Goal: Transaction & Acquisition: Purchase product/service

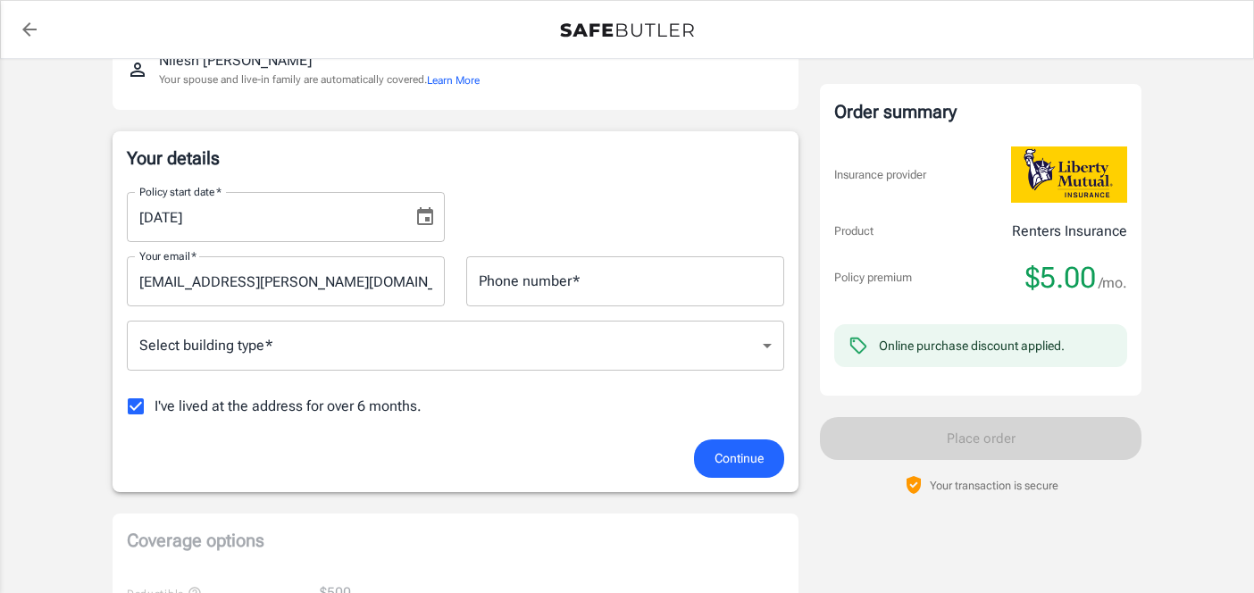
scroll to position [185, 0]
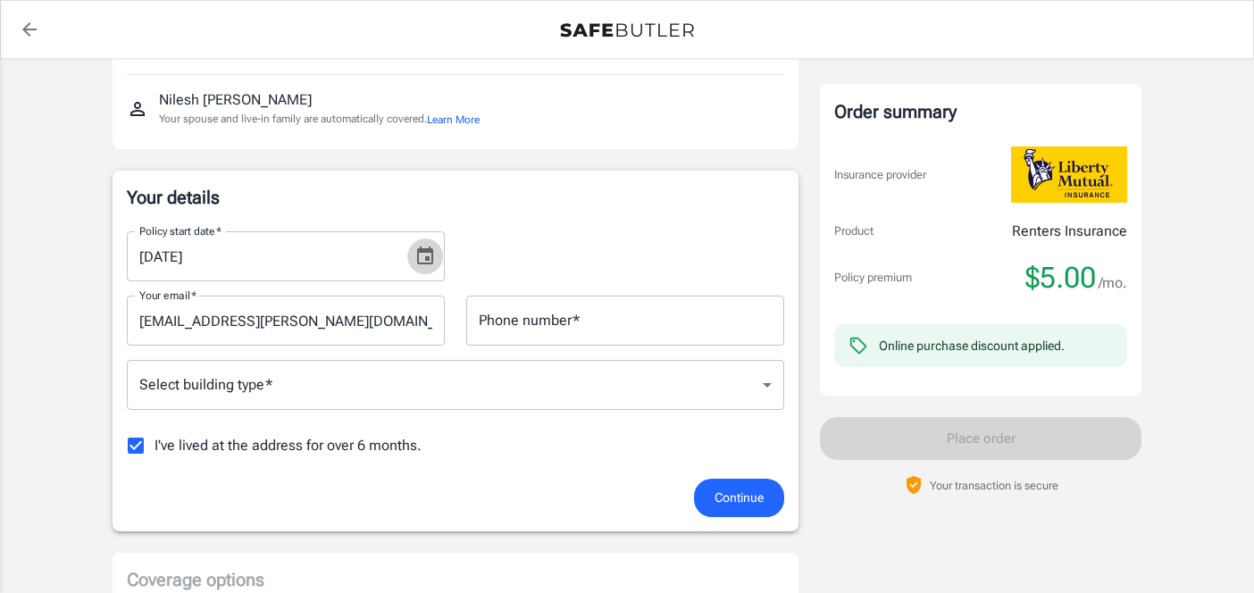
click at [420, 254] on icon "Choose date, selected date is Oct 1, 2025" at bounding box center [424, 256] width 21 height 21
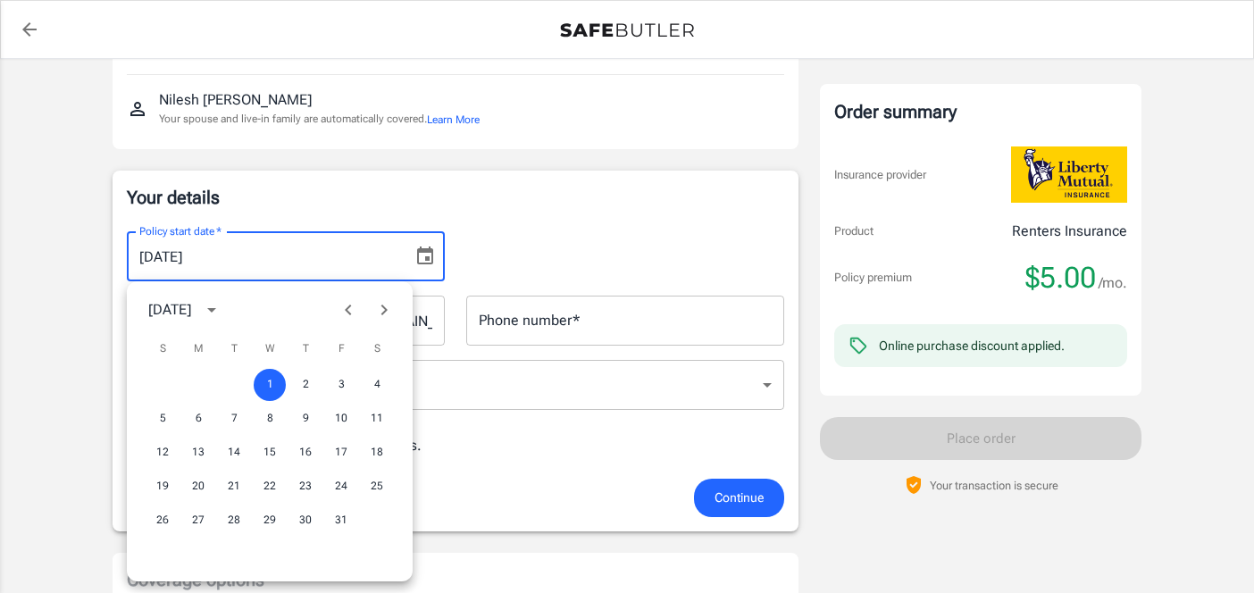
click at [353, 308] on icon "Previous month" at bounding box center [347, 309] width 21 height 21
click at [209, 516] on div "28 29 30" at bounding box center [270, 520] width 286 height 32
click at [233, 521] on button "30" at bounding box center [234, 520] width 32 height 32
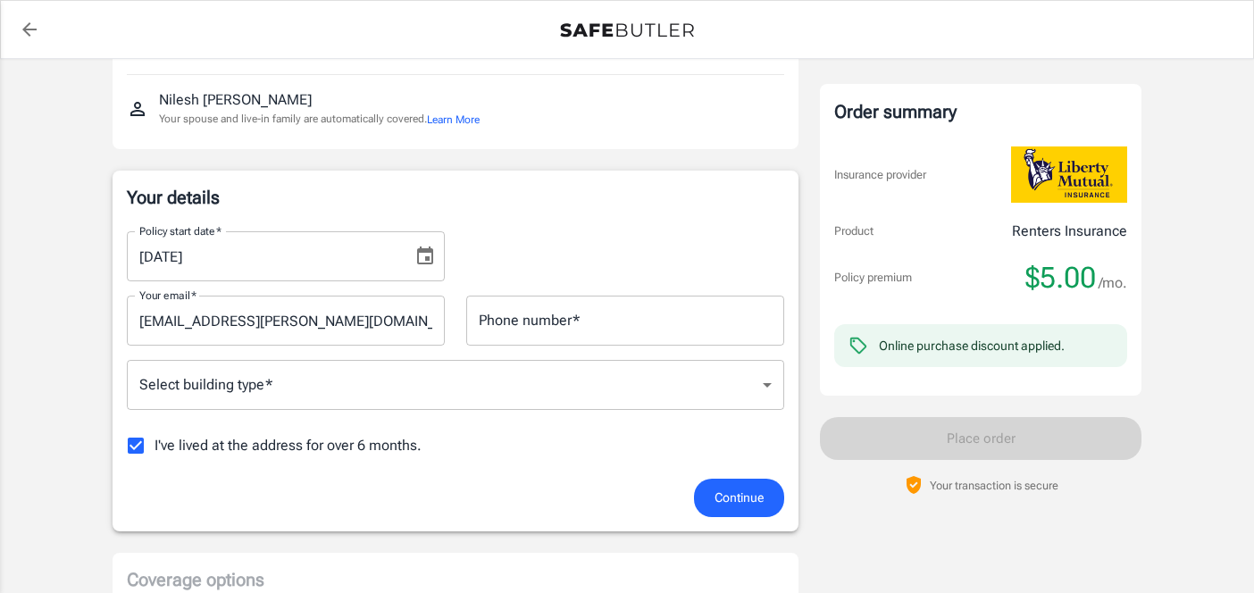
type input "[DATE]"
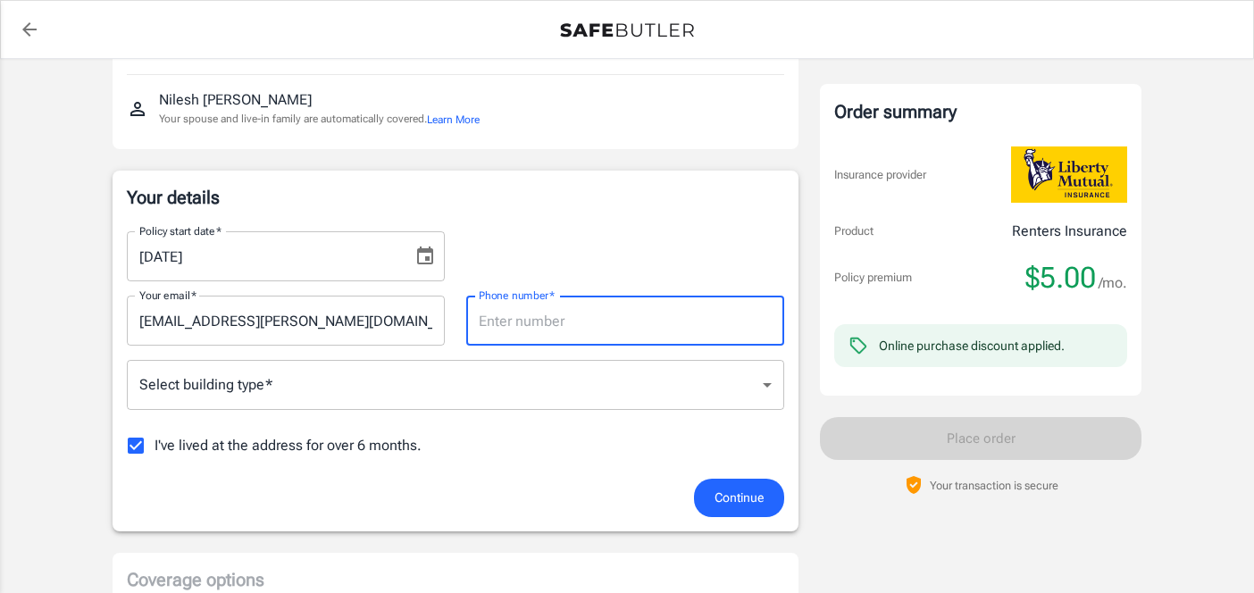
click at [516, 323] on input "Phone number   *" at bounding box center [625, 321] width 318 height 50
type input "6174685685"
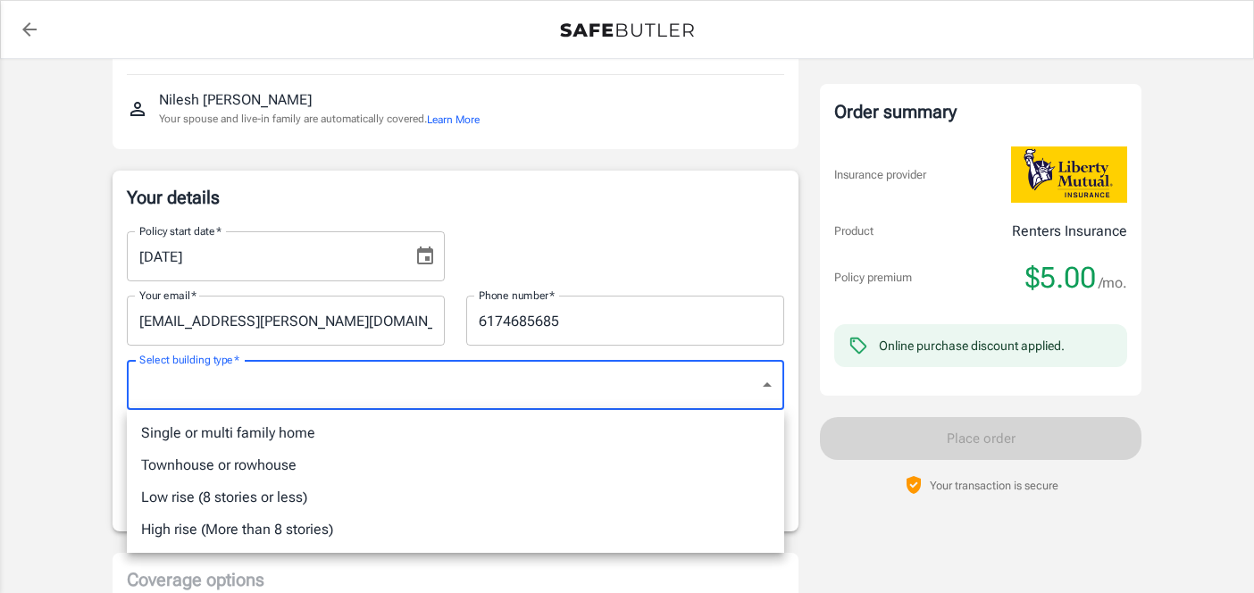
click at [390, 487] on li "Low rise (8 stories or less)" at bounding box center [455, 497] width 657 height 32
type input "lowrise"
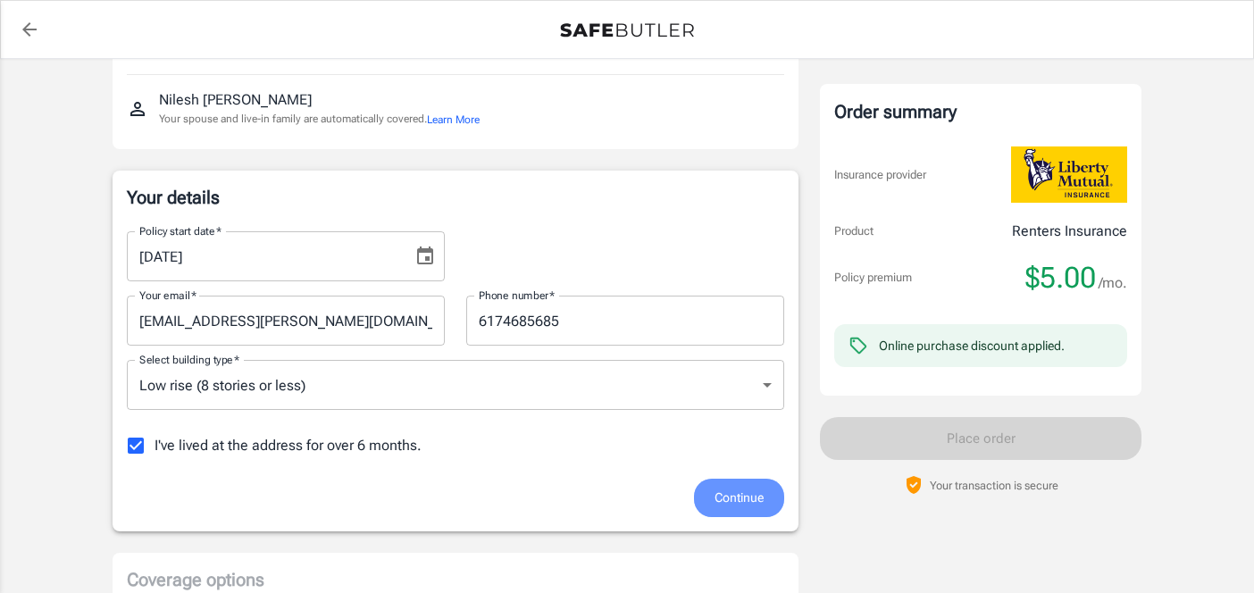
click at [737, 500] on span "Continue" at bounding box center [738, 498] width 49 height 22
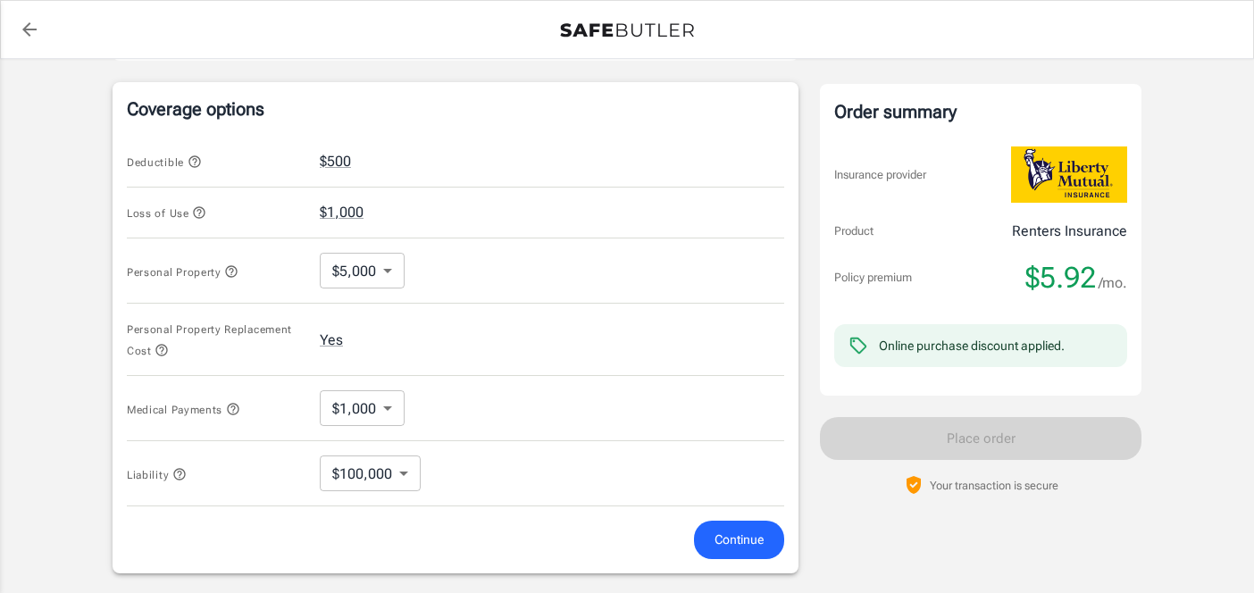
scroll to position [703, 0]
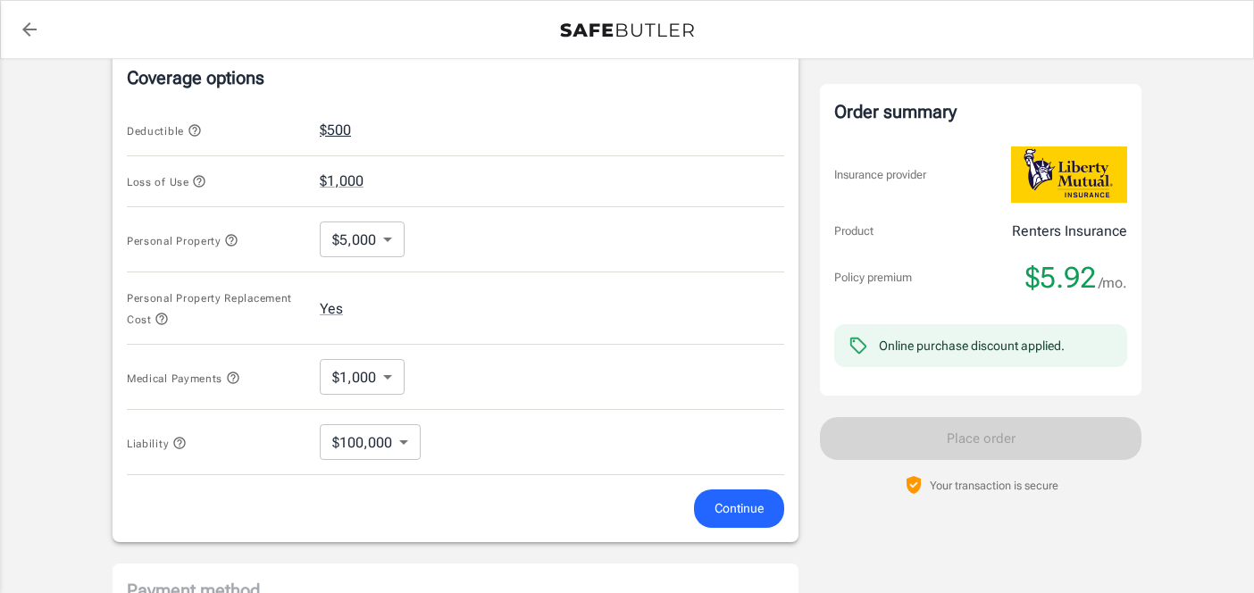
click at [342, 134] on button "$500" at bounding box center [335, 130] width 31 height 21
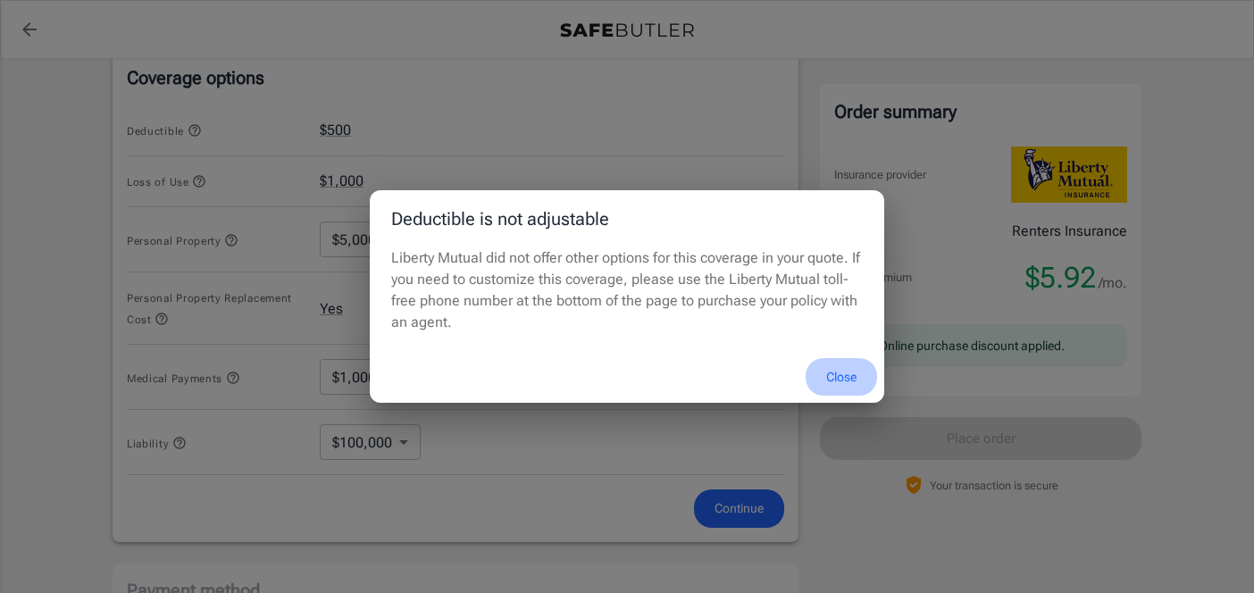
click at [846, 390] on button "Close" at bounding box center [840, 377] width 71 height 38
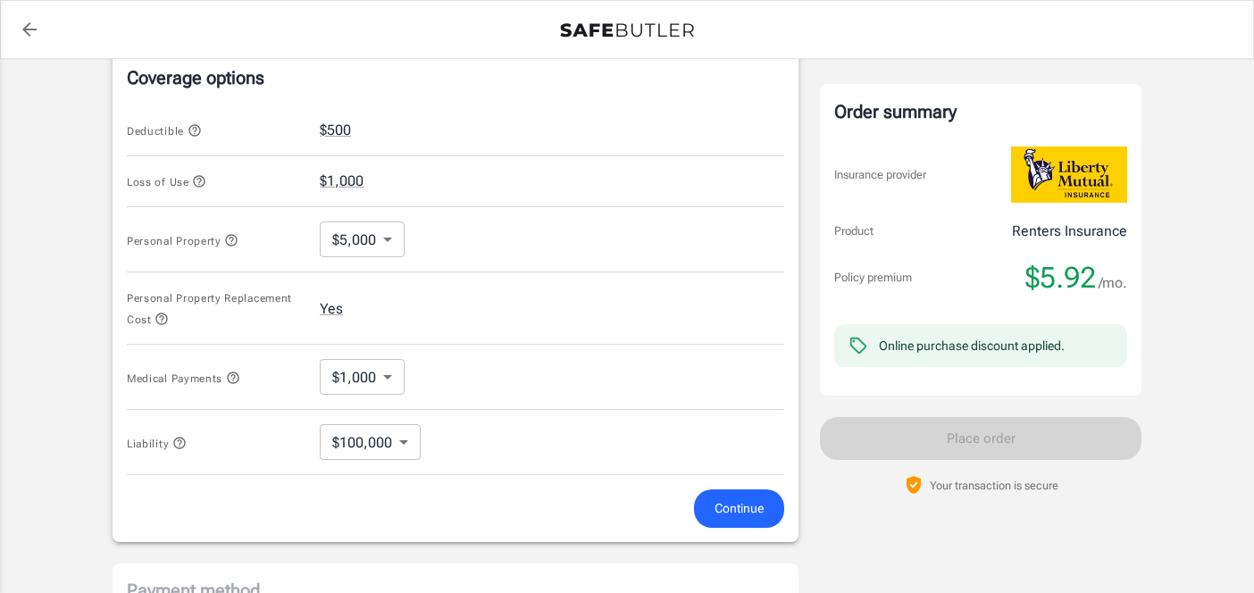
click at [353, 225] on body "Policy premium $ 5.92 /mo Liberty Mutual Renters Insurance 2001 FALLS BLVD APT …" at bounding box center [627, 149] width 1254 height 1704
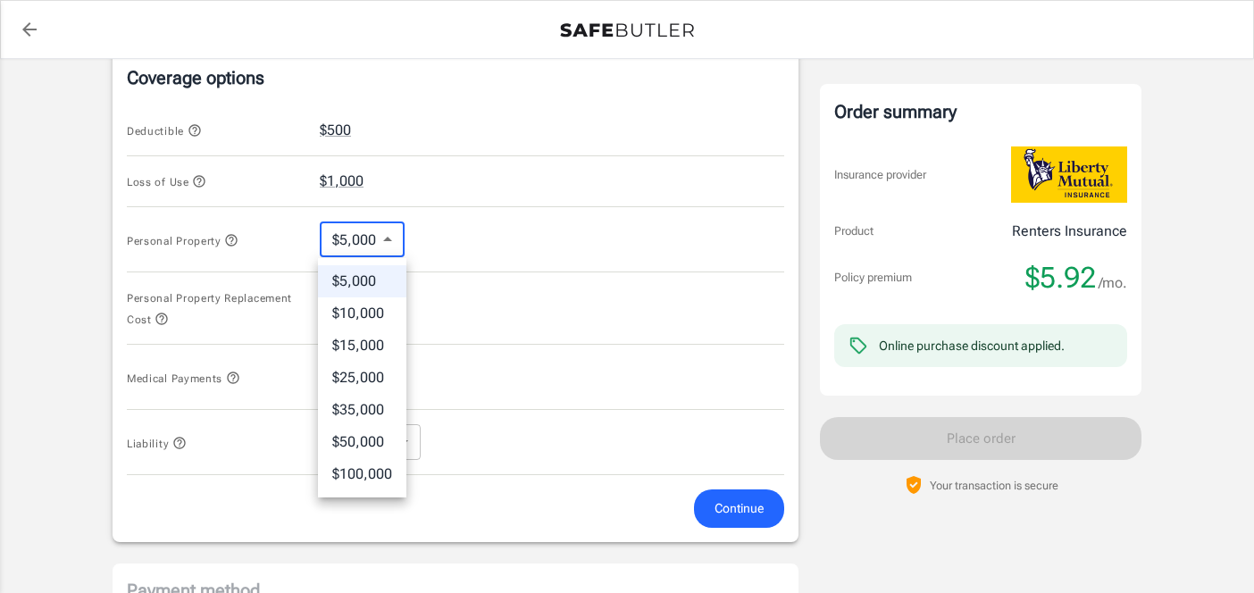
click at [359, 270] on li "$5,000" at bounding box center [362, 281] width 88 height 32
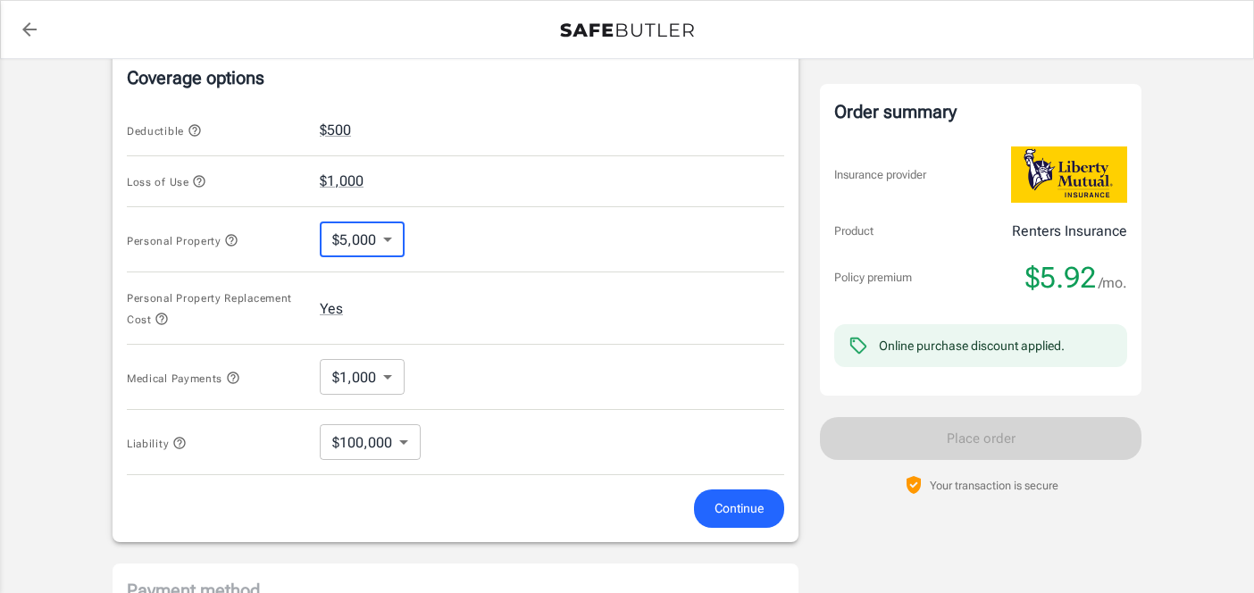
click at [370, 437] on body "Policy premium $ 5.92 /mo Liberty Mutual Renters Insurance 2001 FALLS BLVD APT …" at bounding box center [627, 149] width 1254 height 1704
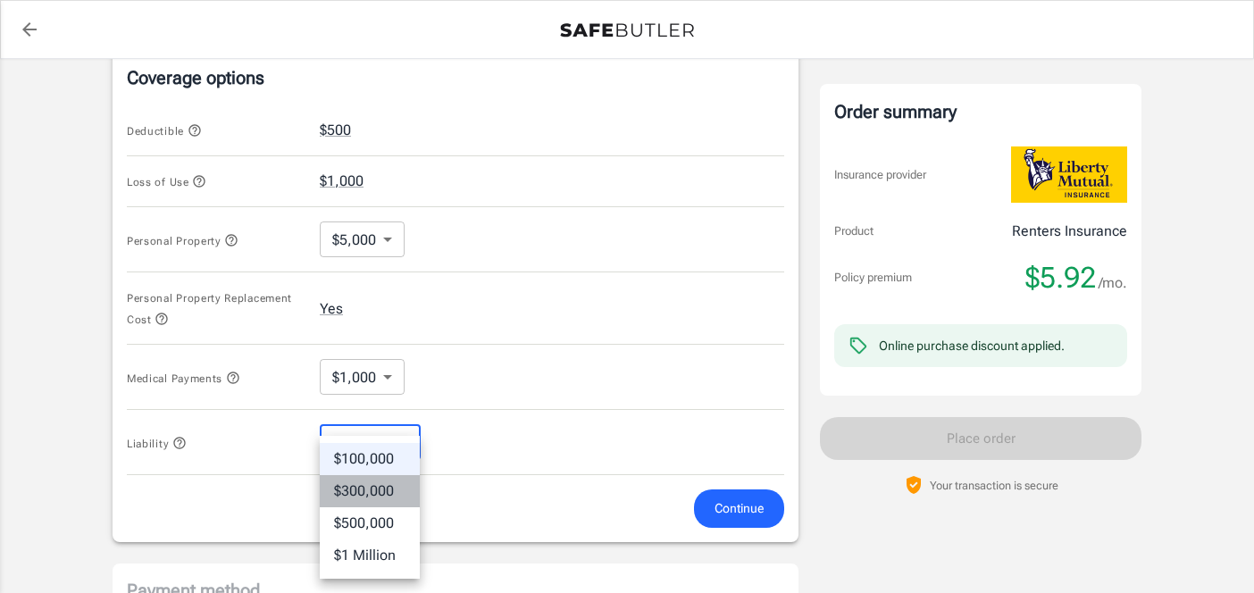
click at [375, 494] on li "$300,000" at bounding box center [370, 491] width 100 height 32
type input "300000"
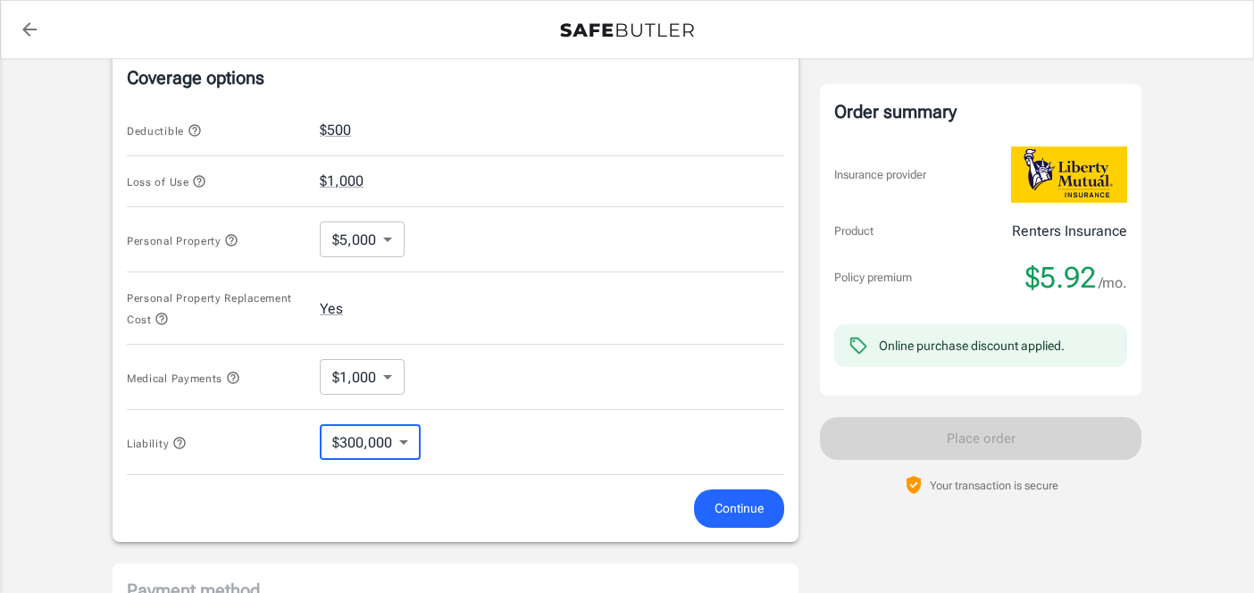
click at [367, 379] on body "Policy premium $ 5.92 /mo Liberty Mutual Renters Insurance 2001 FALLS BLVD APT …" at bounding box center [627, 149] width 1254 height 1704
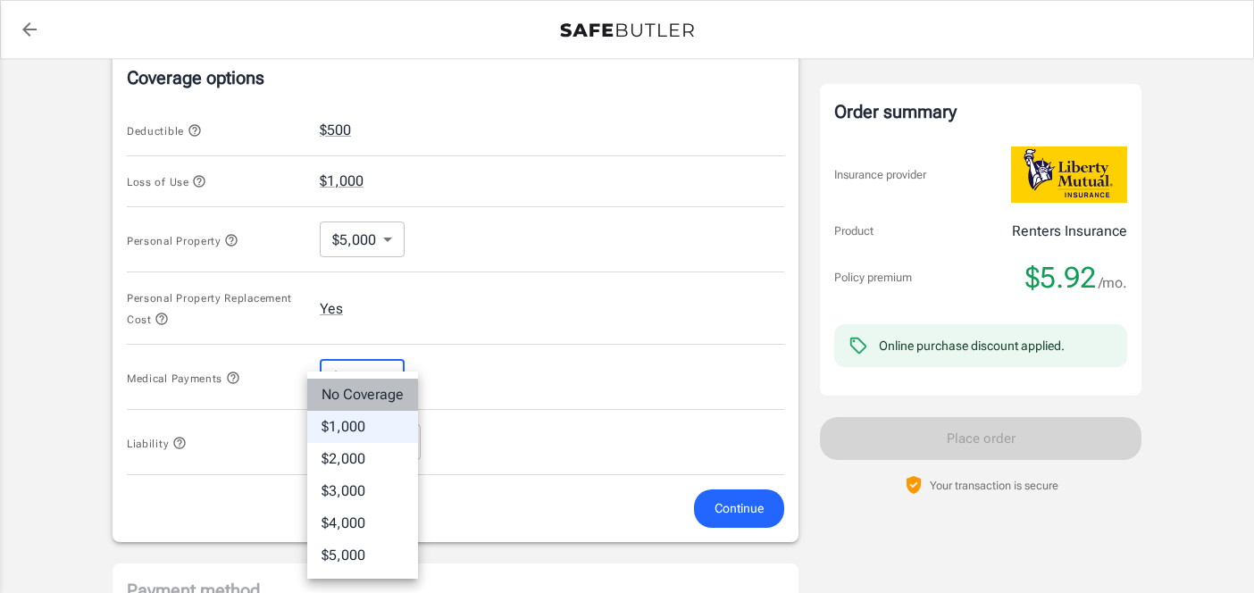
click at [372, 391] on li "No Coverage" at bounding box center [362, 395] width 111 height 32
type input "No Coverage"
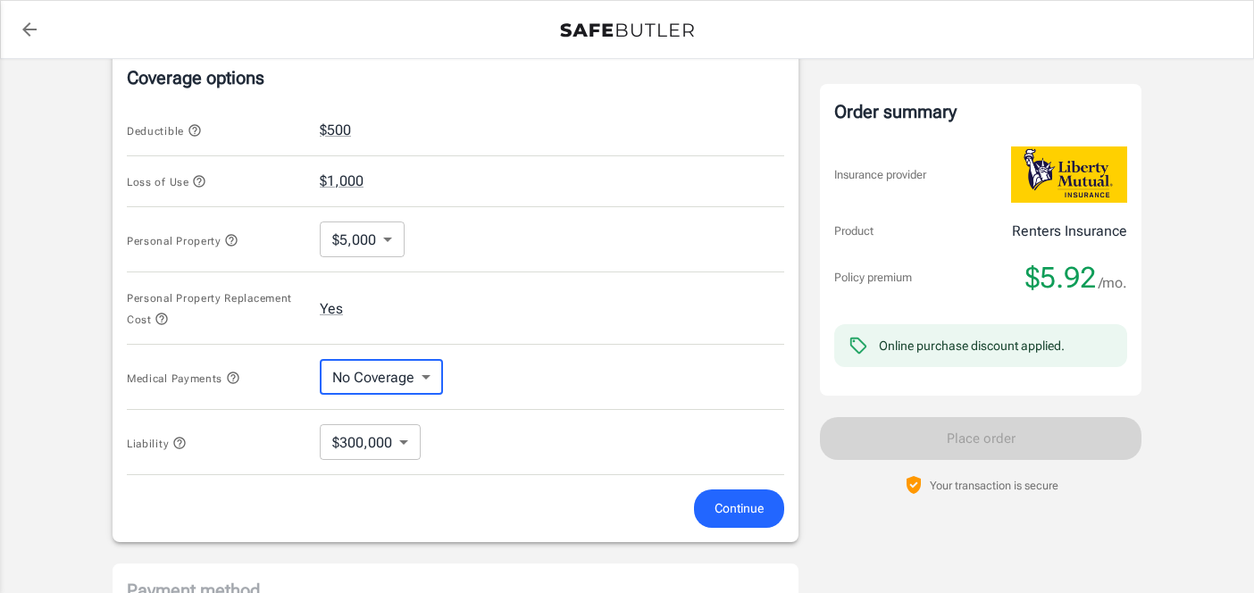
click at [738, 516] on span "Continue" at bounding box center [738, 508] width 49 height 22
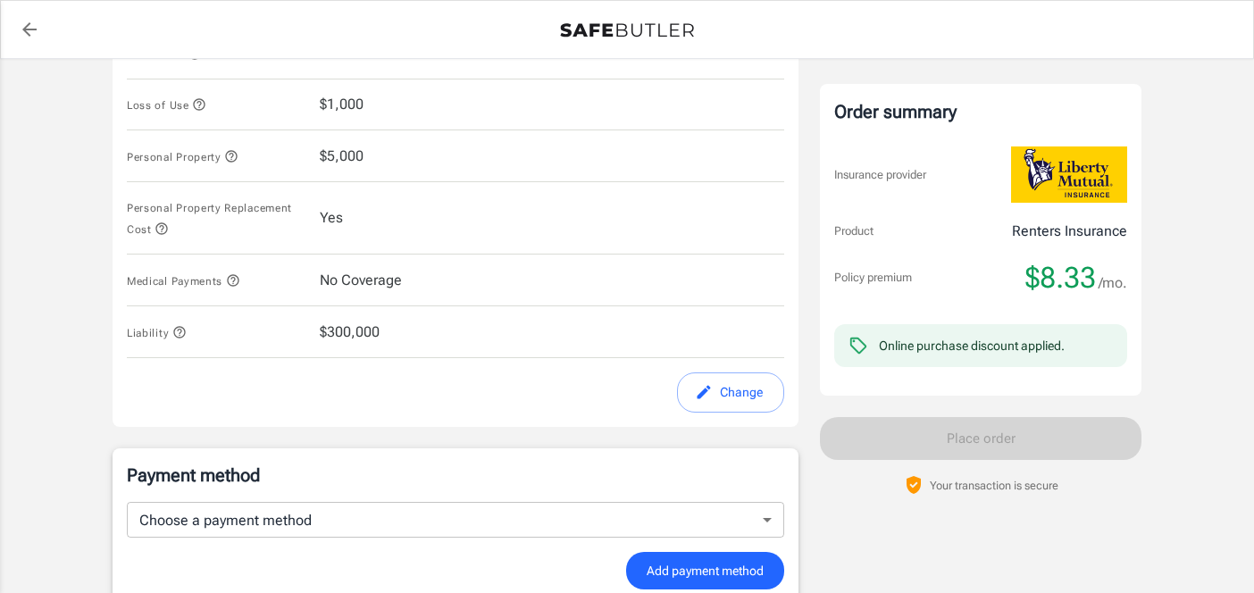
scroll to position [955, 0]
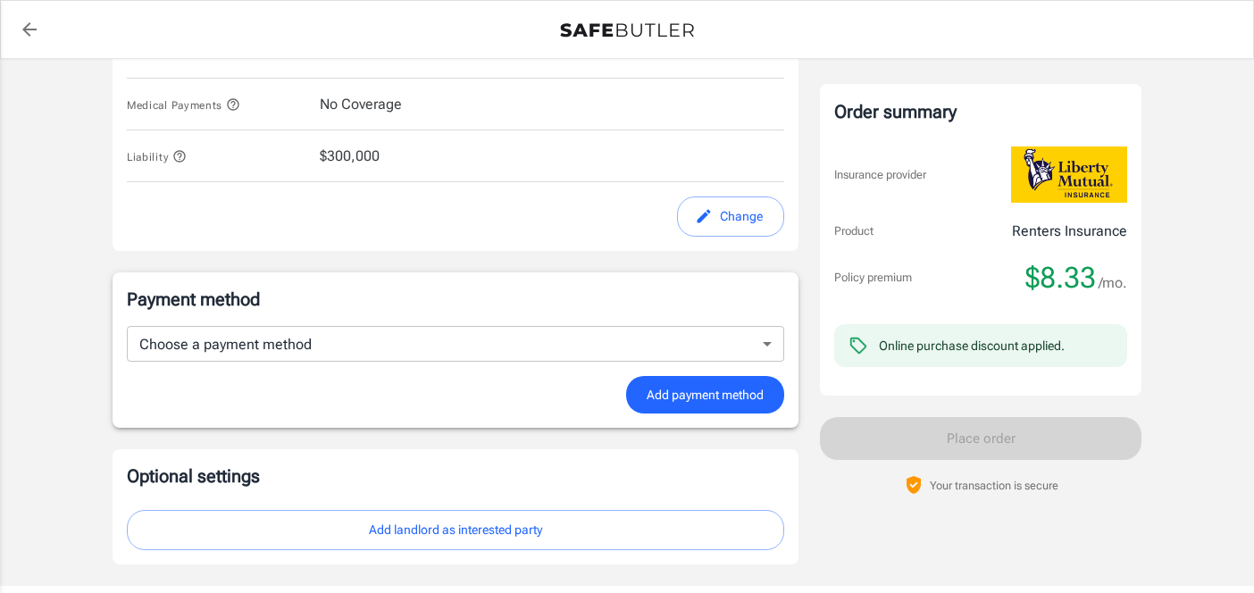
click at [338, 368] on form "Choose a payment method ​ Choose a payment method Add payment method" at bounding box center [455, 370] width 657 height 88
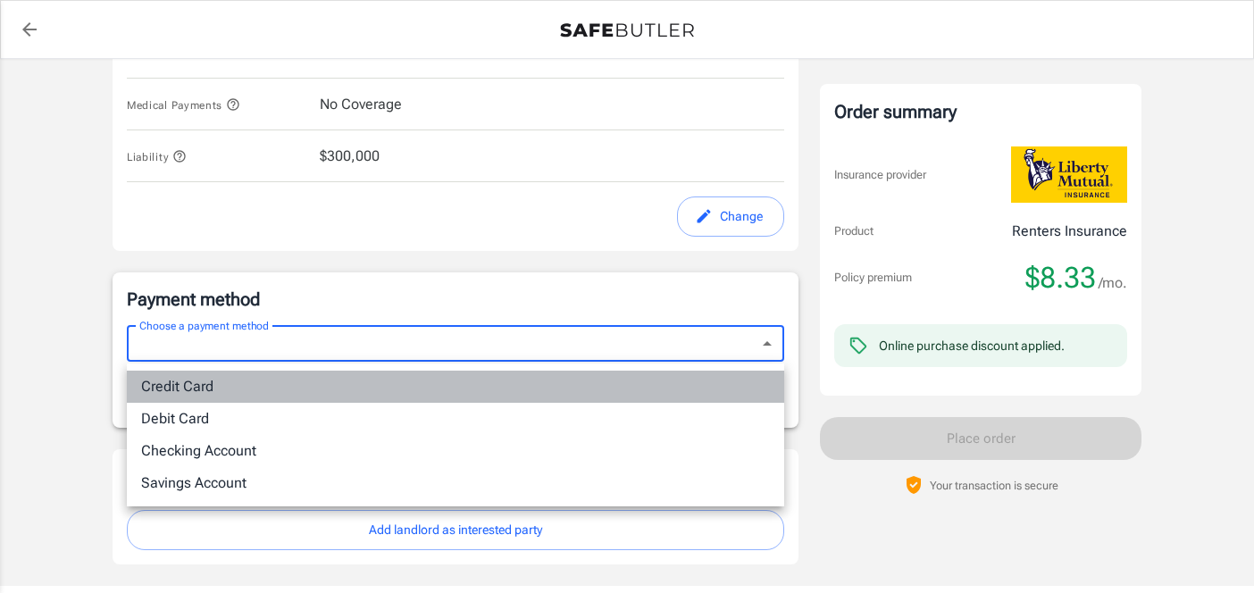
click at [343, 374] on li "Credit Card" at bounding box center [455, 387] width 657 height 32
type input "credit"
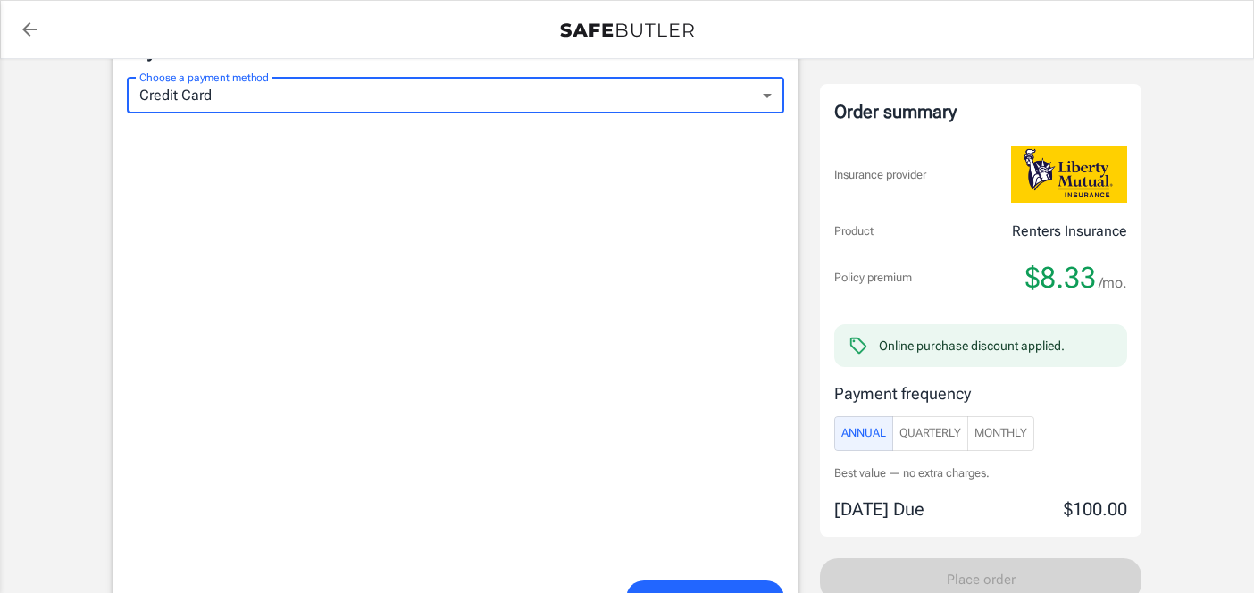
scroll to position [1218, 0]
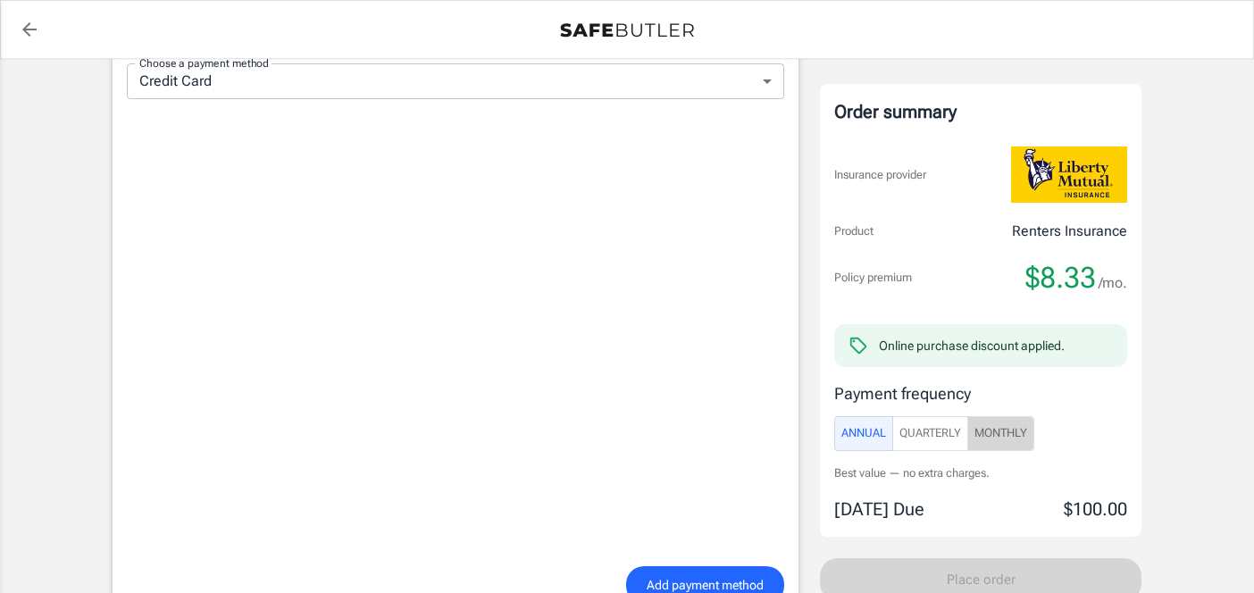
click at [1000, 427] on span "Monthly" at bounding box center [1000, 433] width 53 height 21
click at [877, 433] on span "Annual" at bounding box center [863, 433] width 45 height 21
click at [981, 440] on span "Monthly" at bounding box center [1000, 433] width 53 height 21
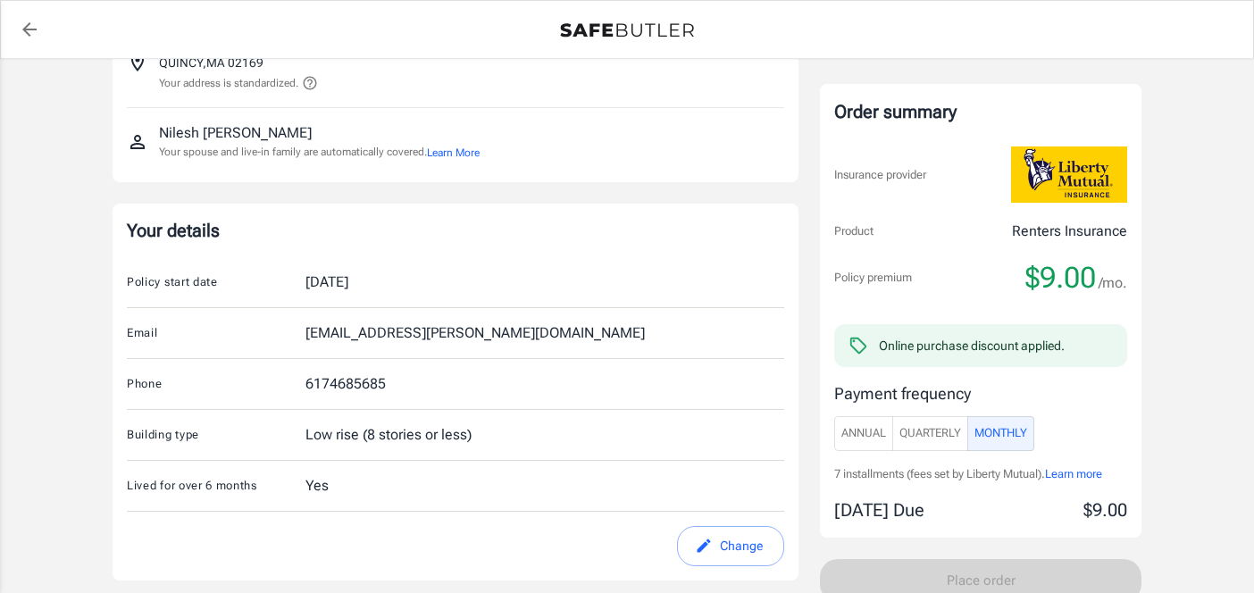
scroll to position [0, 0]
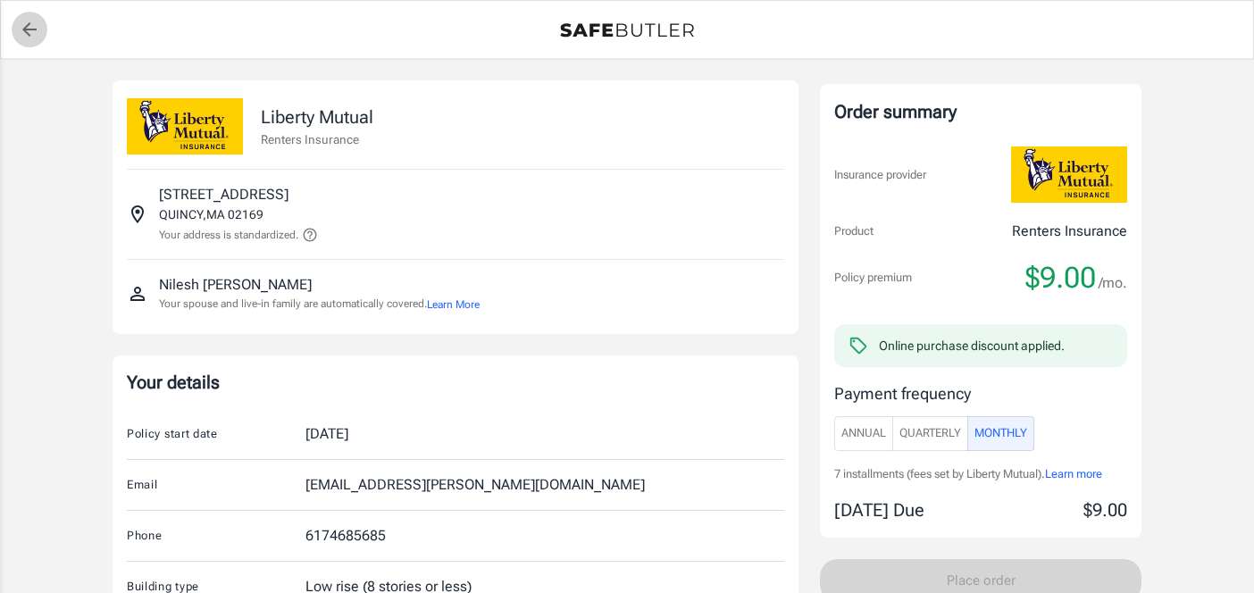
click at [37, 29] on icon "back to quotes" at bounding box center [29, 29] width 21 height 21
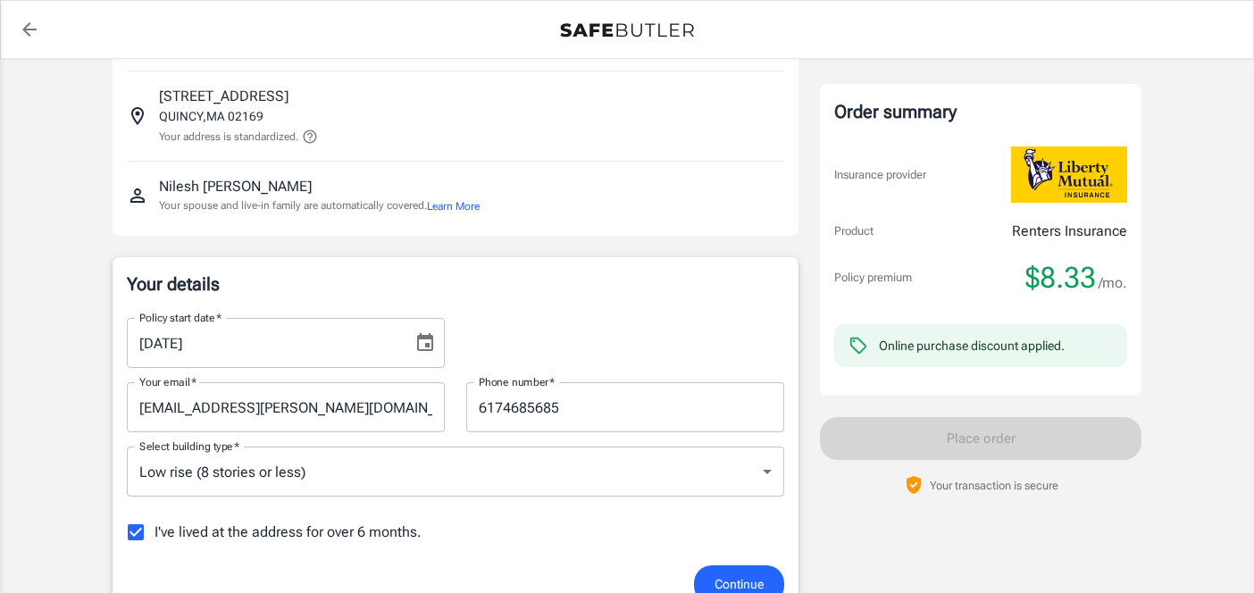
scroll to position [147, 0]
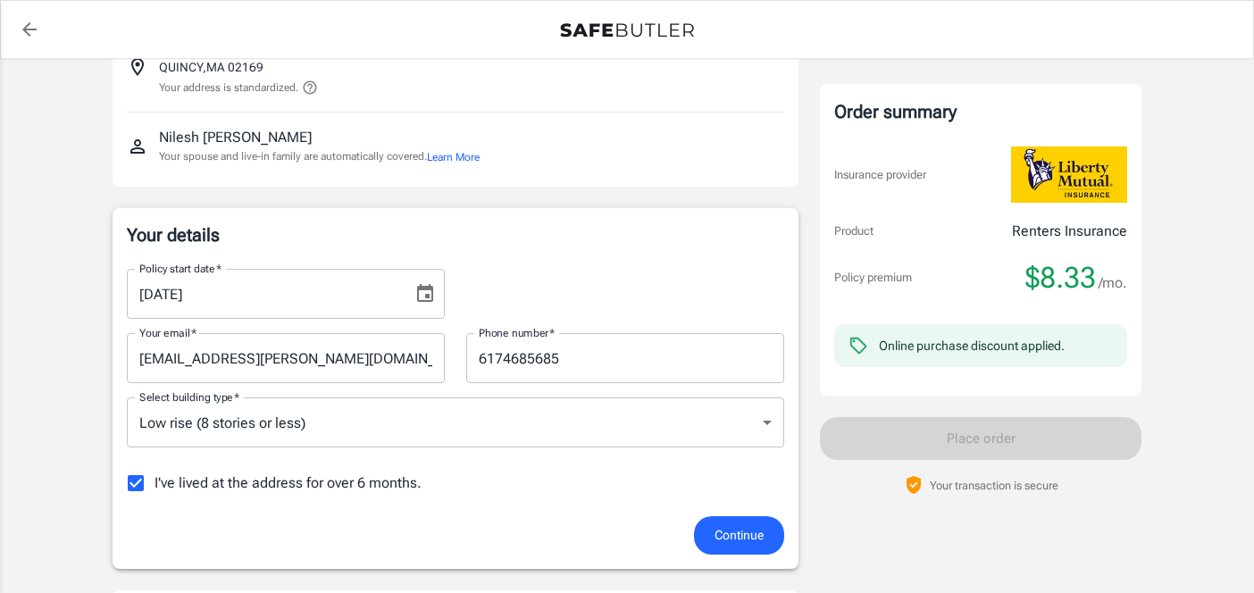
click at [425, 288] on icon "Choose date, selected date is Sep 30, 2025" at bounding box center [425, 293] width 16 height 18
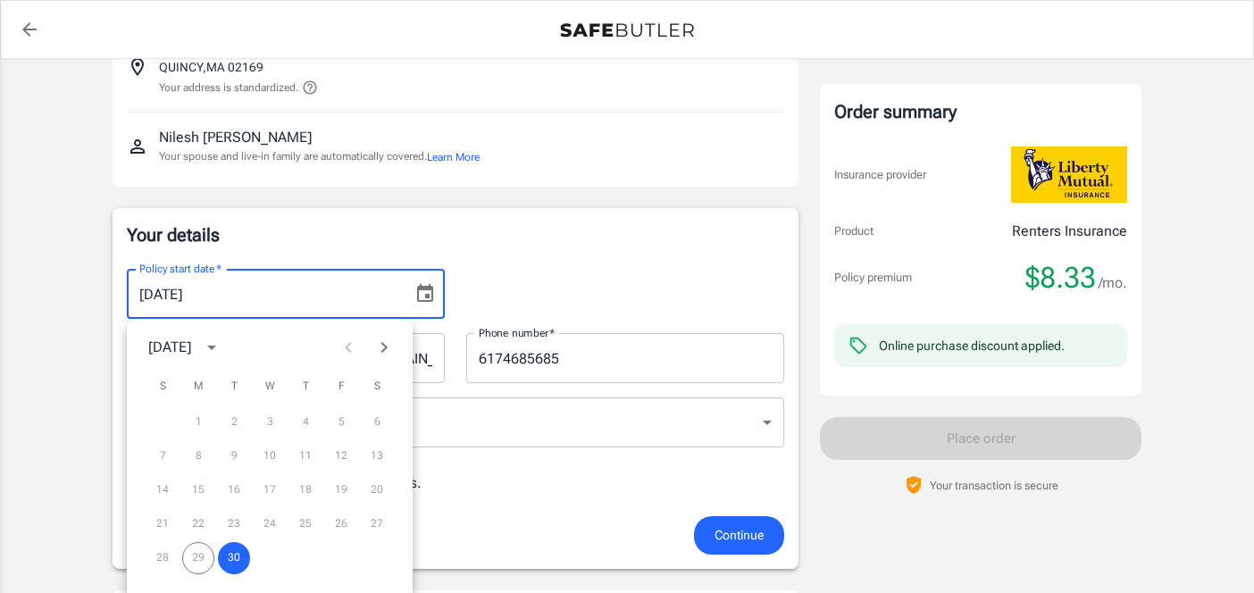
click at [196, 555] on div "28 29 30" at bounding box center [270, 558] width 286 height 32
click at [235, 555] on button "30" at bounding box center [234, 558] width 32 height 32
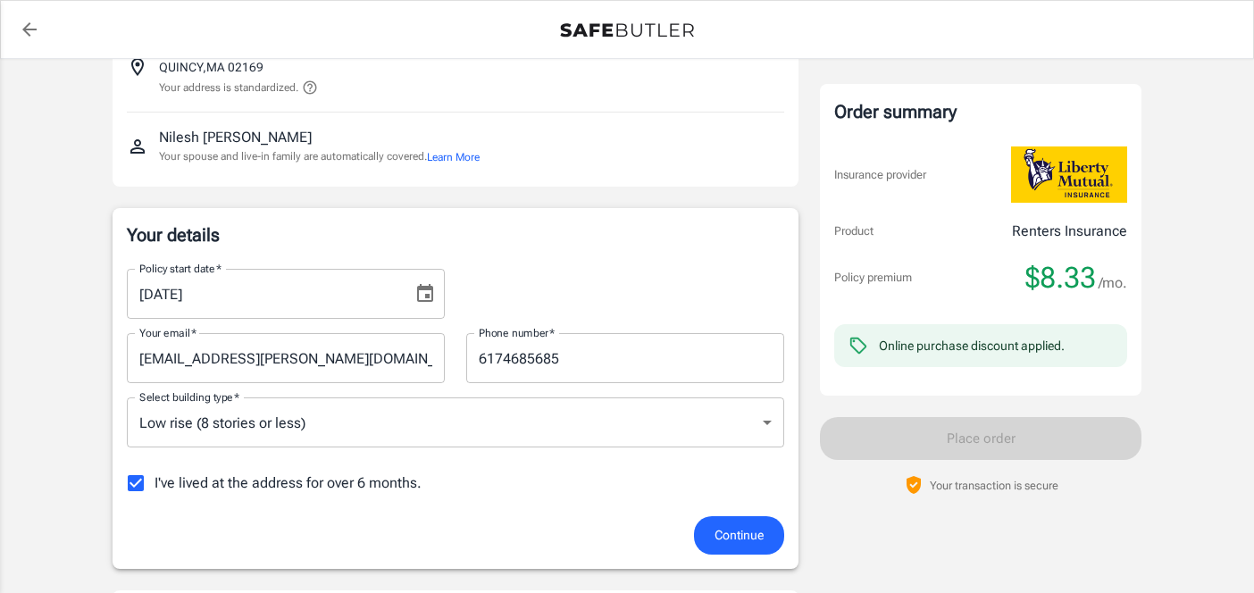
click at [492, 228] on p "Your details" at bounding box center [455, 234] width 657 height 25
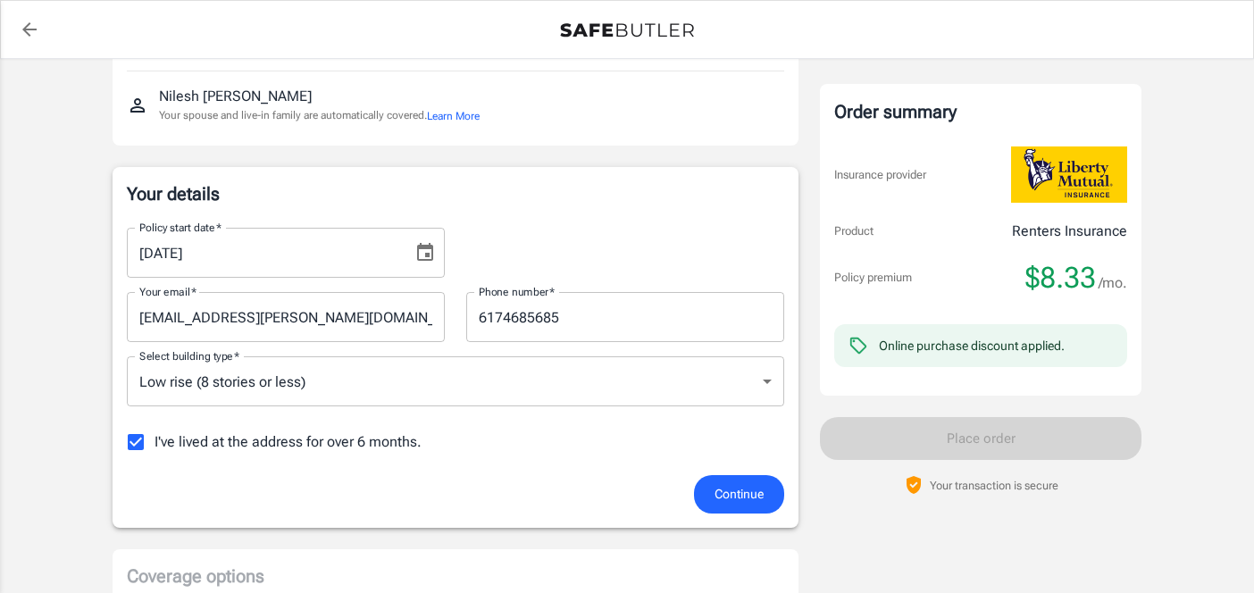
scroll to position [316, 0]
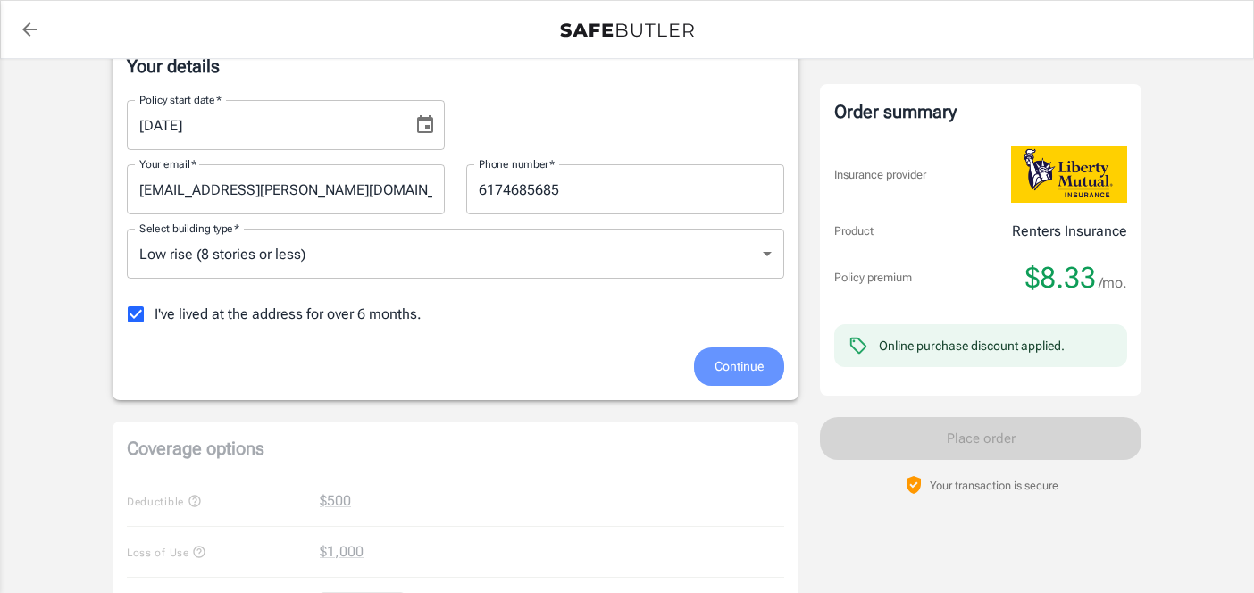
click at [711, 367] on button "Continue" at bounding box center [739, 366] width 90 height 38
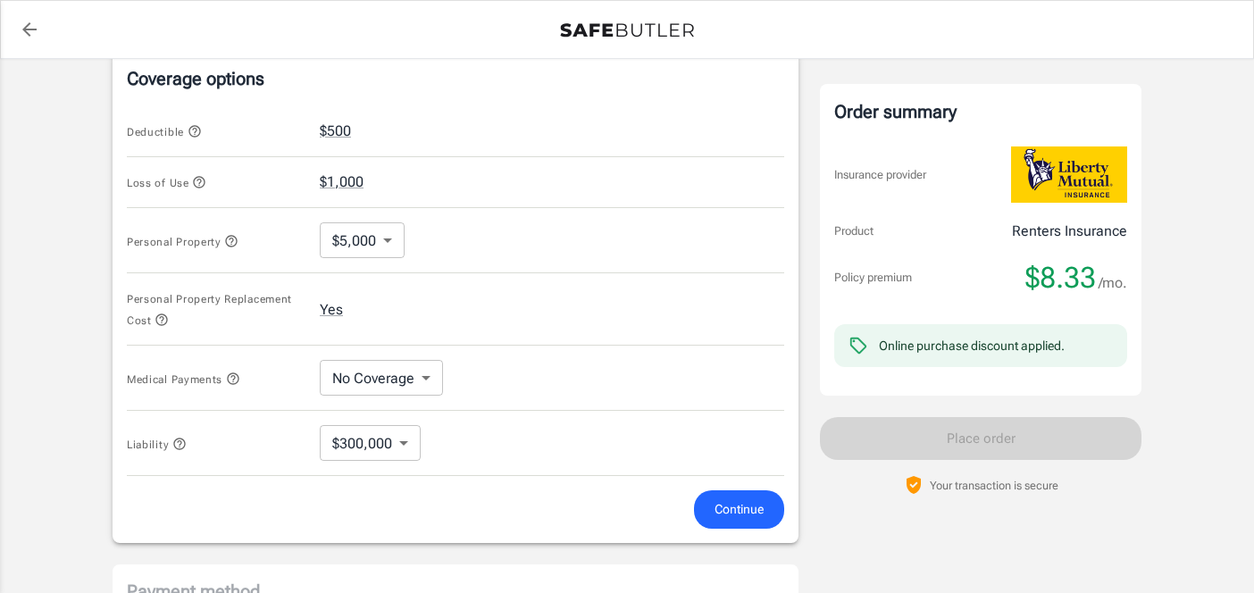
scroll to position [703, 0]
click at [359, 233] on body "Policy premium $ 8.33 /mo Liberty Mutual Renters Insurance 2001 FALLS BLVD APT …" at bounding box center [627, 149] width 1254 height 1704
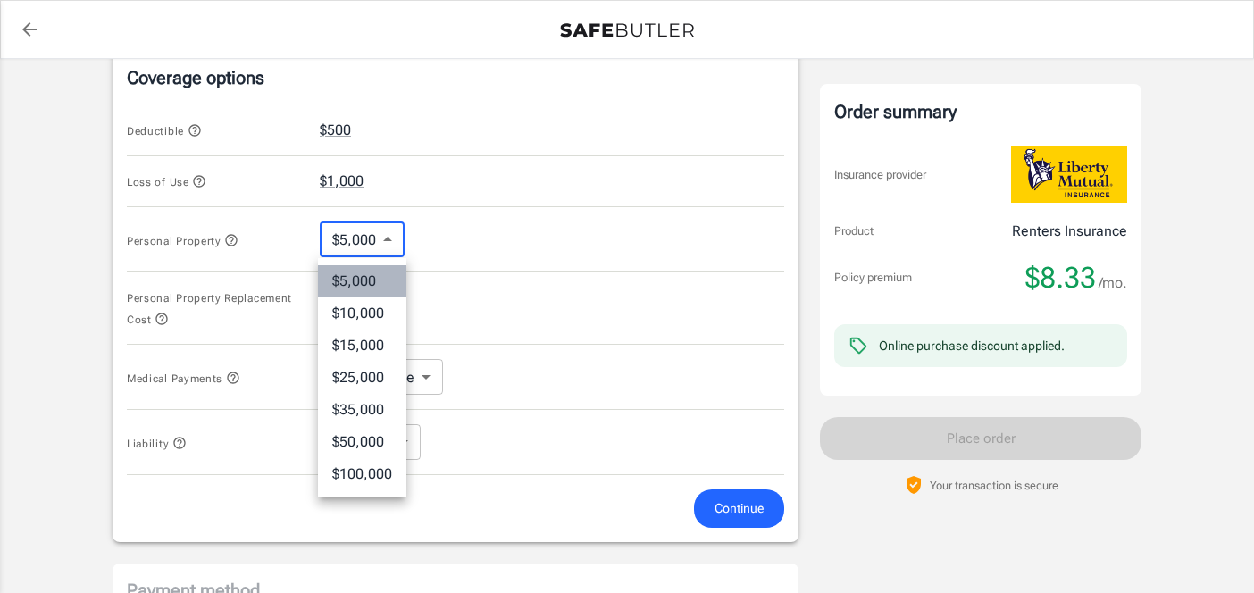
click at [354, 272] on li "$5,000" at bounding box center [362, 281] width 88 height 32
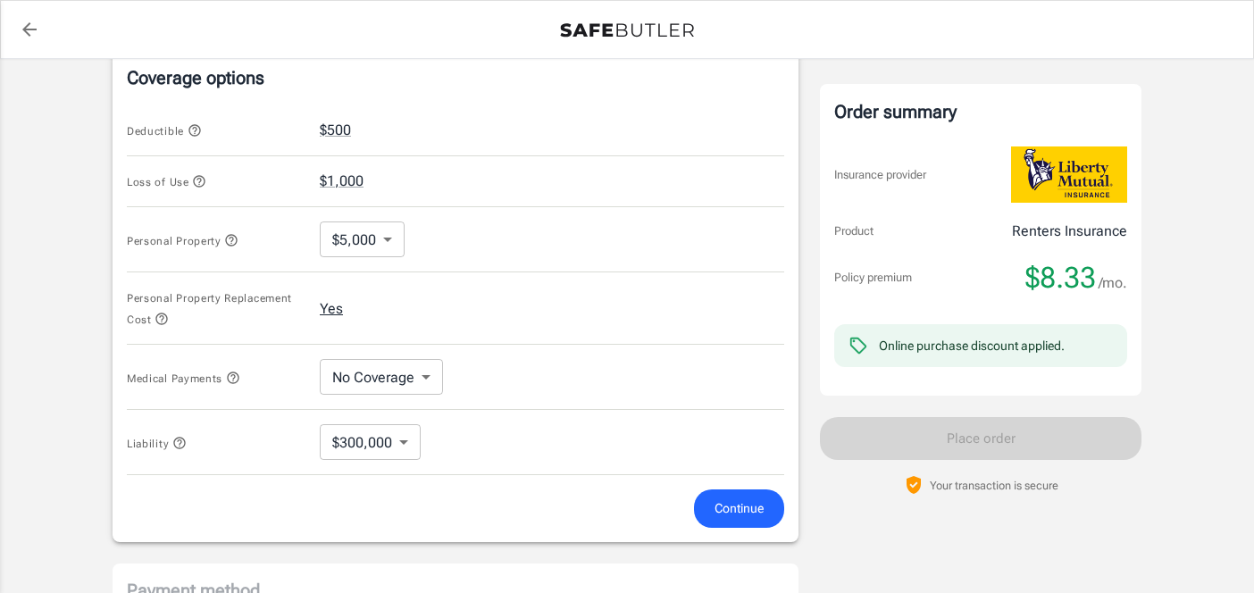
click at [338, 313] on button "Yes" at bounding box center [331, 308] width 23 height 21
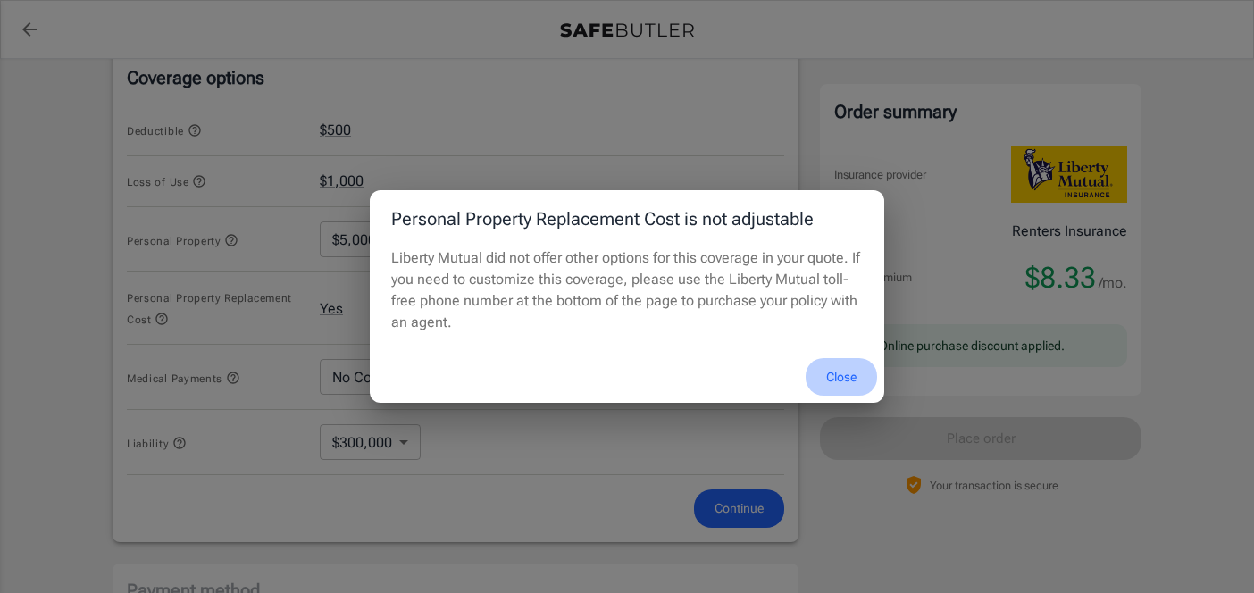
click at [837, 377] on button "Close" at bounding box center [840, 377] width 71 height 38
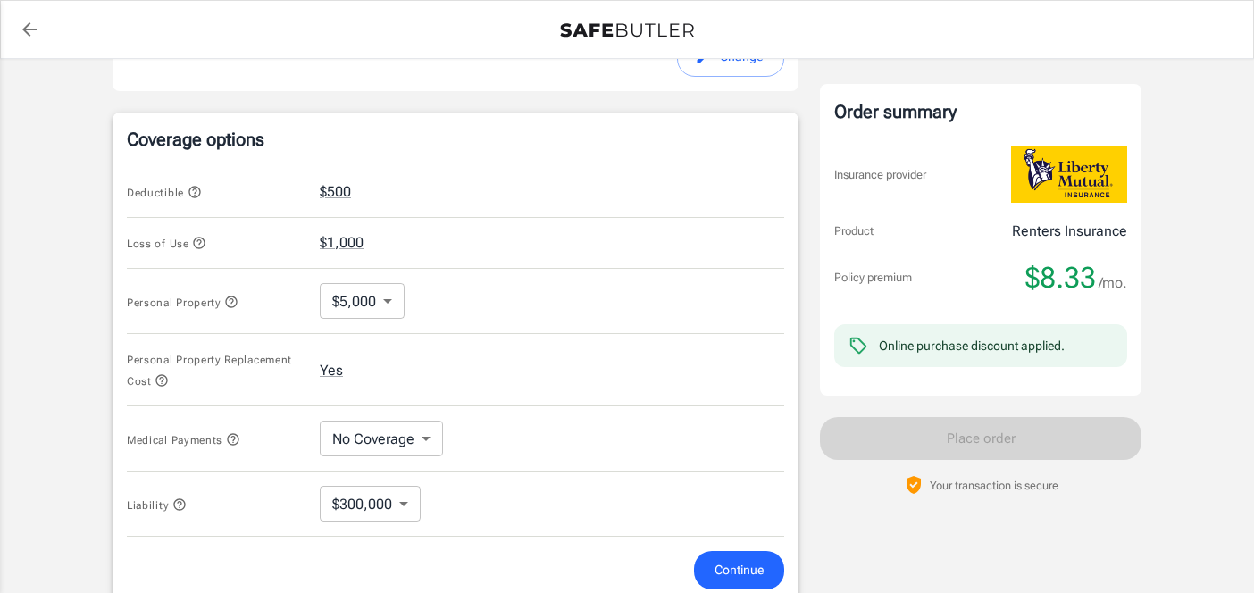
scroll to position [635, 0]
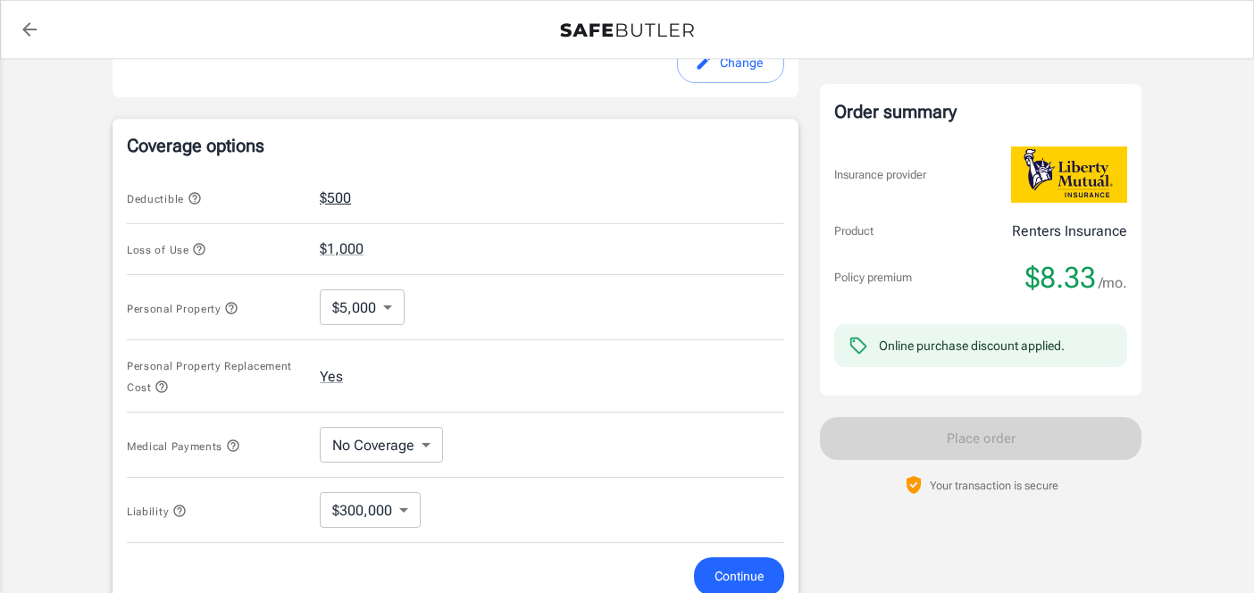
click at [343, 203] on button "$500" at bounding box center [335, 197] width 31 height 21
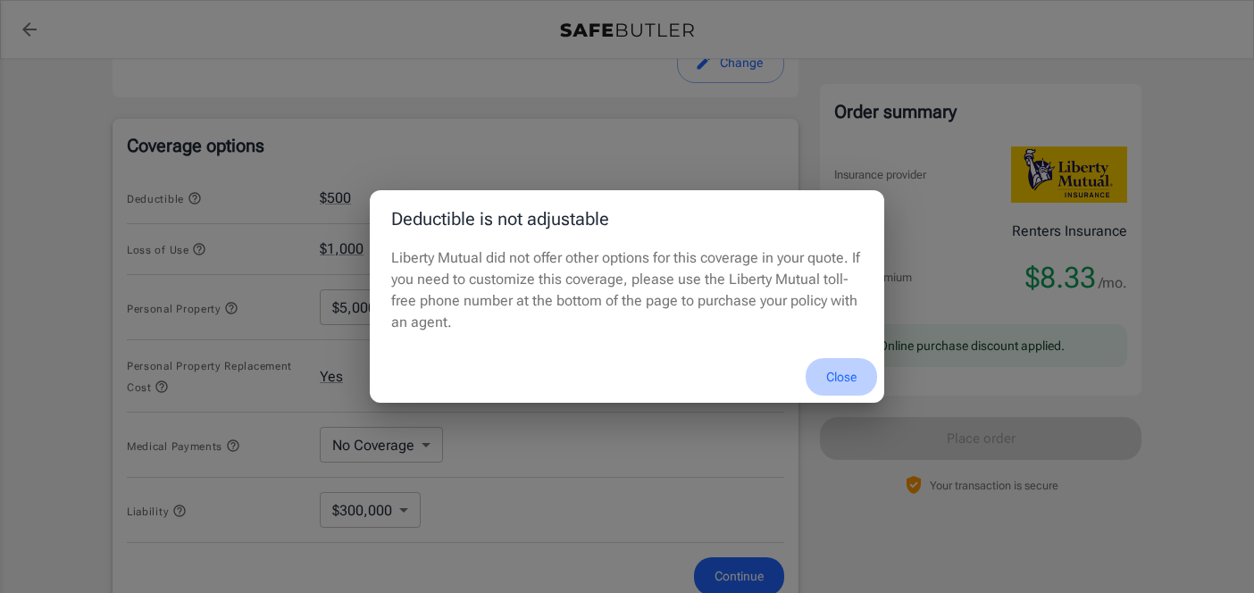
click at [829, 381] on button "Close" at bounding box center [840, 377] width 71 height 38
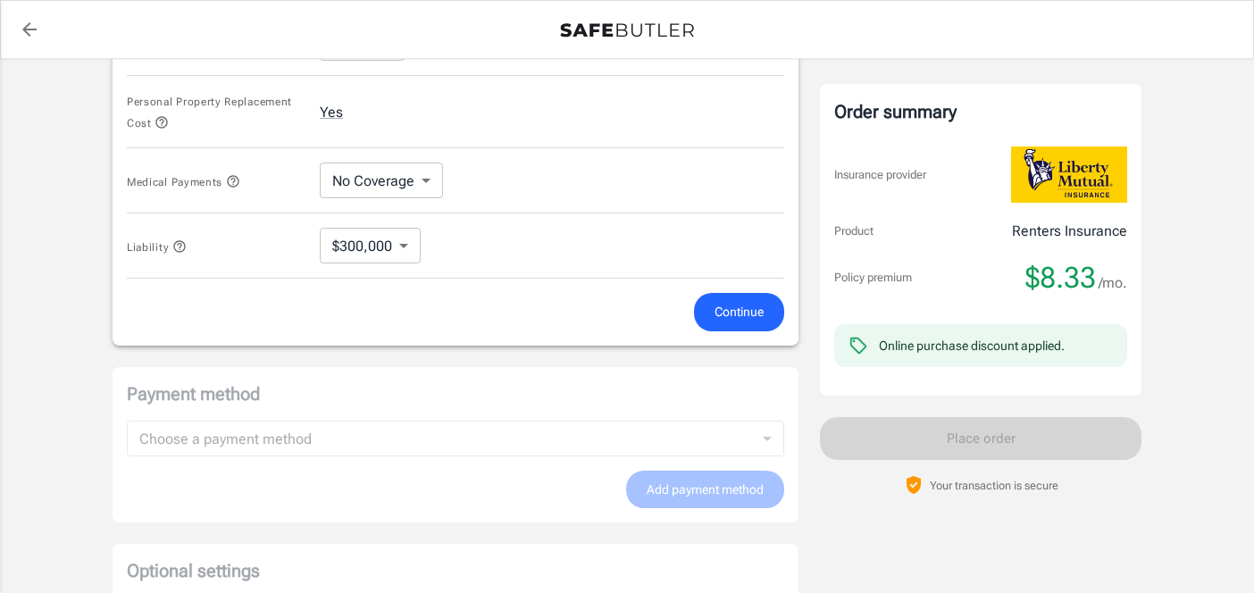
scroll to position [921, 0]
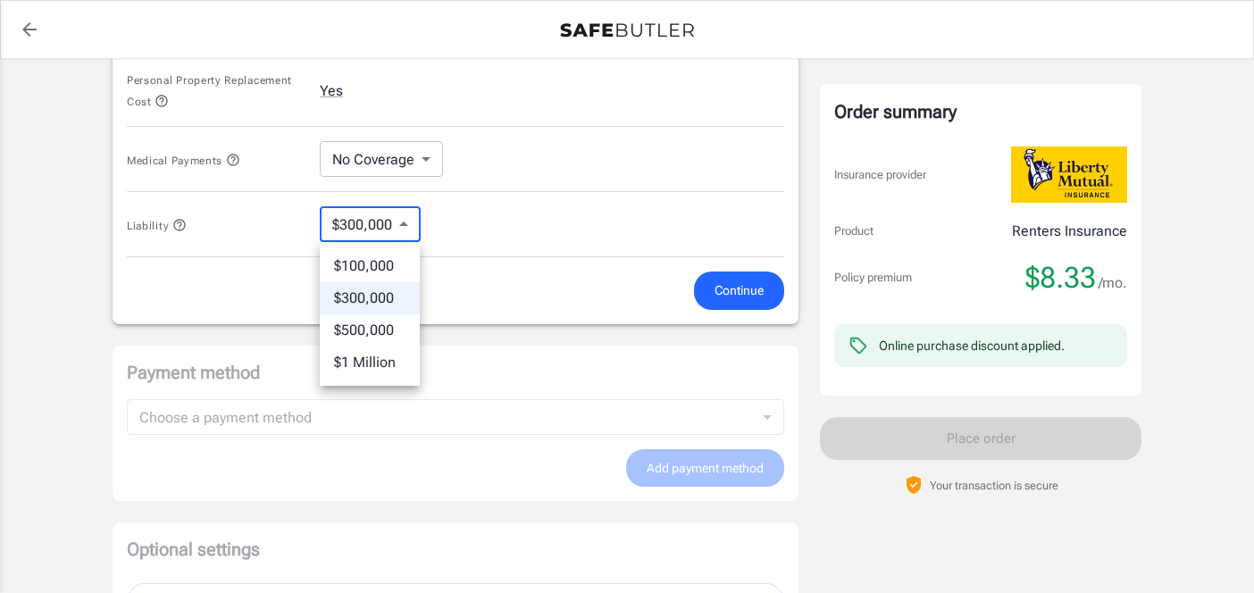
click at [392, 291] on li "$300,000" at bounding box center [370, 298] width 100 height 32
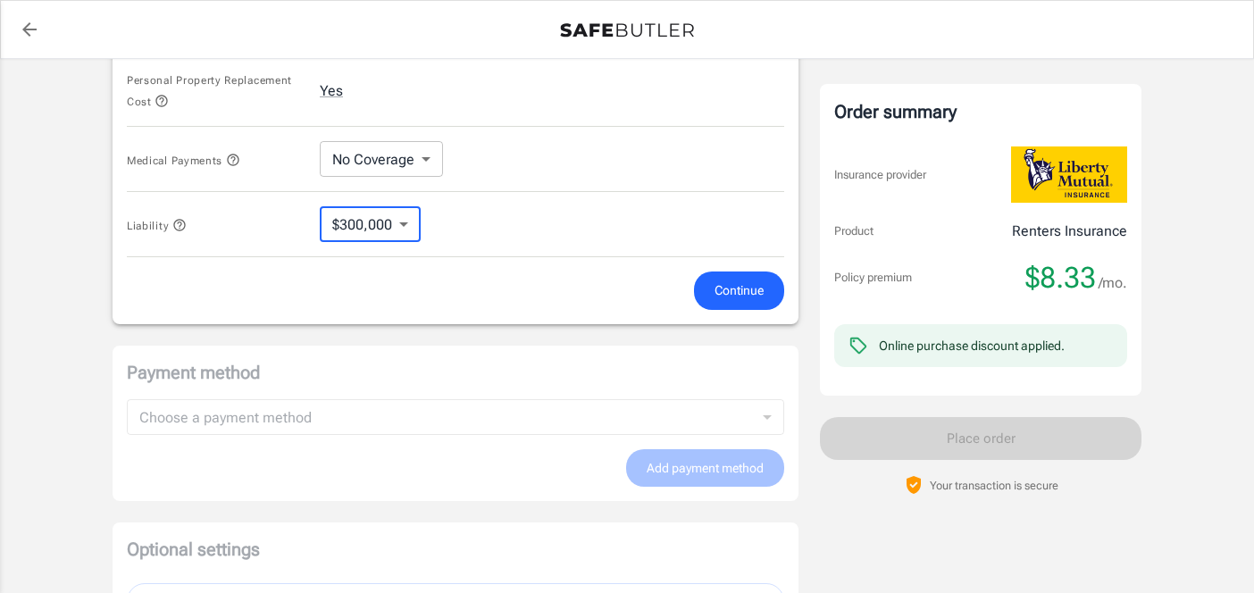
click at [587, 278] on div "Continue" at bounding box center [455, 290] width 679 height 38
click at [722, 301] on span "Continue" at bounding box center [738, 290] width 49 height 22
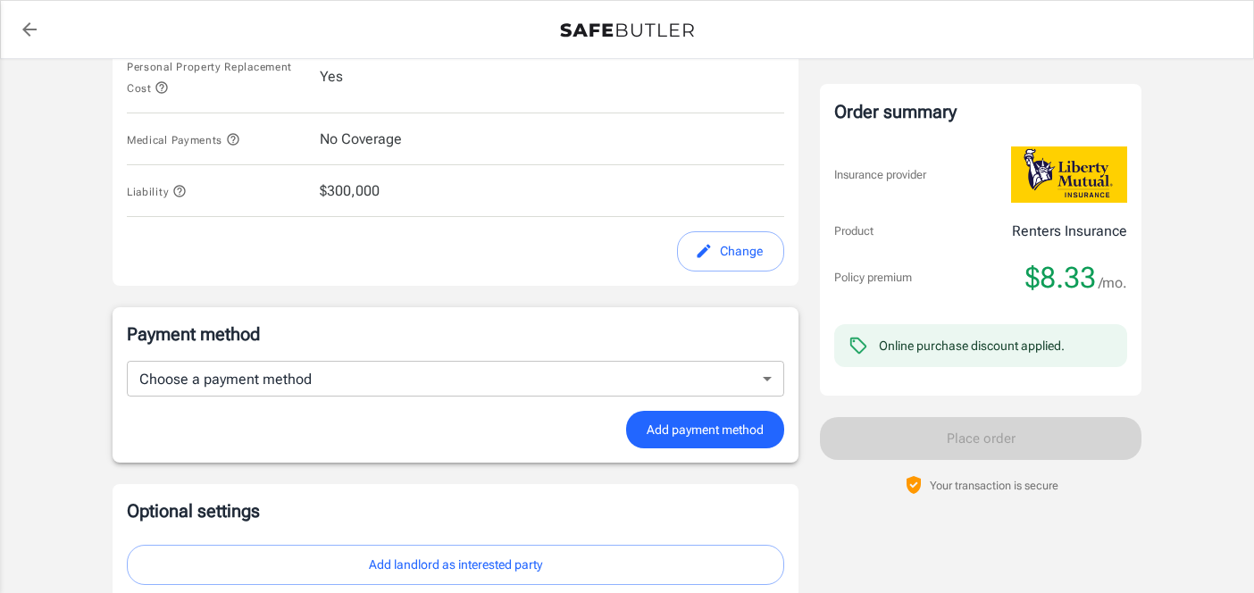
scroll to position [1075, 0]
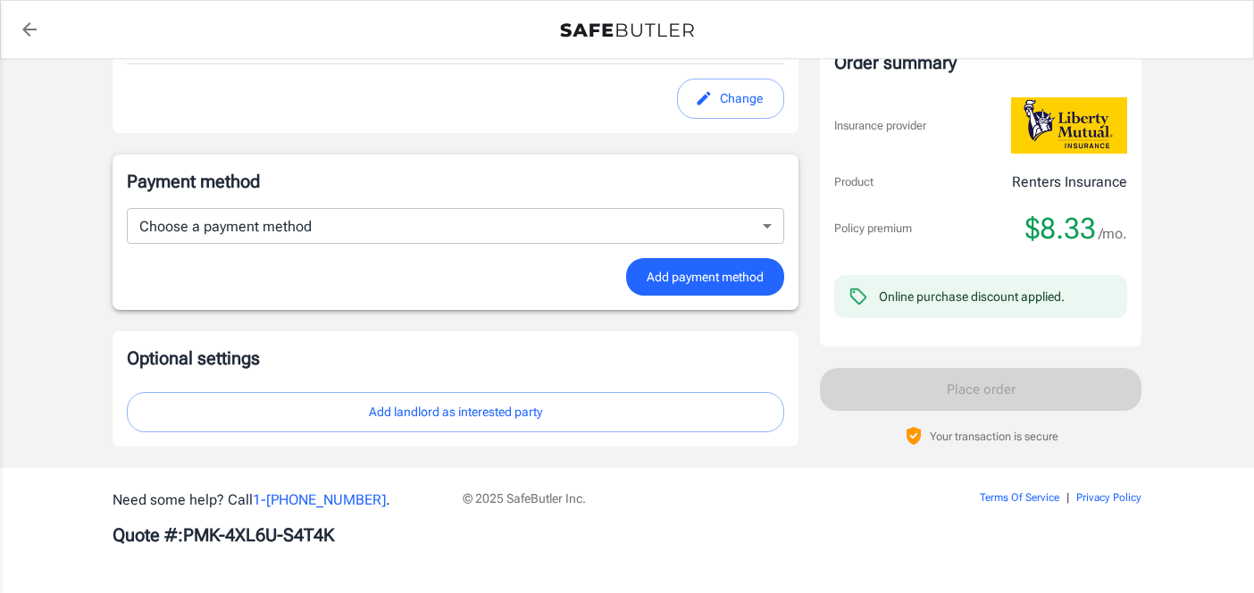
click at [687, 534] on div "© 2025 SafeButler Inc." at bounding box center [670, 518] width 437 height 59
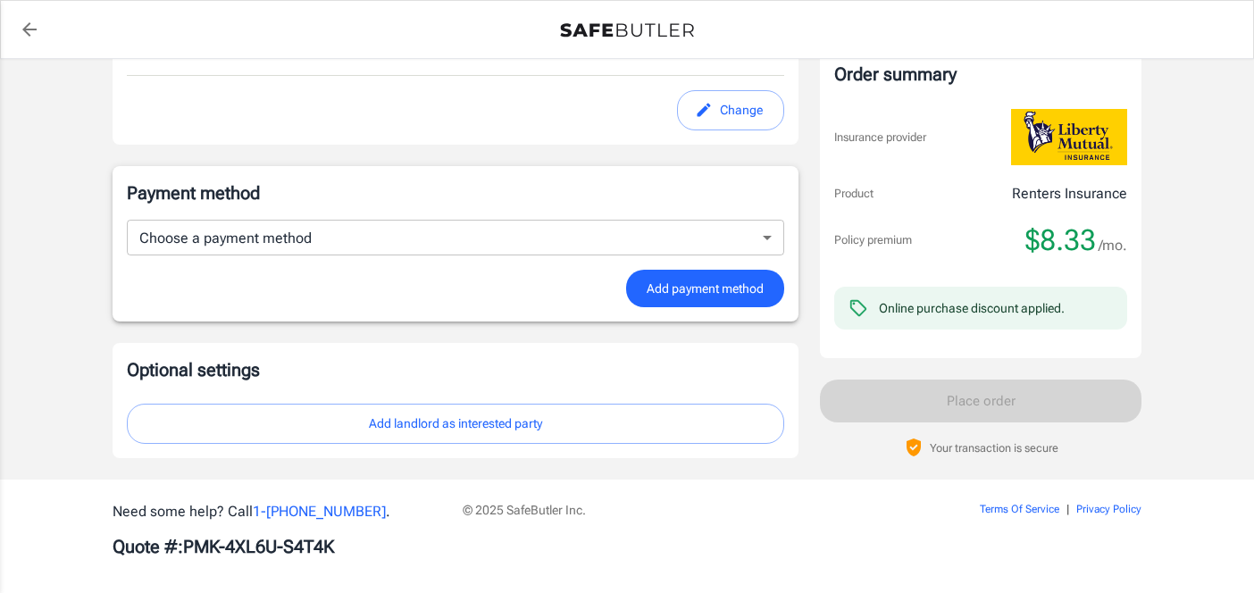
scroll to position [953, 0]
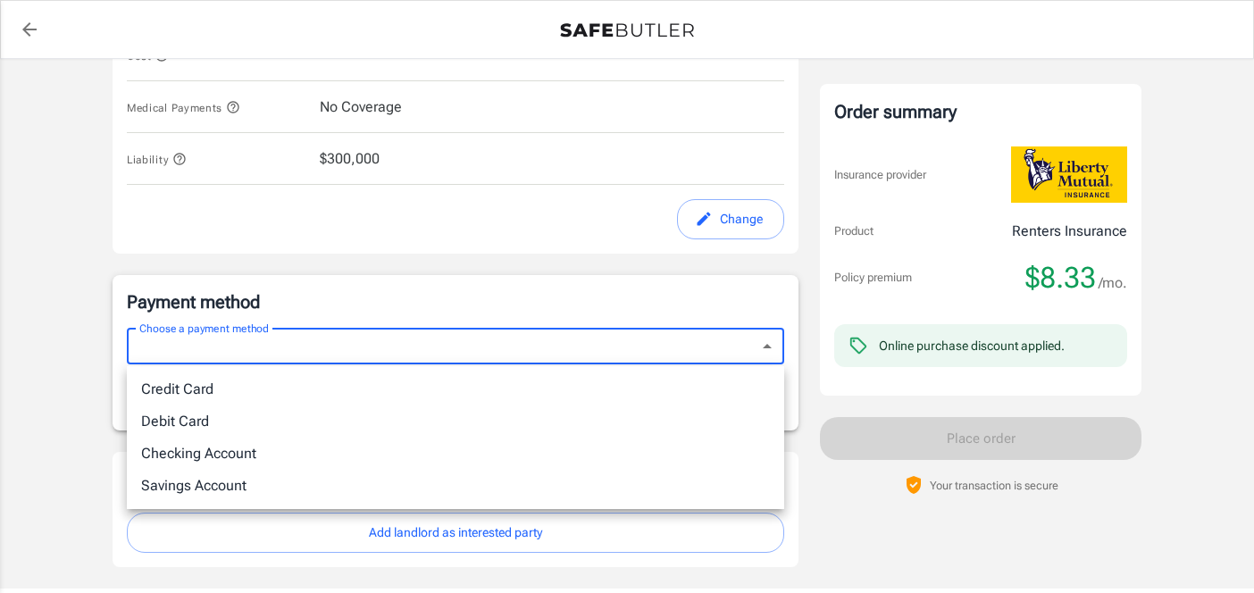
click at [560, 386] on li "Credit Card" at bounding box center [455, 389] width 657 height 32
type input "credit"
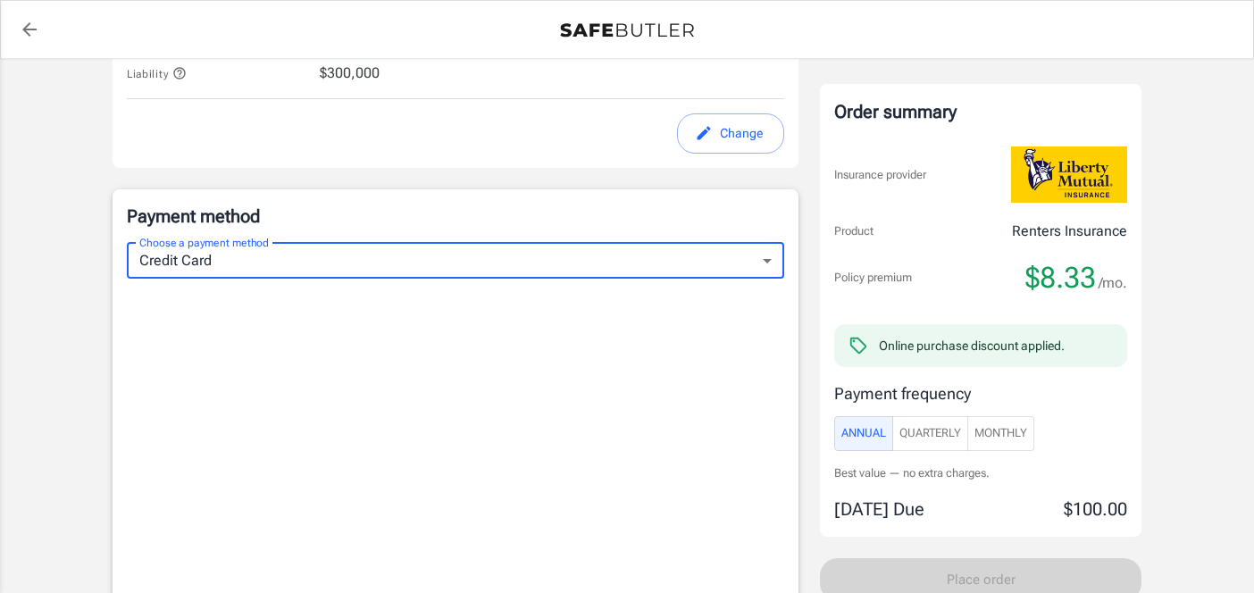
scroll to position [1154, 0]
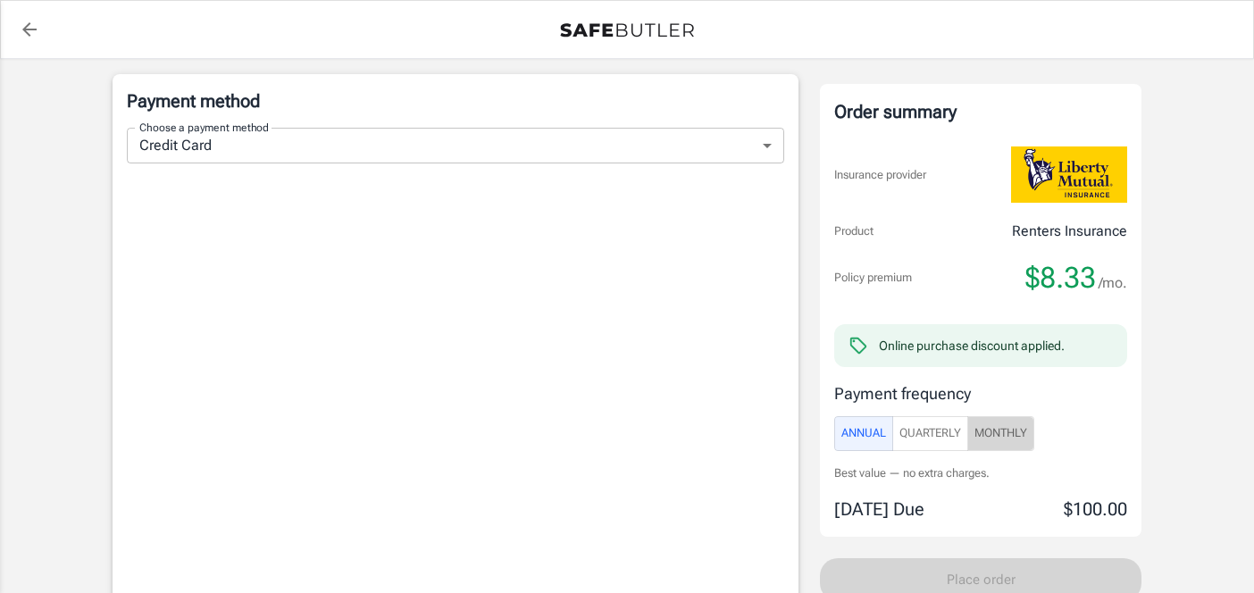
click at [992, 426] on span "Monthly" at bounding box center [1000, 433] width 53 height 21
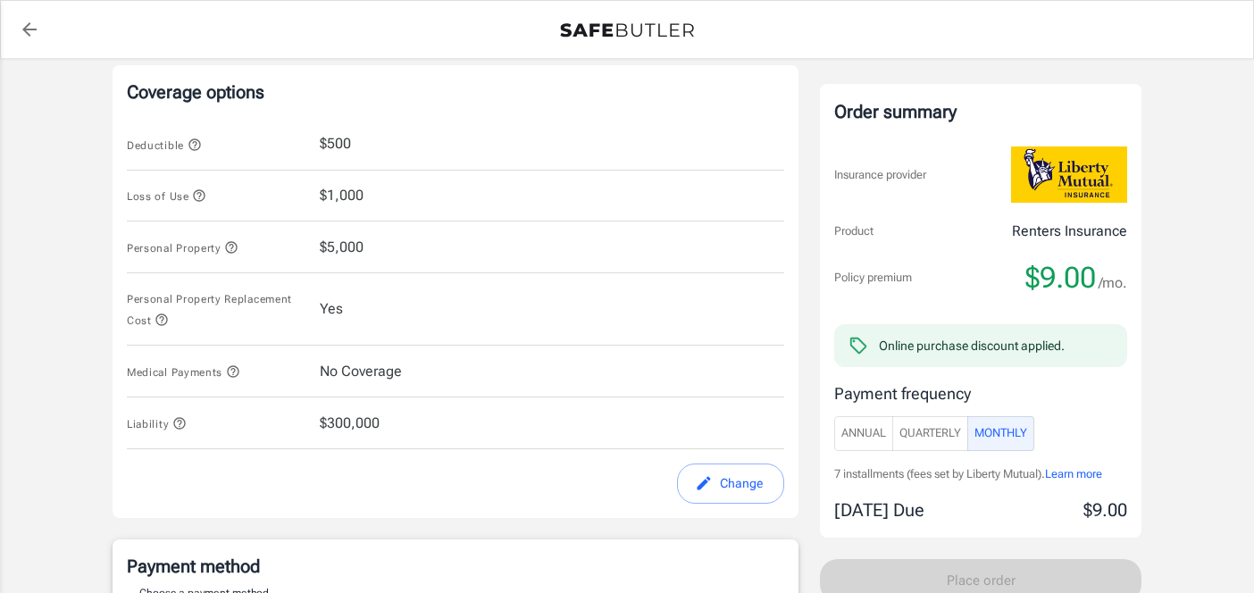
scroll to position [685, 0]
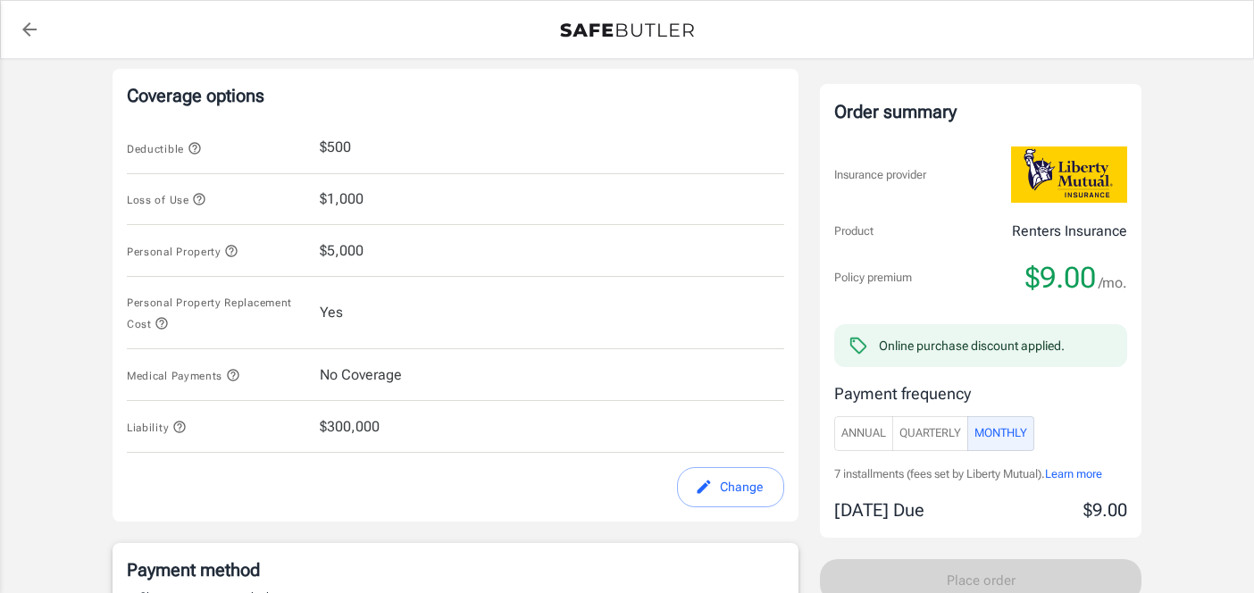
click at [824, 68] on div "Order summary Insurance provider Product Renters Insurance Policy premium $9.00…" at bounding box center [980, 342] width 321 height 1892
click at [809, 68] on div "Liberty Mutual Renters Insurance 2001 FALLS BLVD APT 440 QUINCY , MA 02169 Your…" at bounding box center [626, 342] width 1029 height 1892
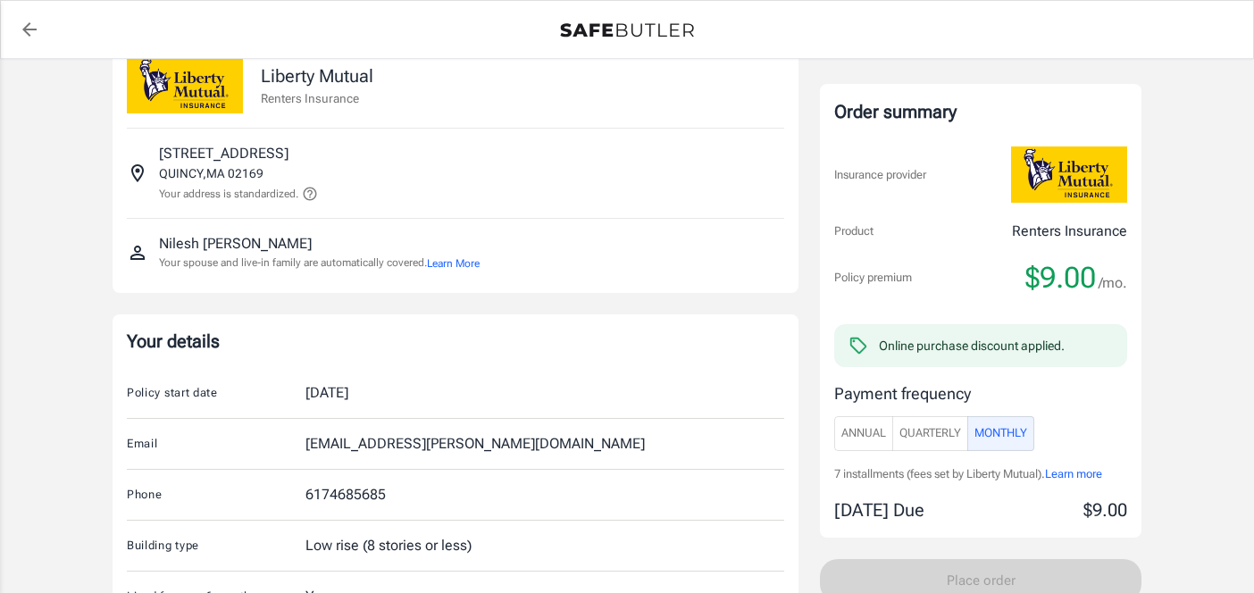
scroll to position [0, 0]
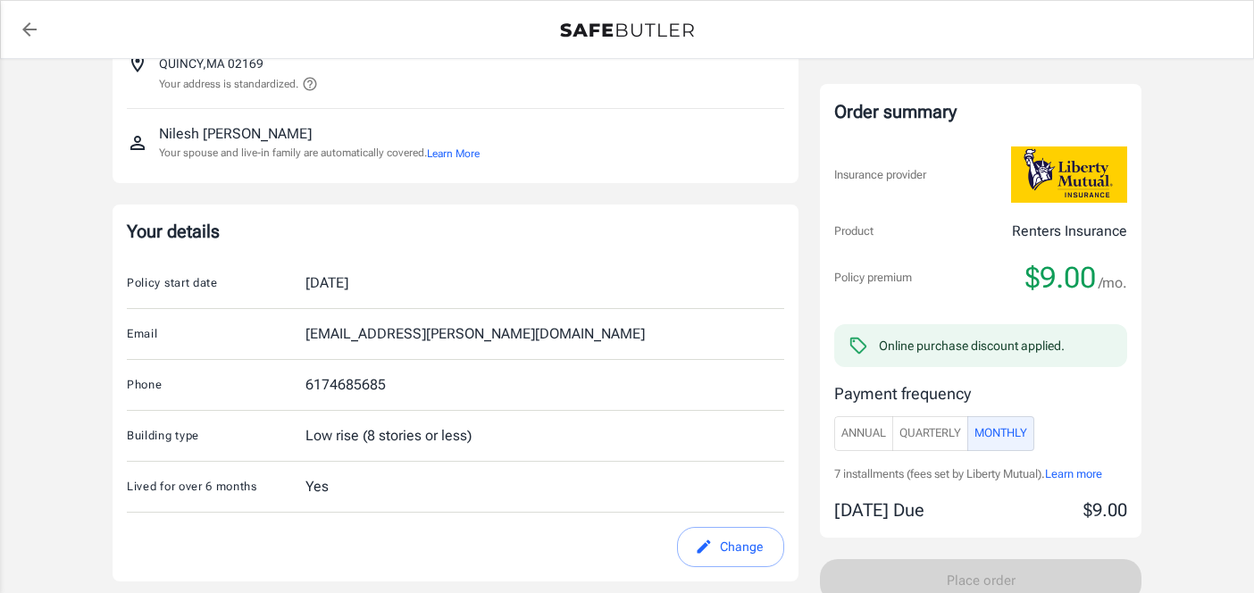
scroll to position [181, 0]
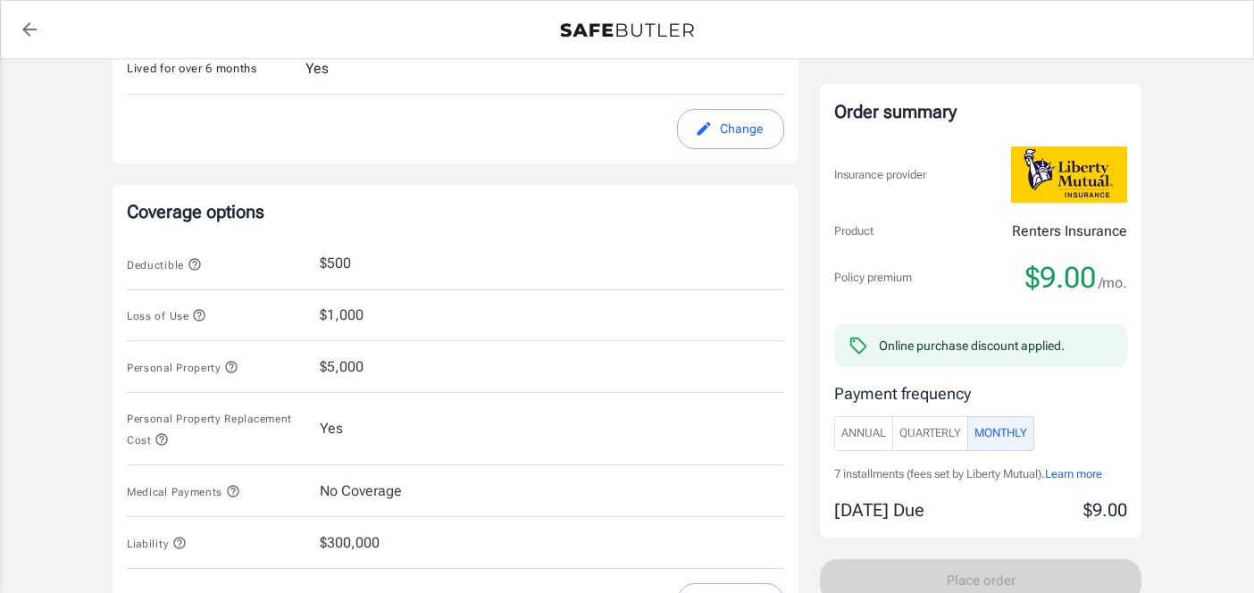
scroll to position [643, 0]
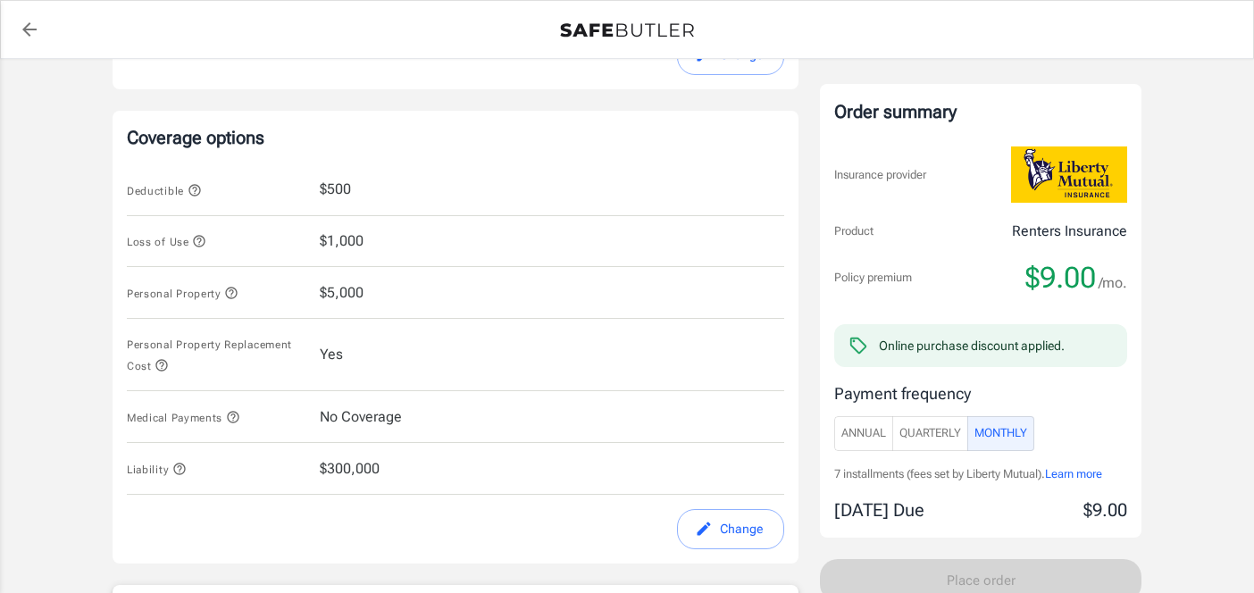
click at [195, 193] on icon "button" at bounding box center [194, 190] width 12 height 12
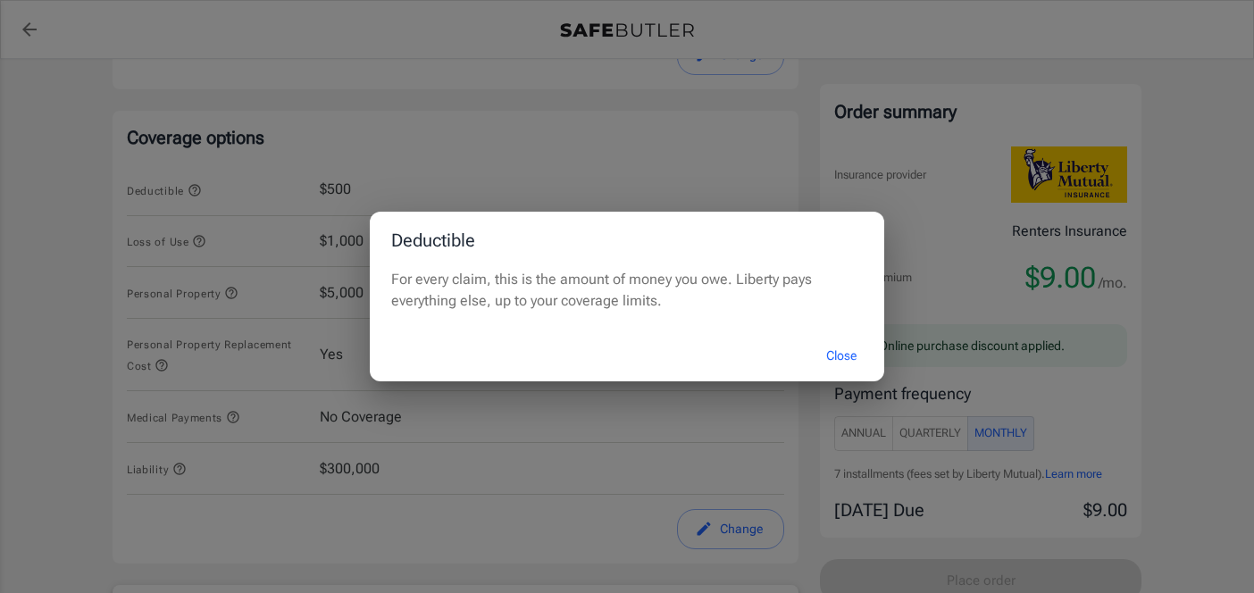
click at [831, 355] on button "Close" at bounding box center [840, 356] width 71 height 38
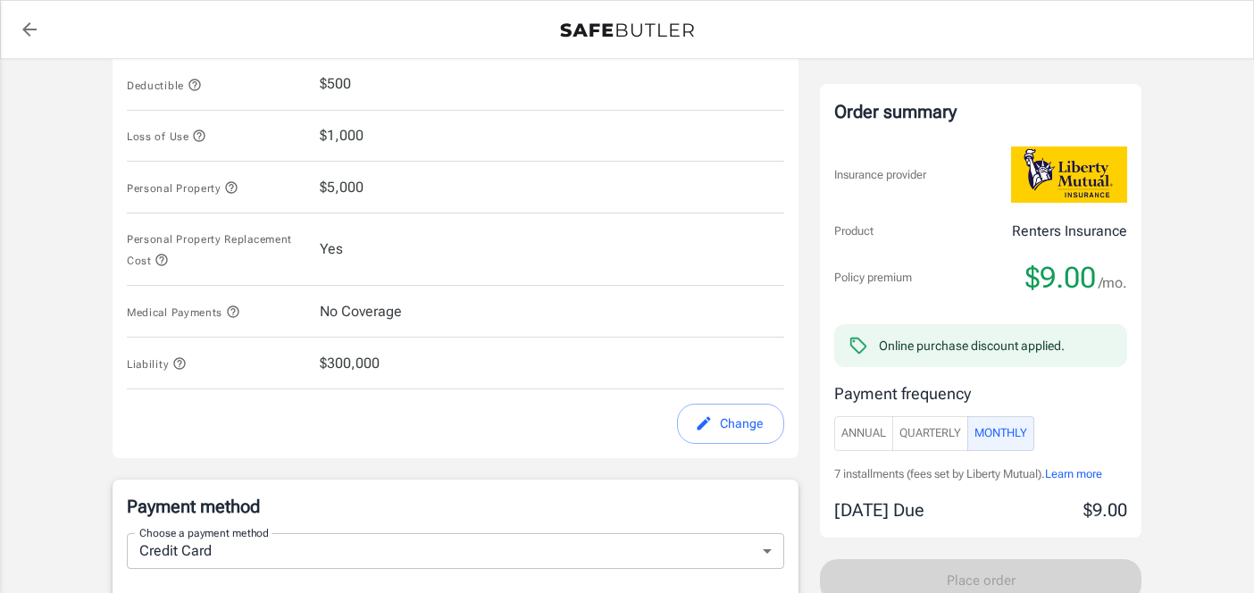
scroll to position [717, 0]
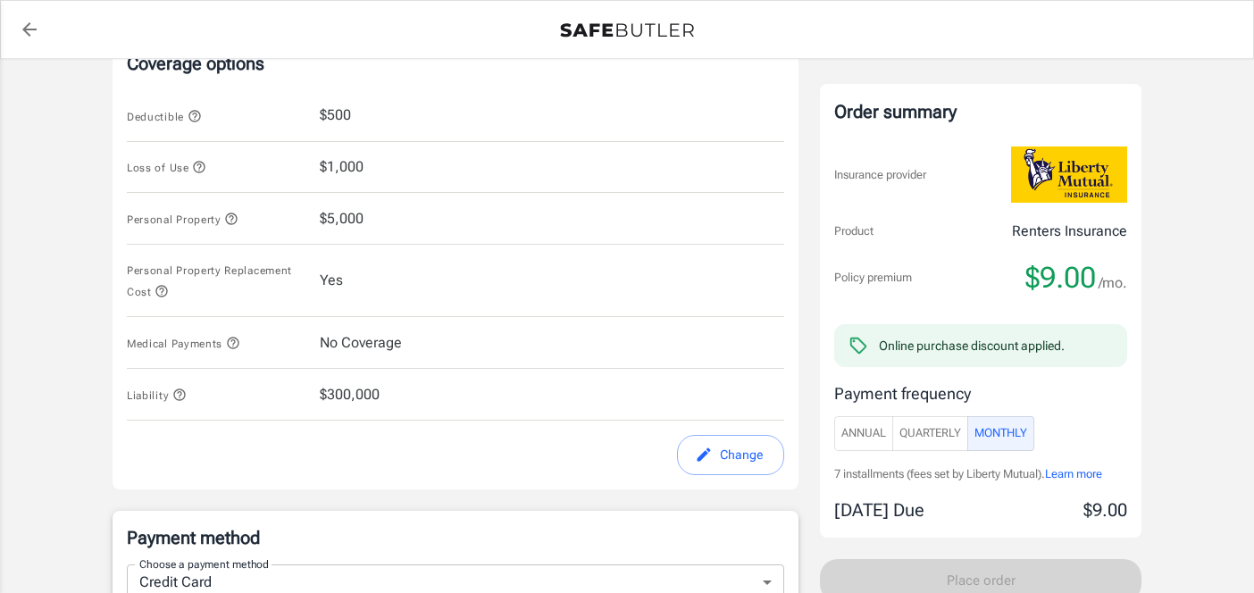
click at [179, 396] on icon "button" at bounding box center [179, 394] width 14 height 14
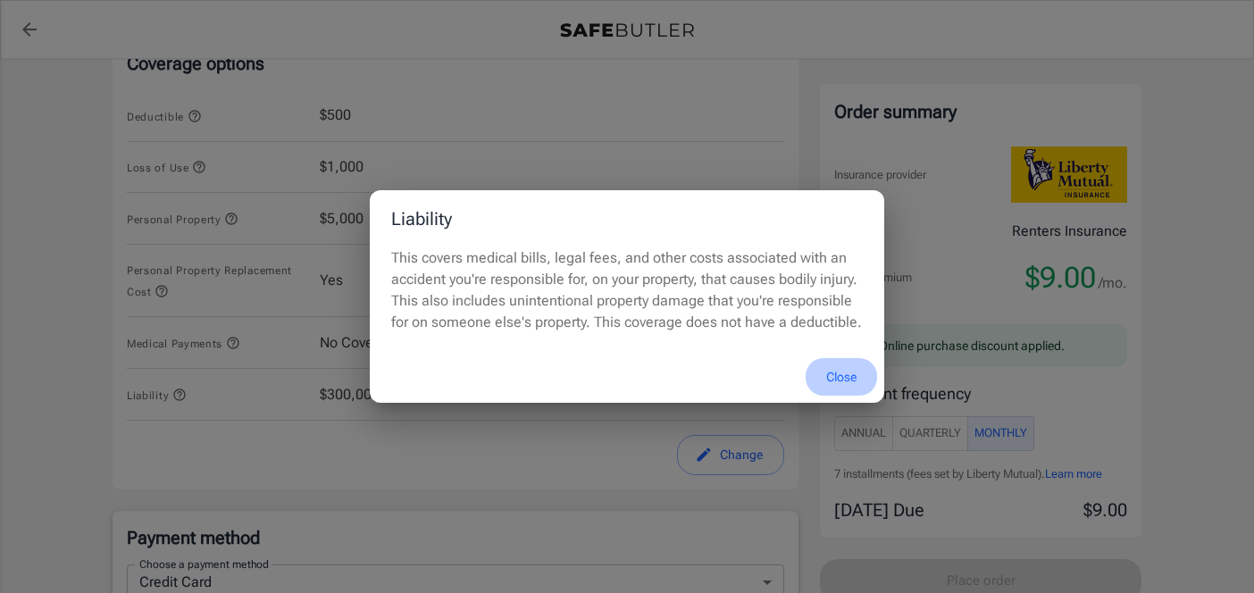
click at [836, 371] on button "Close" at bounding box center [840, 377] width 71 height 38
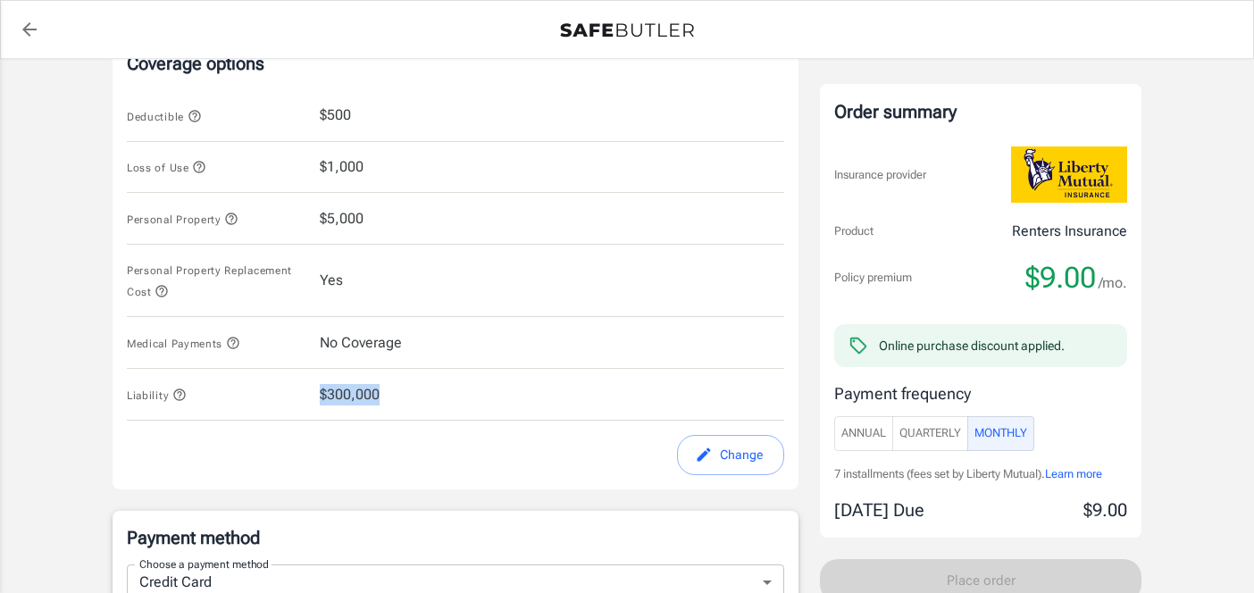
drag, startPoint x: 316, startPoint y: 400, endPoint x: 417, endPoint y: 400, distance: 100.9
click at [417, 400] on div "Liability $300,000" at bounding box center [455, 395] width 657 height 52
click at [718, 454] on button "Change" at bounding box center [730, 455] width 107 height 40
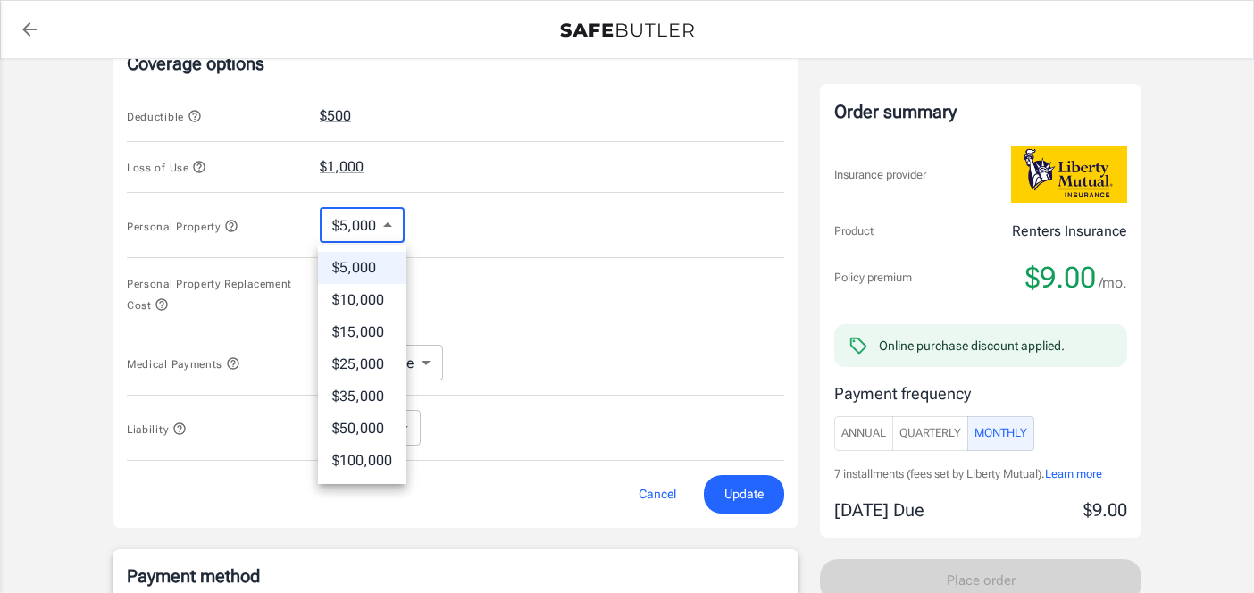
click at [364, 223] on body "Policy premium $ 9.00 /mo Liberty Mutual Renters Insurance 2001 FALLS BLVD APT …" at bounding box center [627, 361] width 1254 height 2157
click at [437, 208] on div at bounding box center [627, 296] width 1254 height 593
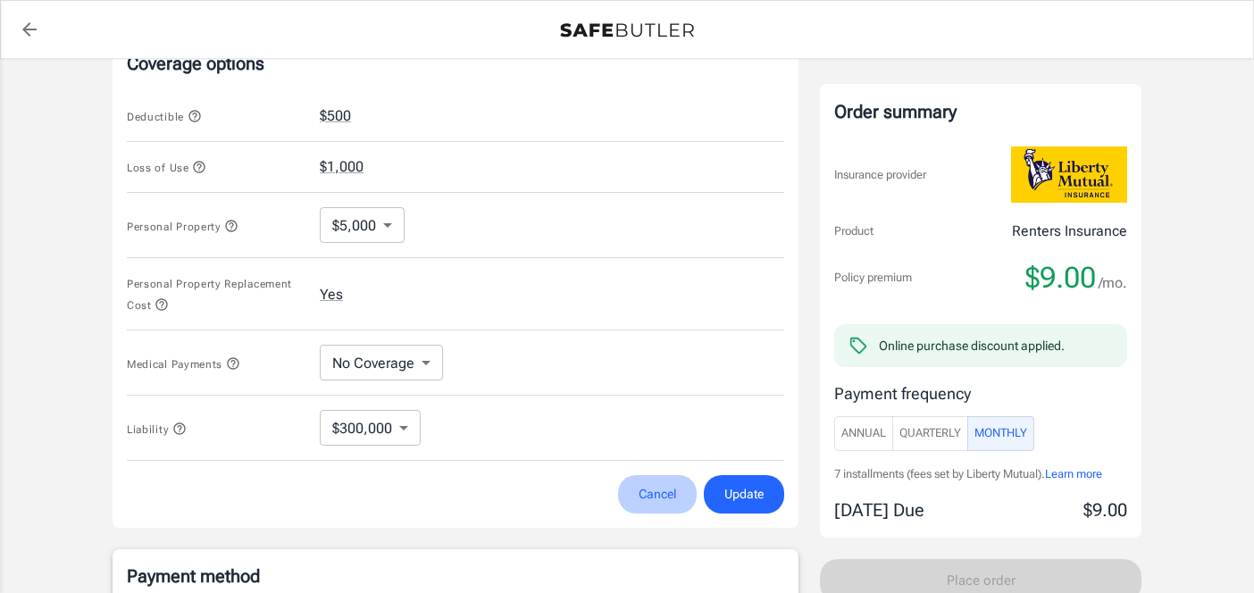
click at [638, 485] on button "Cancel" at bounding box center [657, 494] width 79 height 38
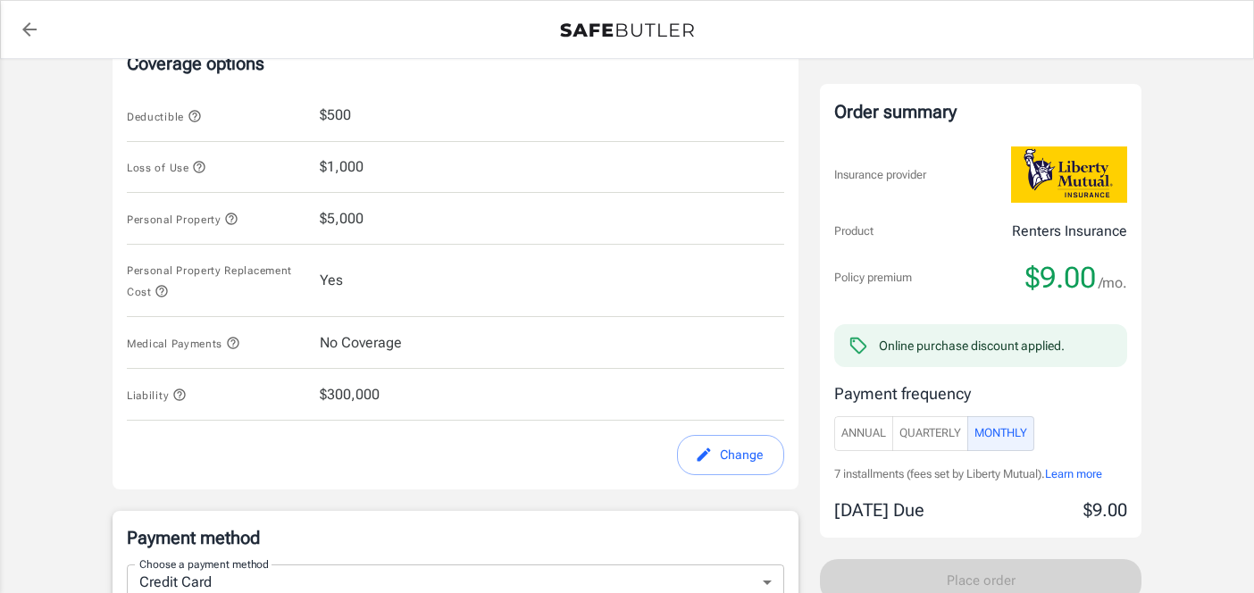
click at [320, 221] on span "$5,000" at bounding box center [342, 218] width 44 height 21
click at [725, 446] on button "Change" at bounding box center [730, 455] width 107 height 40
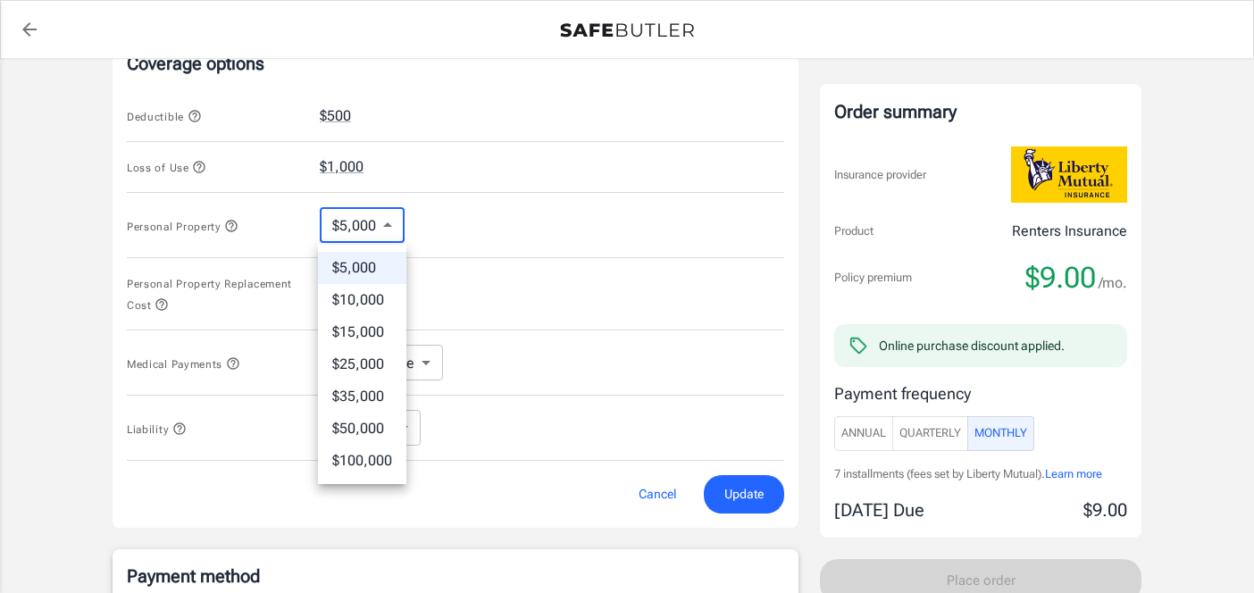
click at [363, 215] on body "Policy premium $ 9.00 /mo Liberty Mutual Renters Insurance 2001 FALLS BLVD APT …" at bounding box center [627, 361] width 1254 height 2157
click at [449, 206] on div at bounding box center [627, 296] width 1254 height 593
click at [371, 231] on body "Policy premium $ 9.00 /mo Liberty Mutual Renters Insurance 2001 FALLS BLVD APT …" at bounding box center [627, 361] width 1254 height 2157
click at [427, 221] on div at bounding box center [627, 296] width 1254 height 593
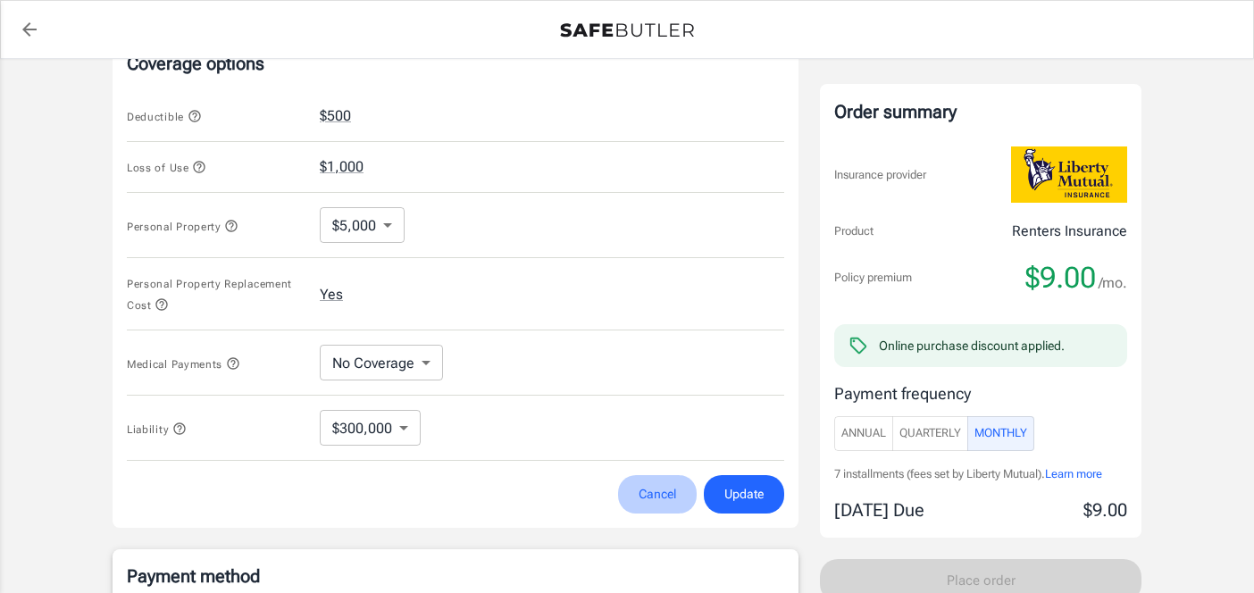
click at [647, 479] on button "Cancel" at bounding box center [657, 494] width 79 height 38
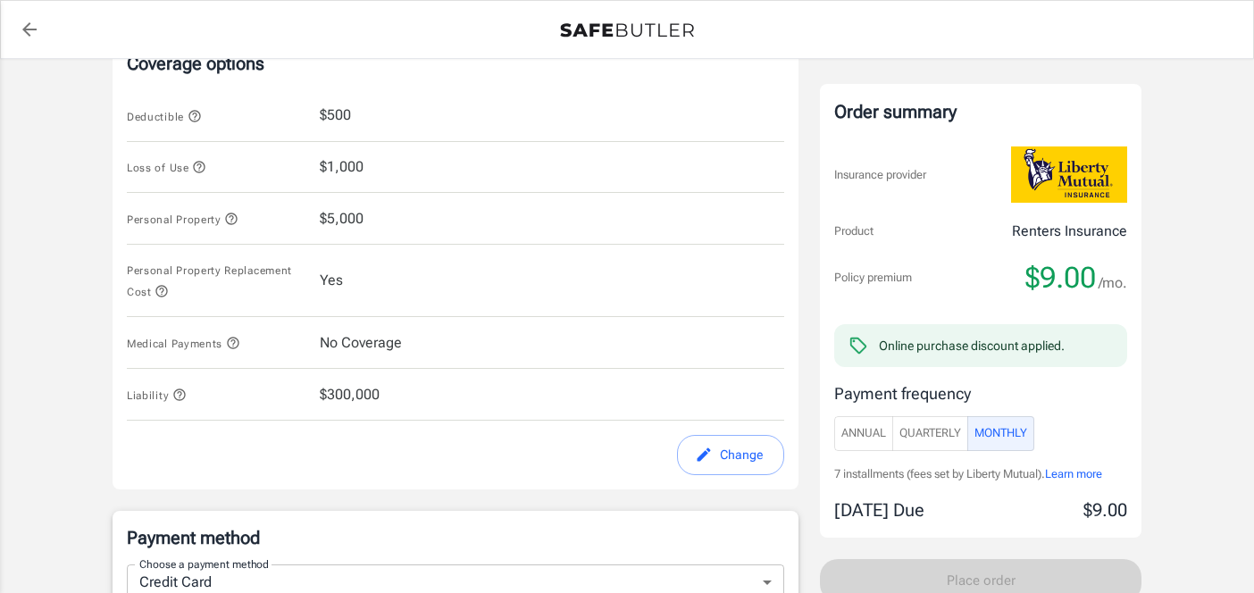
click at [194, 168] on icon "button" at bounding box center [199, 167] width 14 height 14
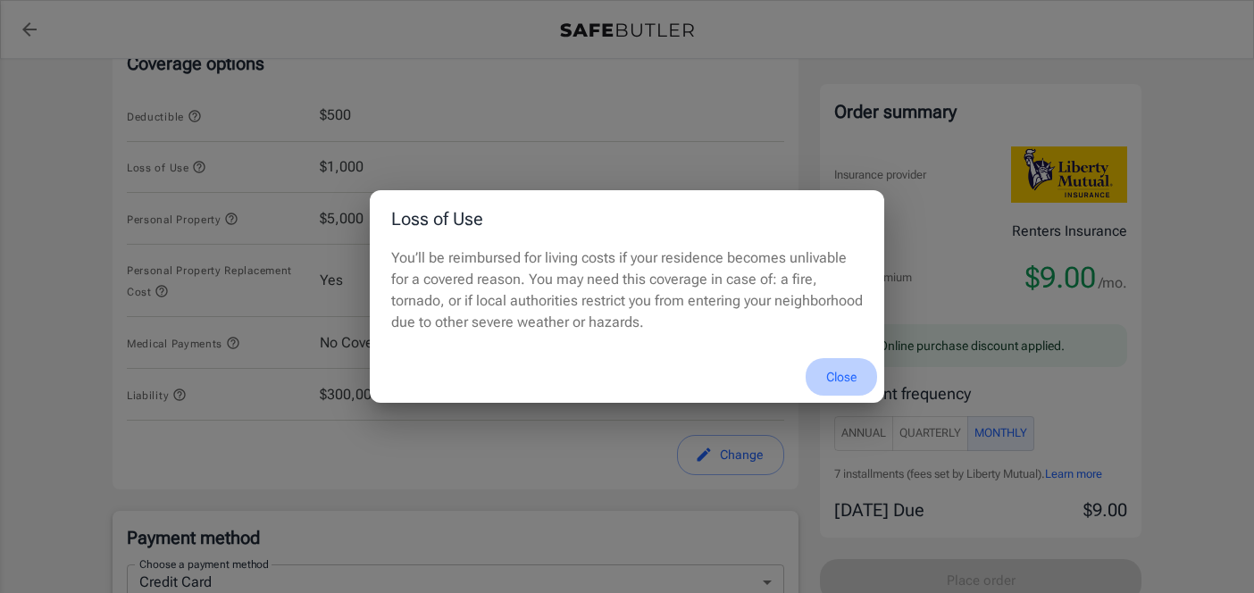
click at [849, 378] on button "Close" at bounding box center [840, 377] width 71 height 38
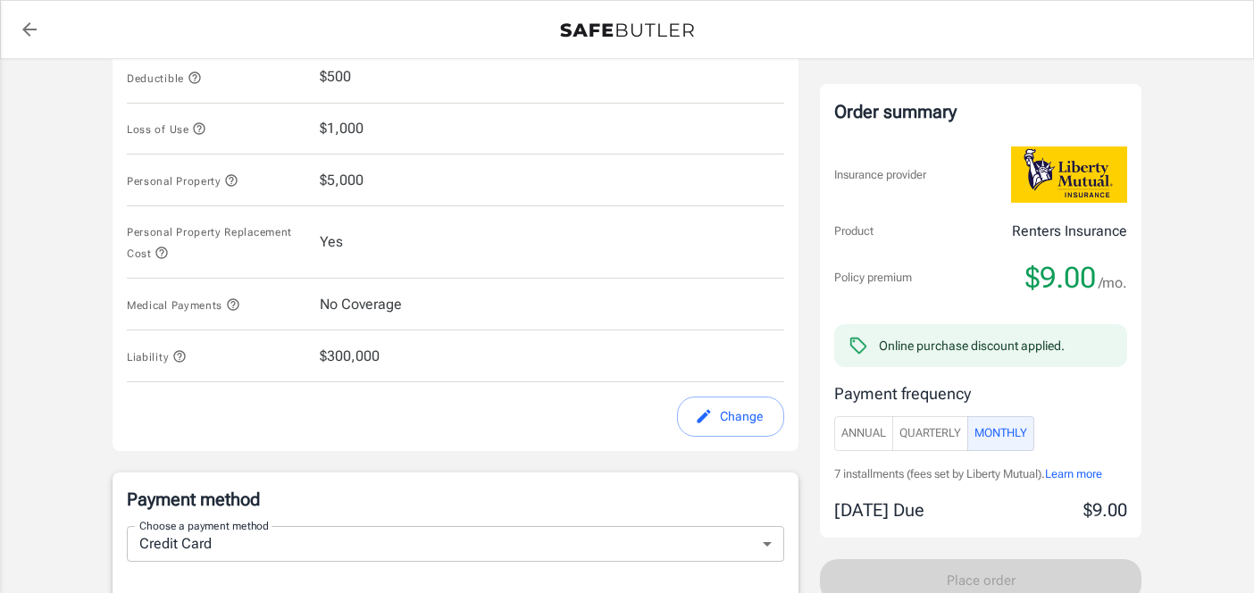
scroll to position [726, 0]
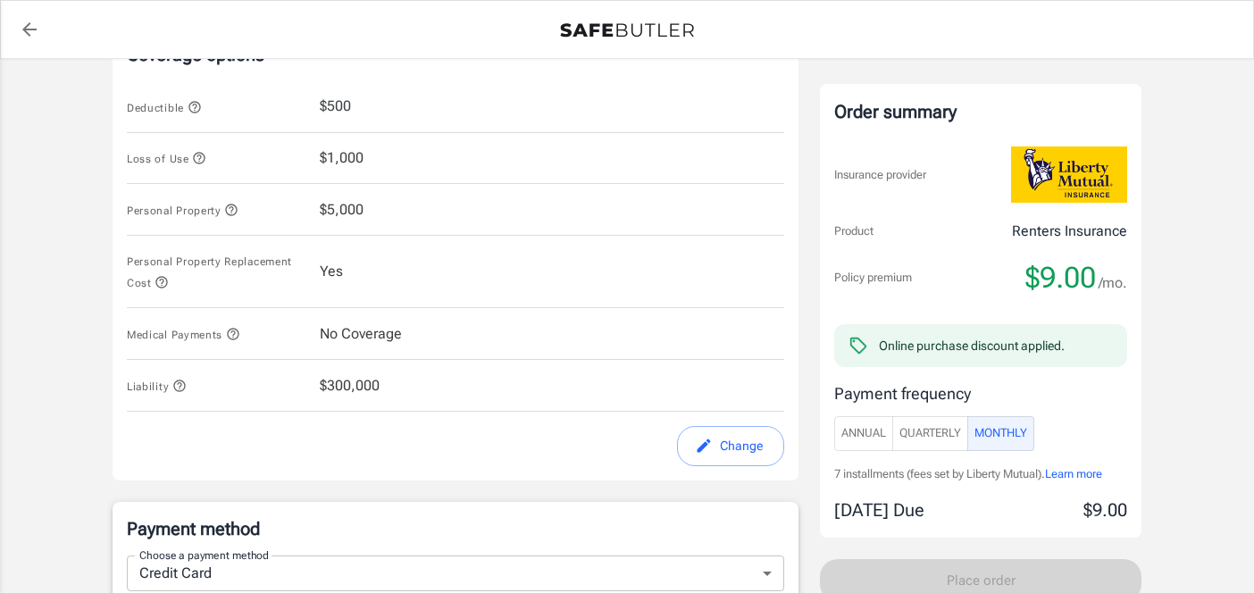
click at [201, 160] on icon "button" at bounding box center [199, 158] width 14 height 14
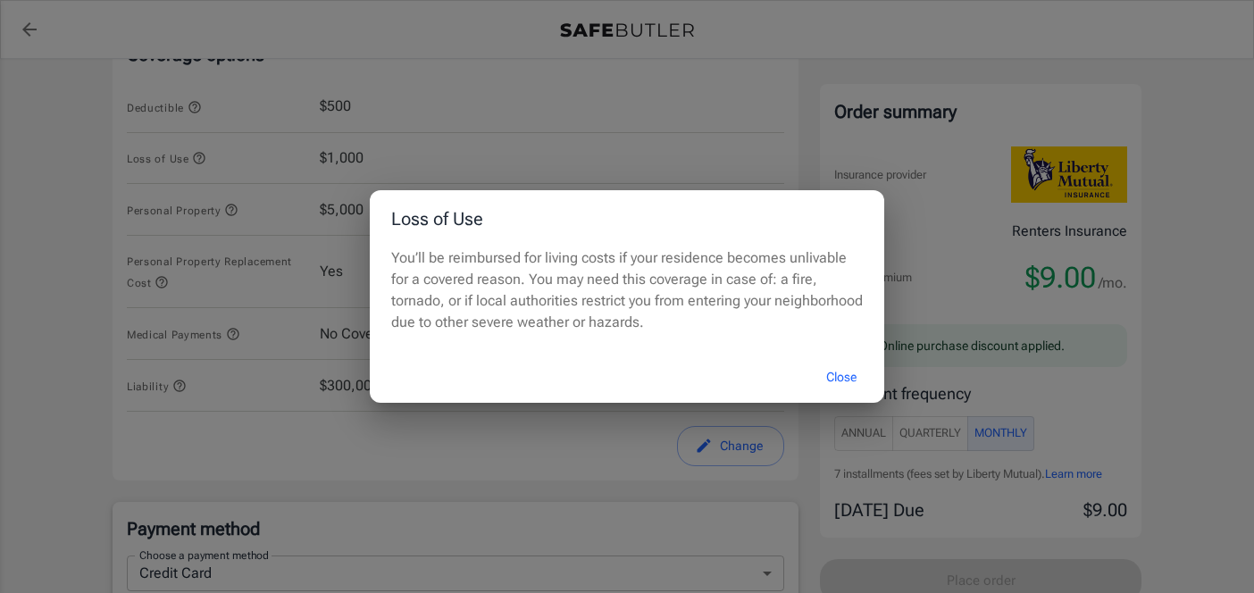
click at [842, 379] on button "Close" at bounding box center [840, 377] width 71 height 38
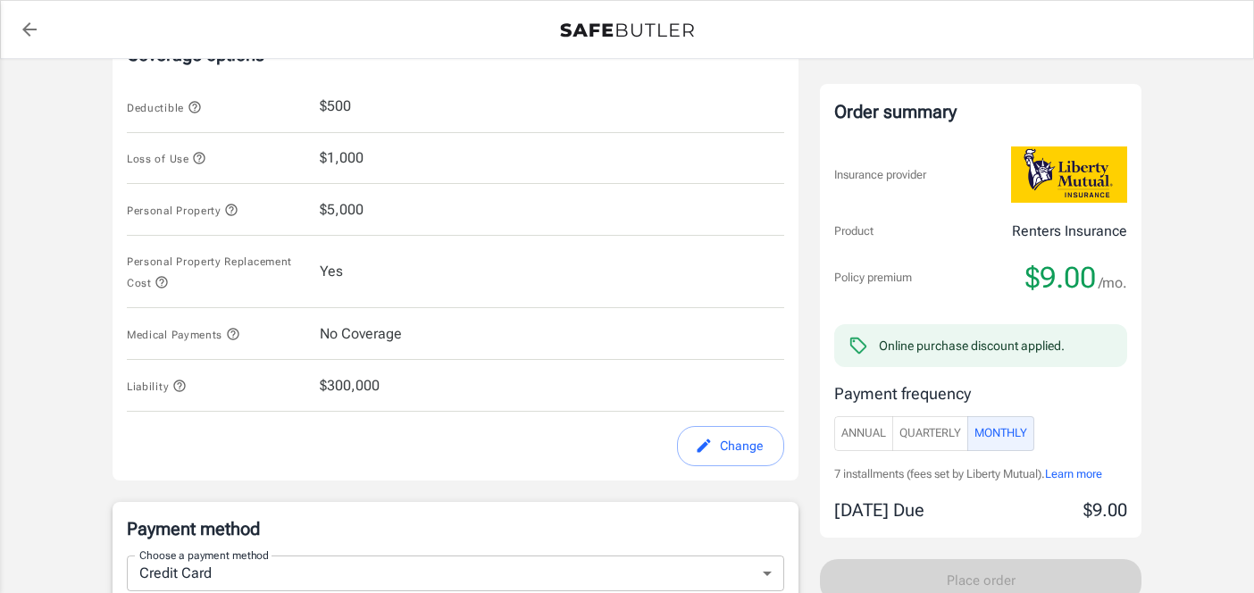
click at [230, 211] on icon "button" at bounding box center [231, 210] width 14 height 14
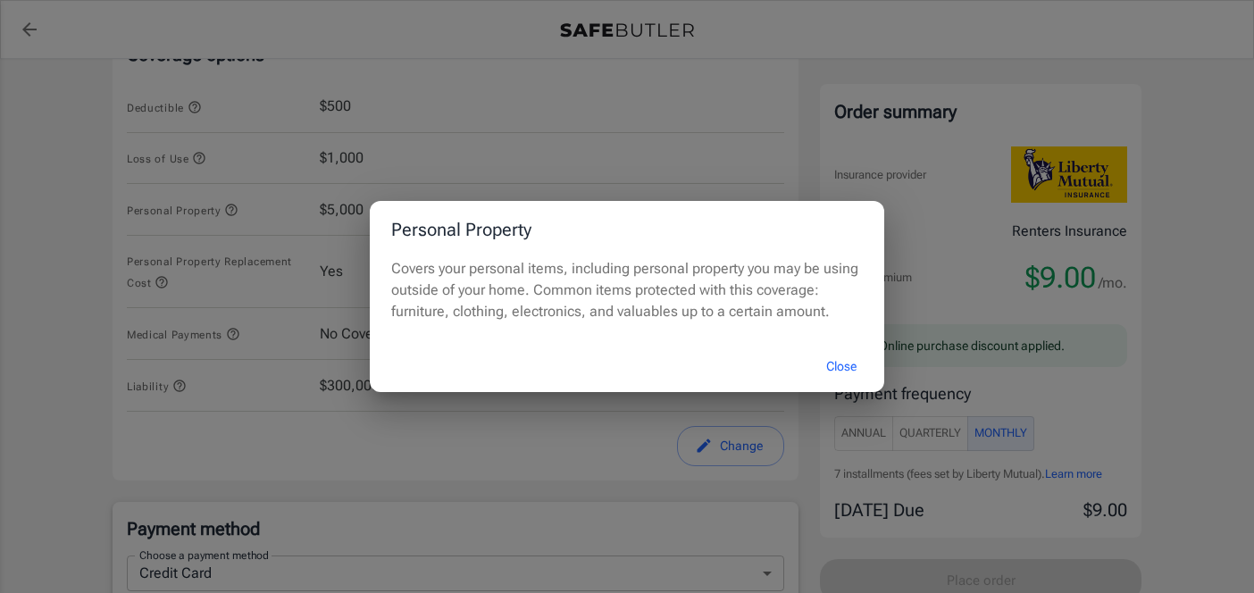
click at [192, 242] on div "Personal Property Covers your personal items, including personal property you m…" at bounding box center [627, 296] width 1254 height 593
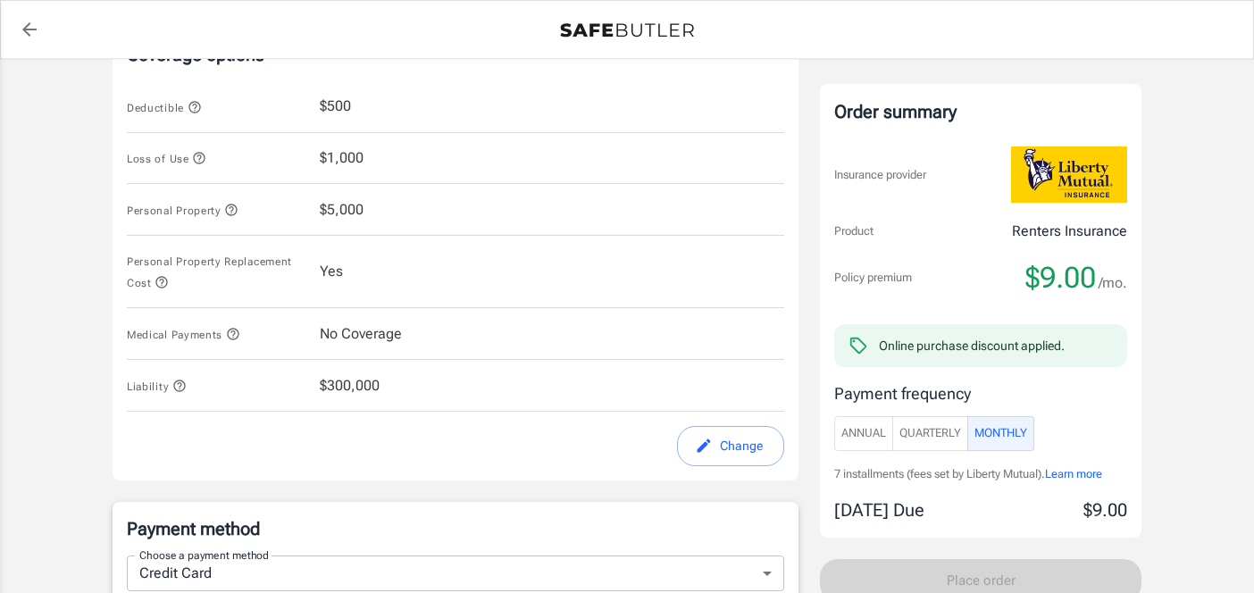
click at [163, 286] on icon "button" at bounding box center [161, 282] width 14 height 14
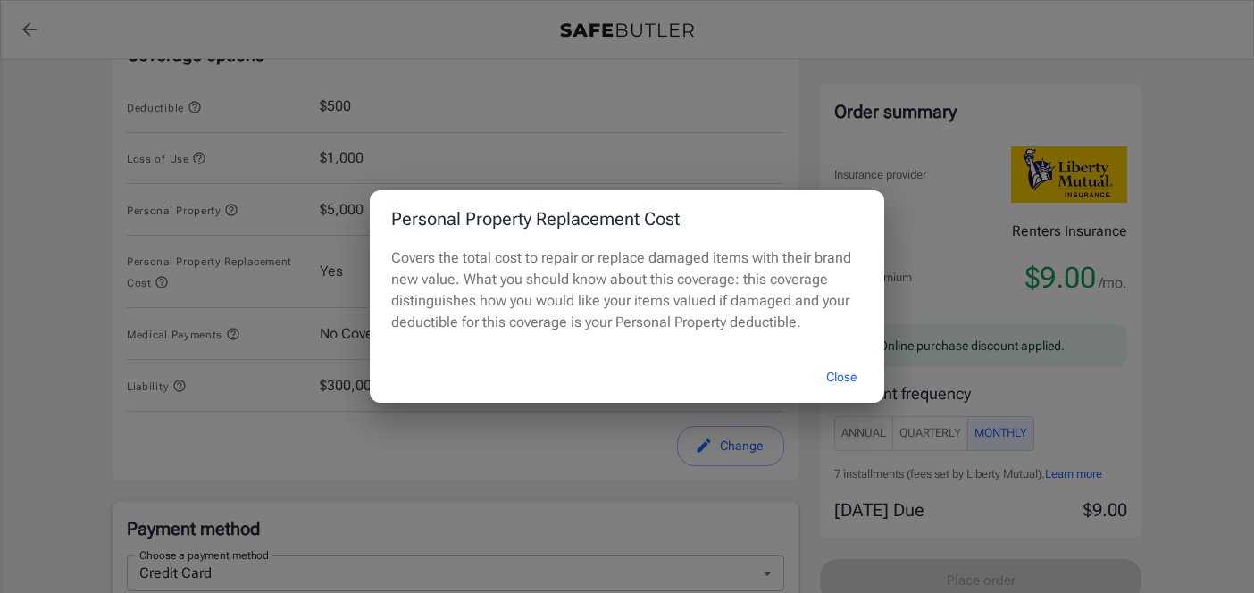
click at [163, 286] on div "Personal Property Replacement Cost Covers the total cost to repair or replace d…" at bounding box center [627, 296] width 1254 height 593
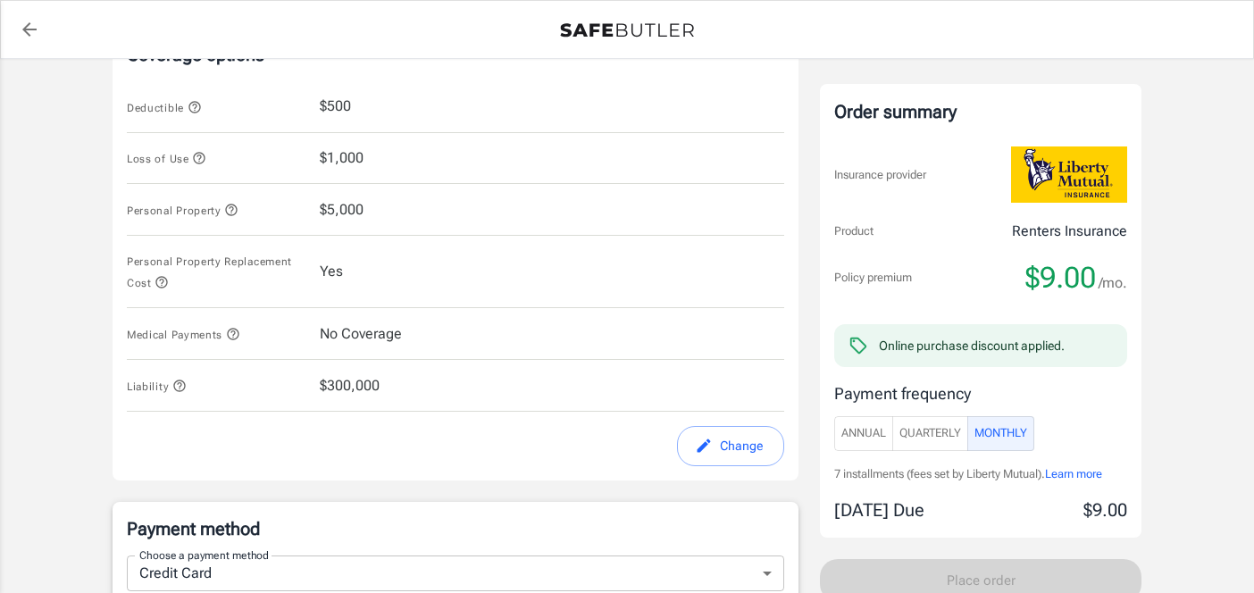
click at [158, 283] on icon "button" at bounding box center [161, 282] width 14 height 14
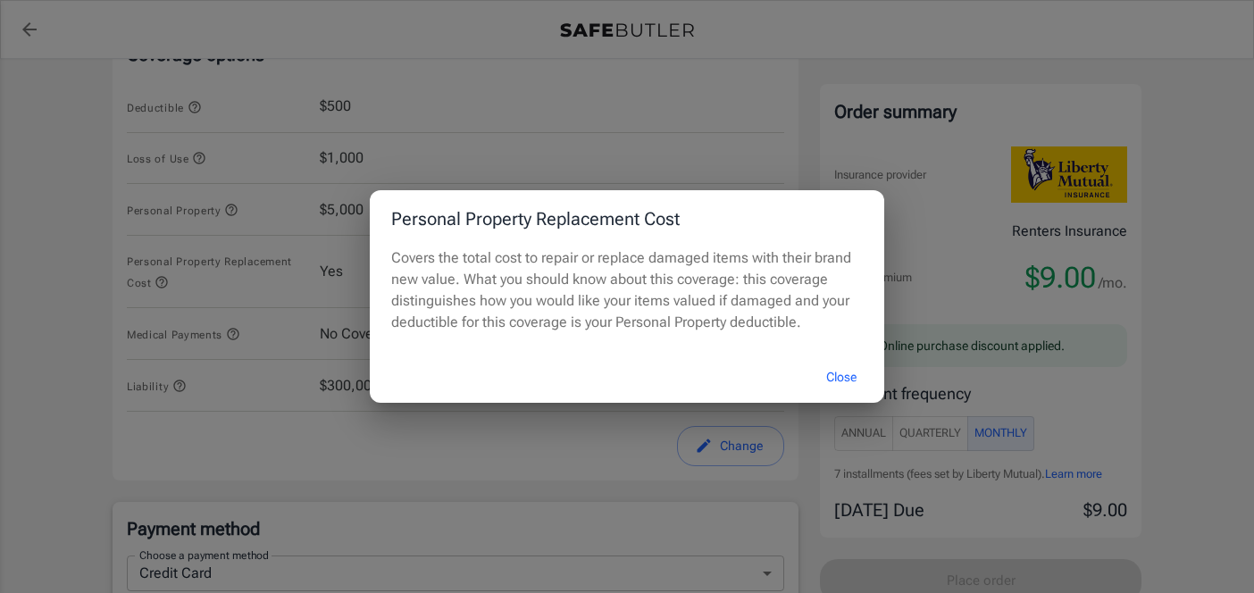
click at [837, 377] on button "Close" at bounding box center [840, 377] width 71 height 38
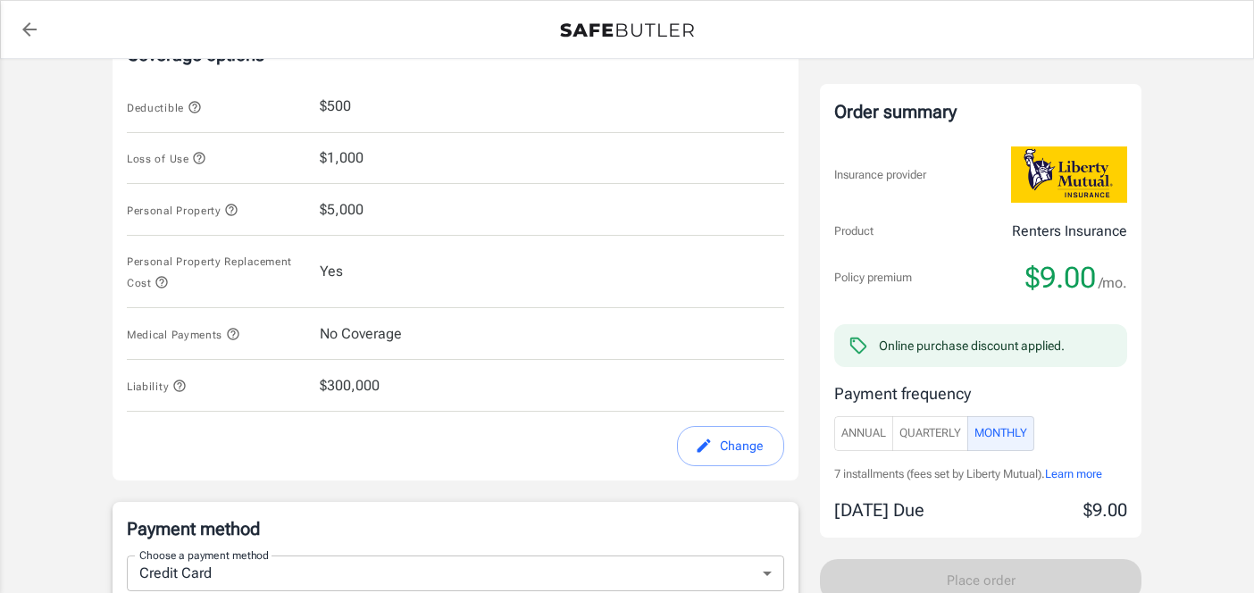
click at [171, 278] on button "Personal Property Replacement Cost" at bounding box center [216, 271] width 179 height 43
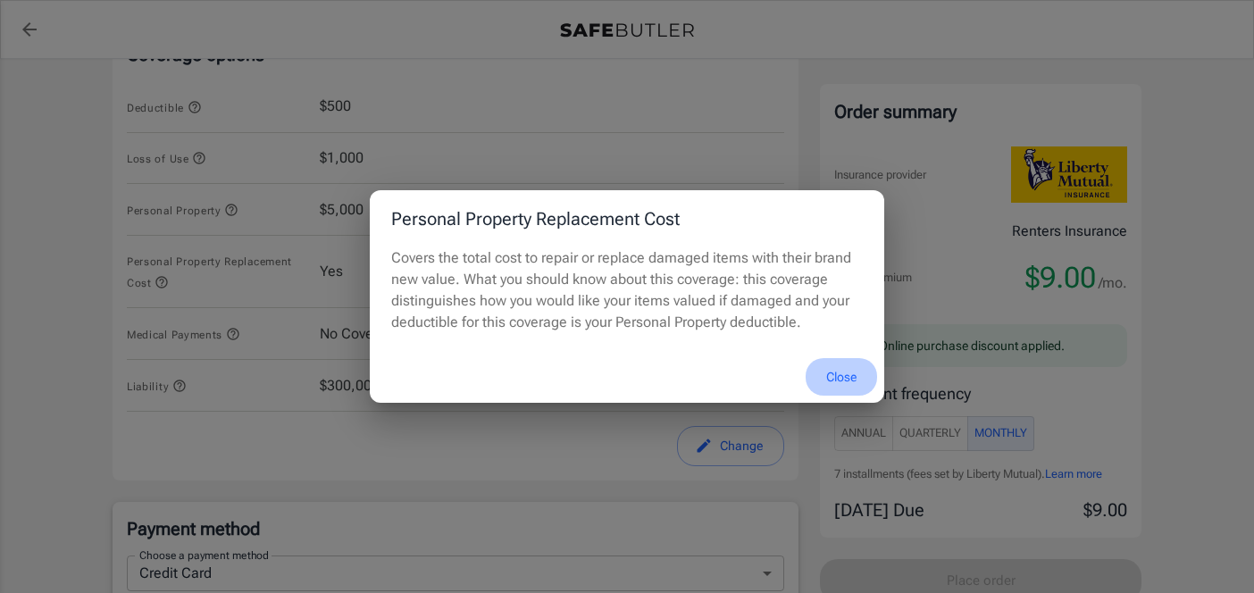
click at [840, 369] on button "Close" at bounding box center [840, 377] width 71 height 38
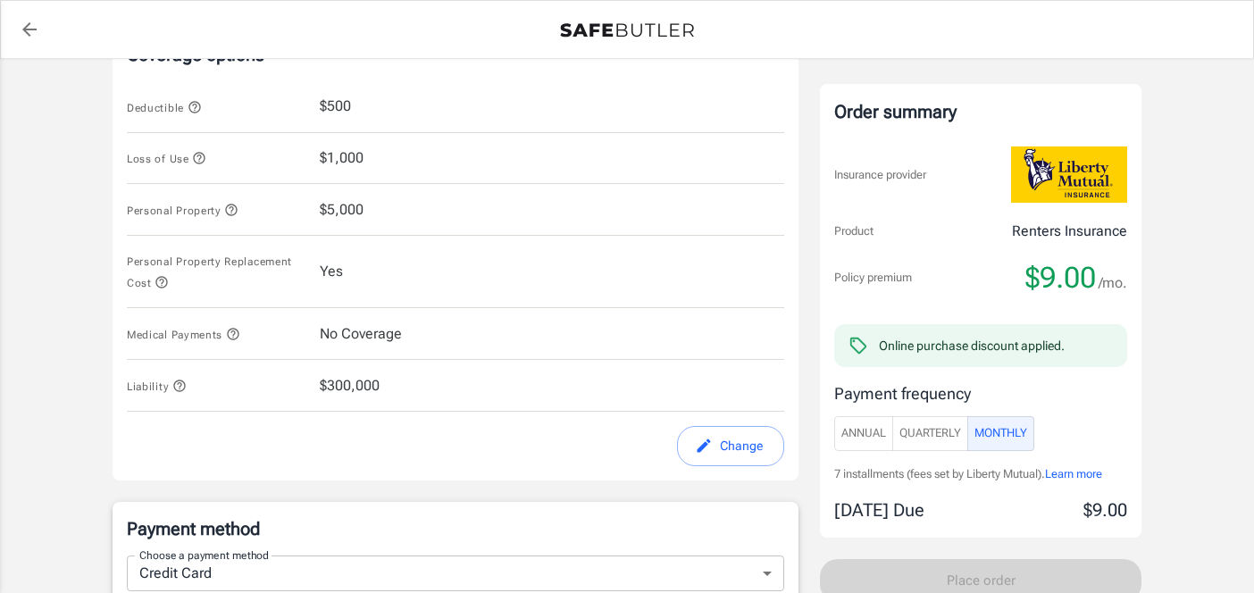
click at [162, 287] on icon "button" at bounding box center [162, 283] width 12 height 12
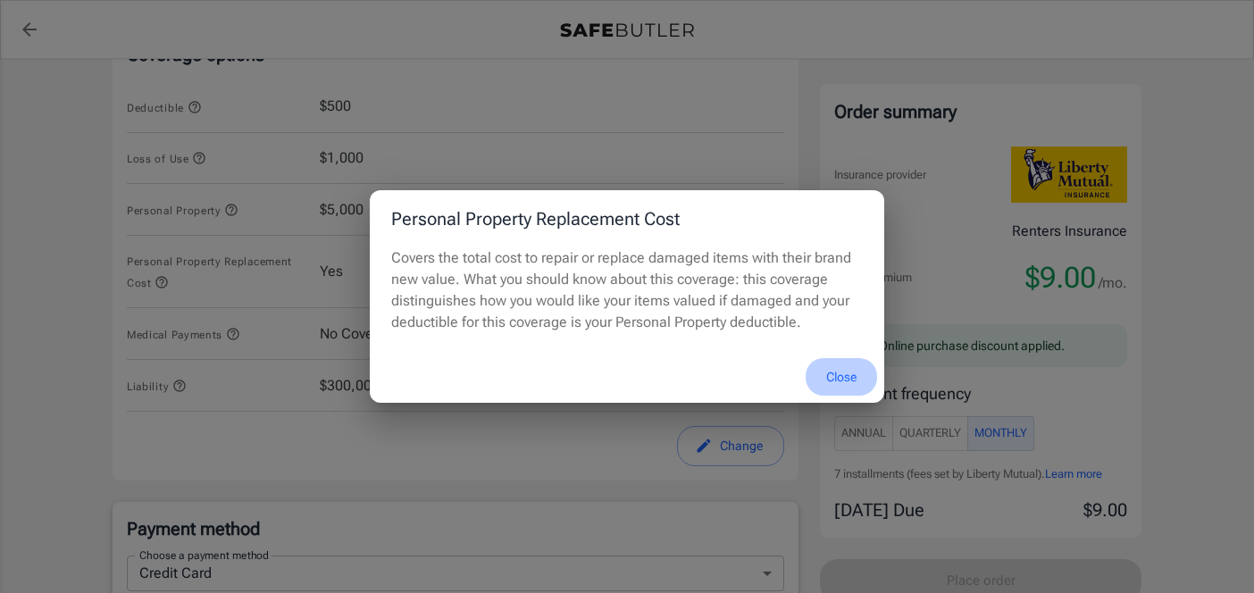
click at [837, 369] on button "Close" at bounding box center [840, 377] width 71 height 38
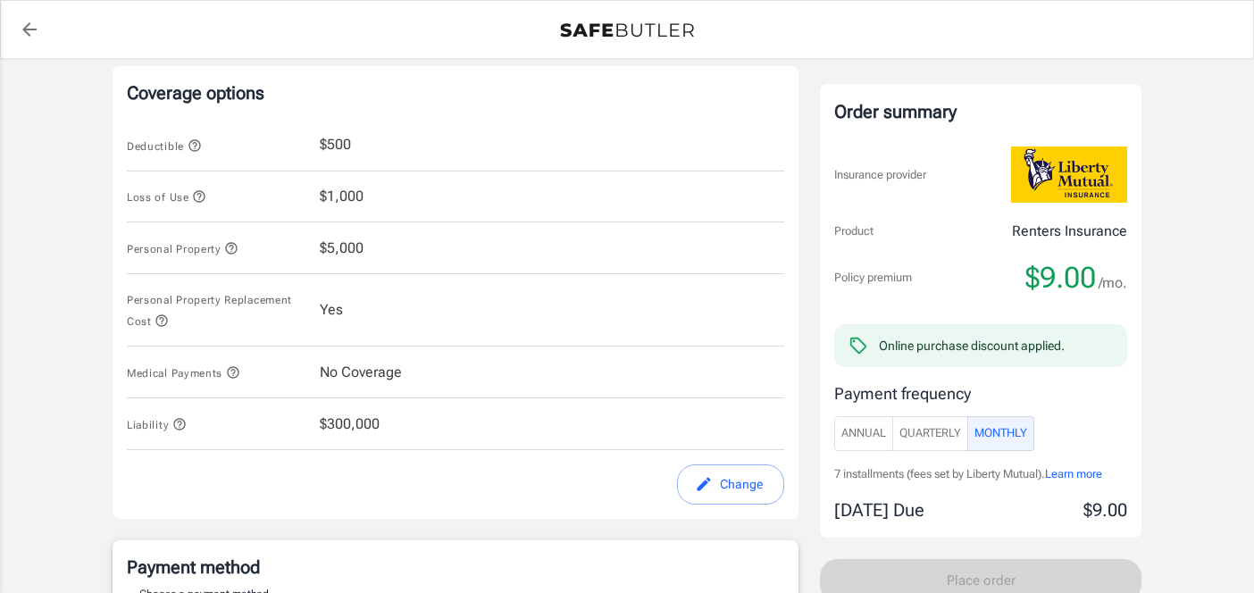
scroll to position [679, 0]
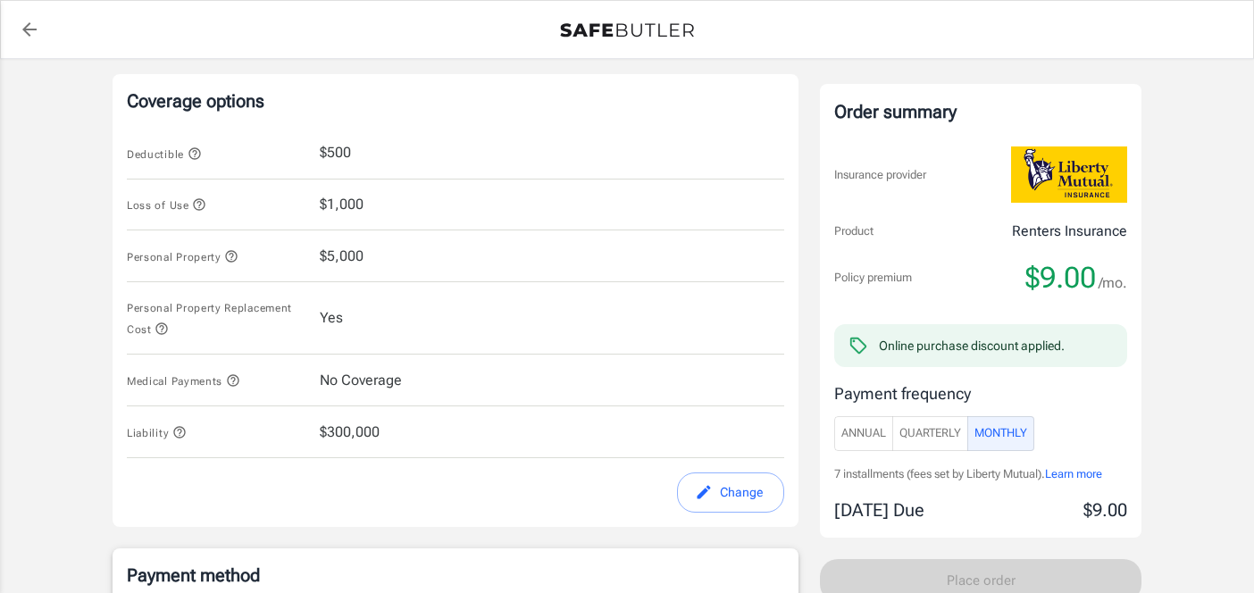
click at [346, 302] on div "Personal Property Replacement Cost Yes" at bounding box center [455, 318] width 657 height 72
click at [858, 433] on span "Annual" at bounding box center [863, 433] width 45 height 21
click at [986, 434] on span "Monthly" at bounding box center [1000, 433] width 53 height 21
click at [869, 438] on span "Annual" at bounding box center [863, 433] width 45 height 21
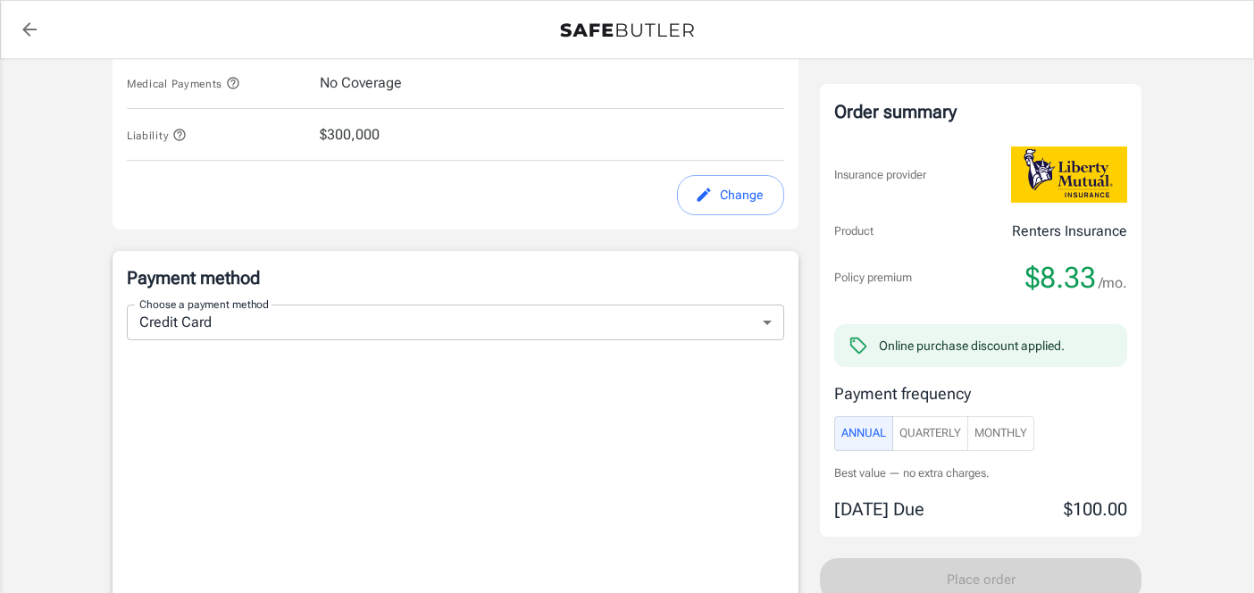
scroll to position [999, 0]
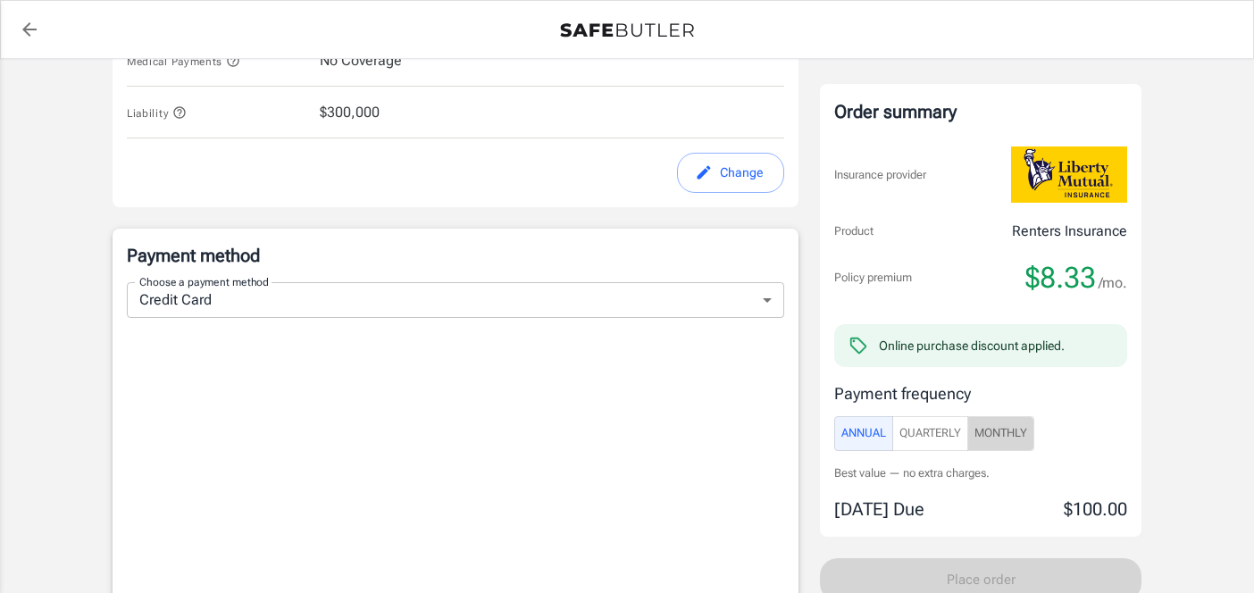
click at [1017, 426] on span "Monthly" at bounding box center [1000, 433] width 53 height 21
click at [852, 435] on span "Annual" at bounding box center [863, 433] width 45 height 21
click at [1019, 444] on button "Monthly" at bounding box center [1000, 433] width 67 height 35
click at [859, 434] on span "Annual" at bounding box center [863, 433] width 45 height 21
click at [1023, 433] on span "Monthly" at bounding box center [1000, 433] width 53 height 21
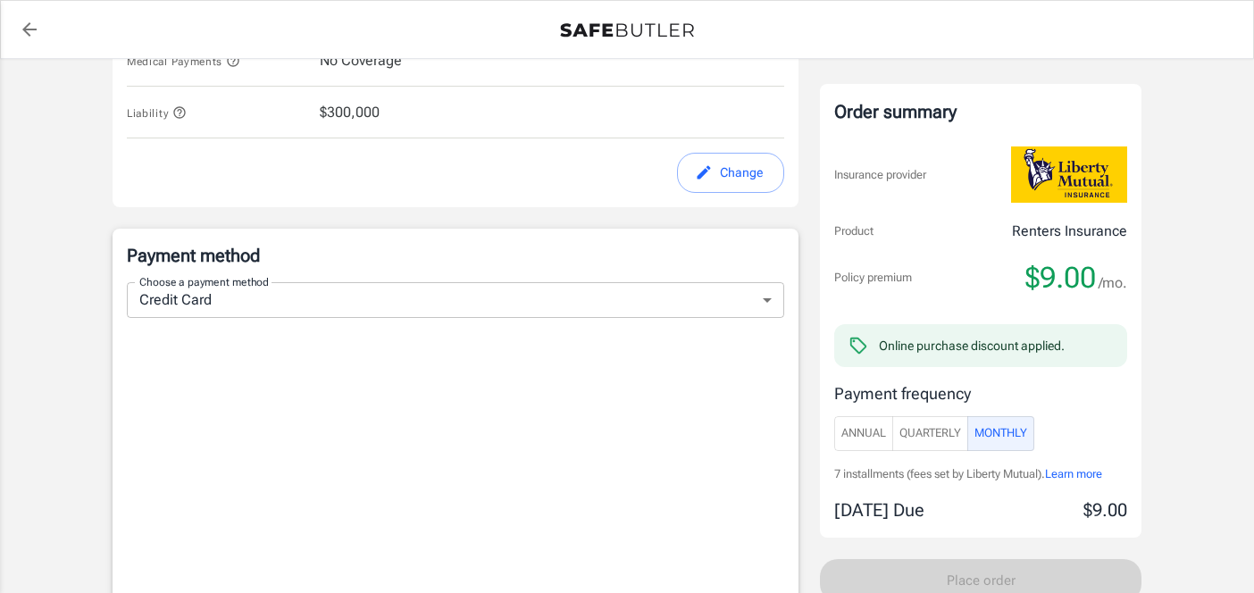
click at [859, 421] on button "Annual" at bounding box center [863, 433] width 59 height 35
click at [1022, 437] on span "Monthly" at bounding box center [1000, 433] width 53 height 21
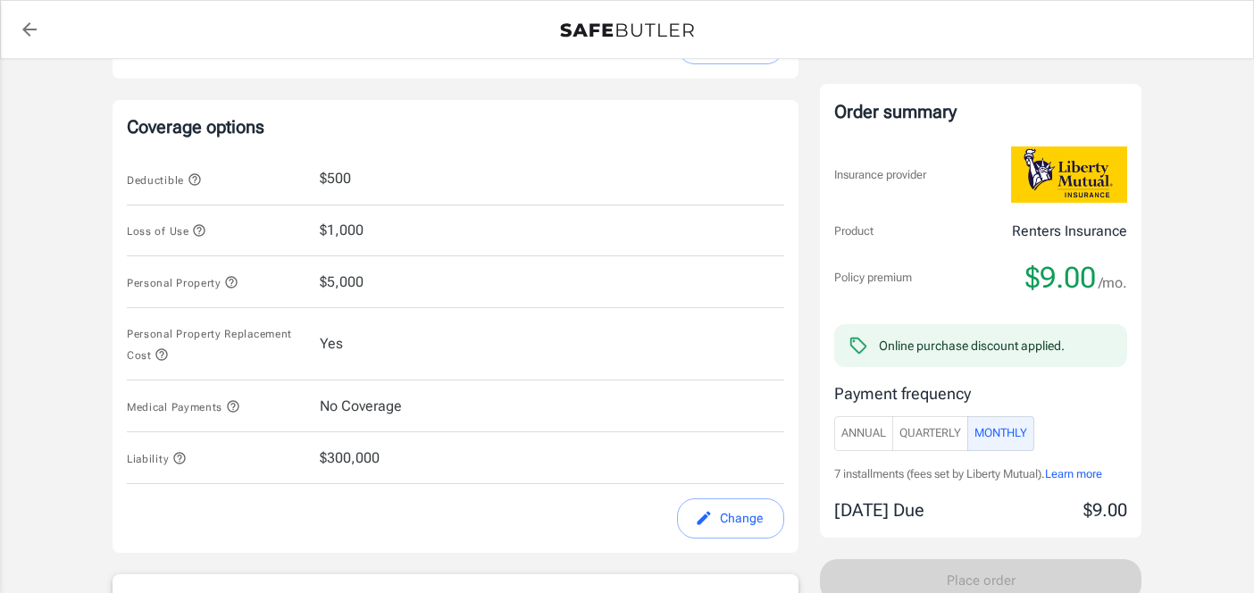
scroll to position [634, 0]
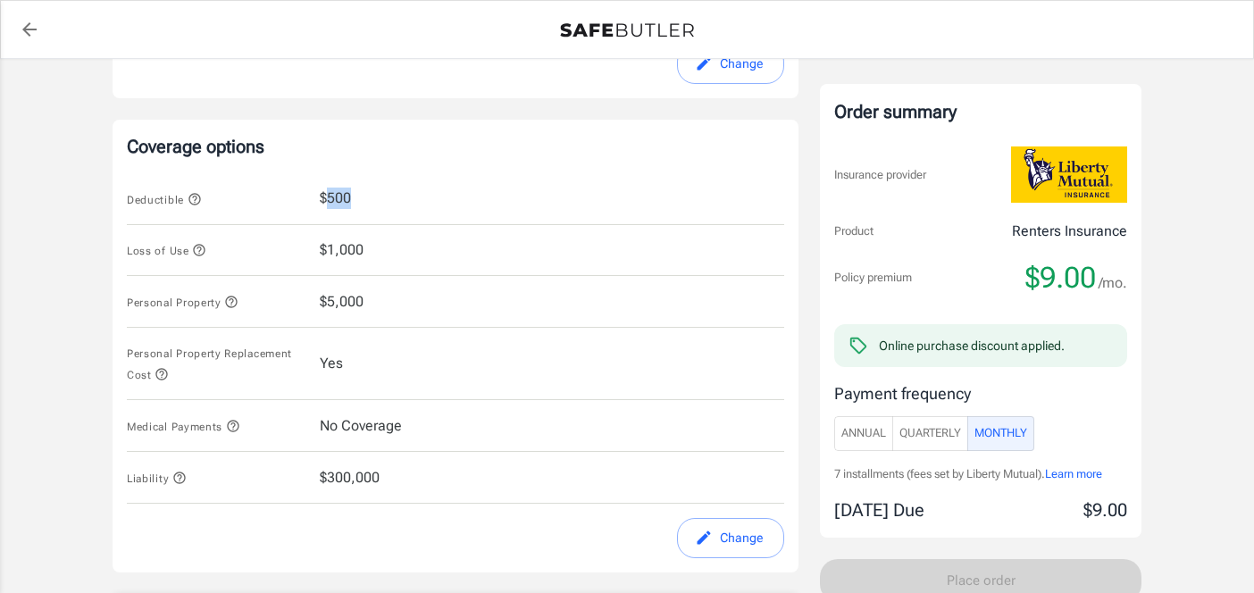
drag, startPoint x: 327, startPoint y: 198, endPoint x: 358, endPoint y: 198, distance: 31.2
click at [358, 198] on div "Deductible $500" at bounding box center [455, 199] width 657 height 52
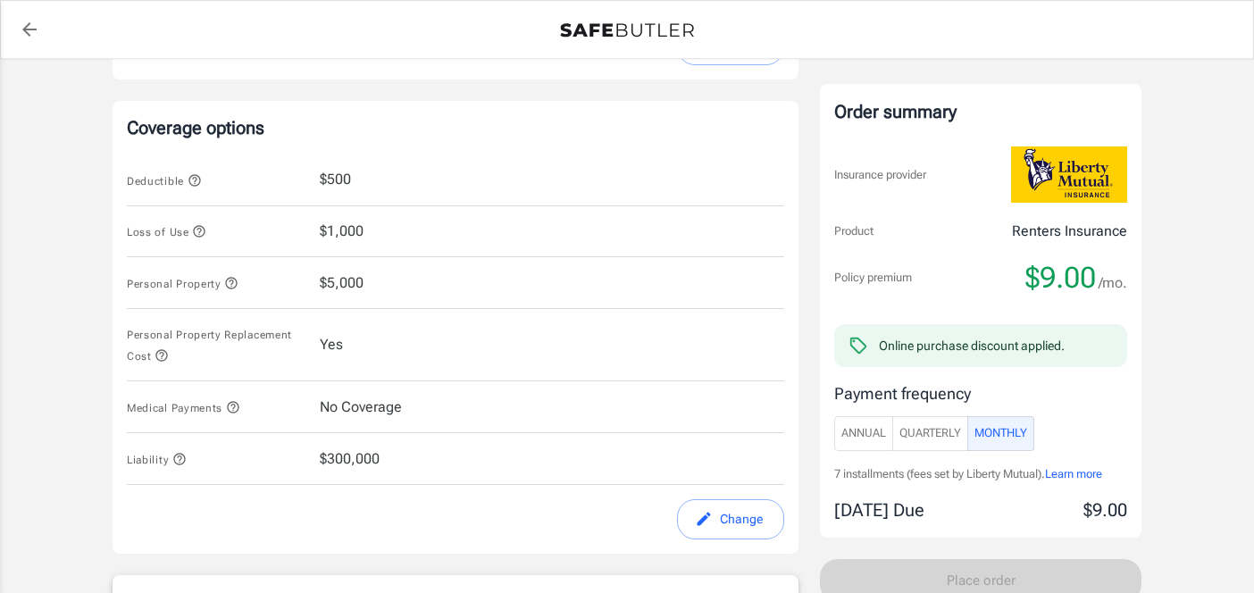
scroll to position [655, 0]
drag, startPoint x: 329, startPoint y: 179, endPoint x: 362, endPoint y: 179, distance: 33.9
click at [362, 179] on div "Deductible $500" at bounding box center [455, 178] width 657 height 52
click at [325, 227] on span "$1,000" at bounding box center [342, 228] width 44 height 21
drag, startPoint x: 327, startPoint y: 228, endPoint x: 384, endPoint y: 228, distance: 57.1
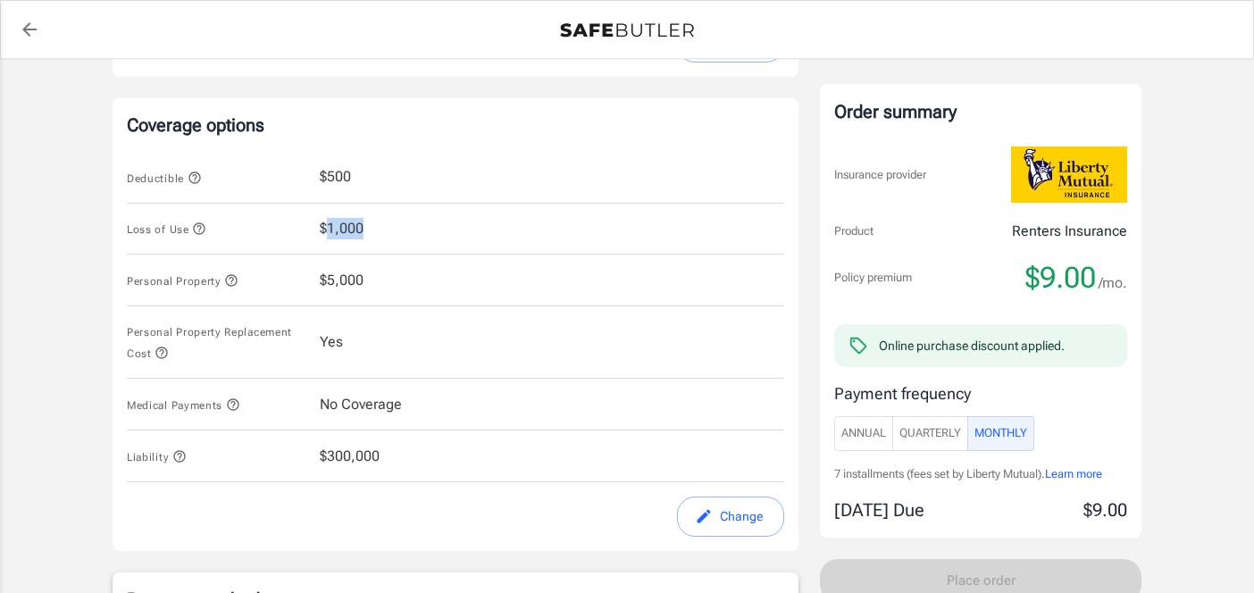
click at [384, 228] on div "Loss of Use $1,000" at bounding box center [455, 230] width 657 height 52
drag, startPoint x: 329, startPoint y: 278, endPoint x: 365, endPoint y: 278, distance: 36.6
click at [365, 278] on div "Personal Property $5,000" at bounding box center [455, 280] width 657 height 52
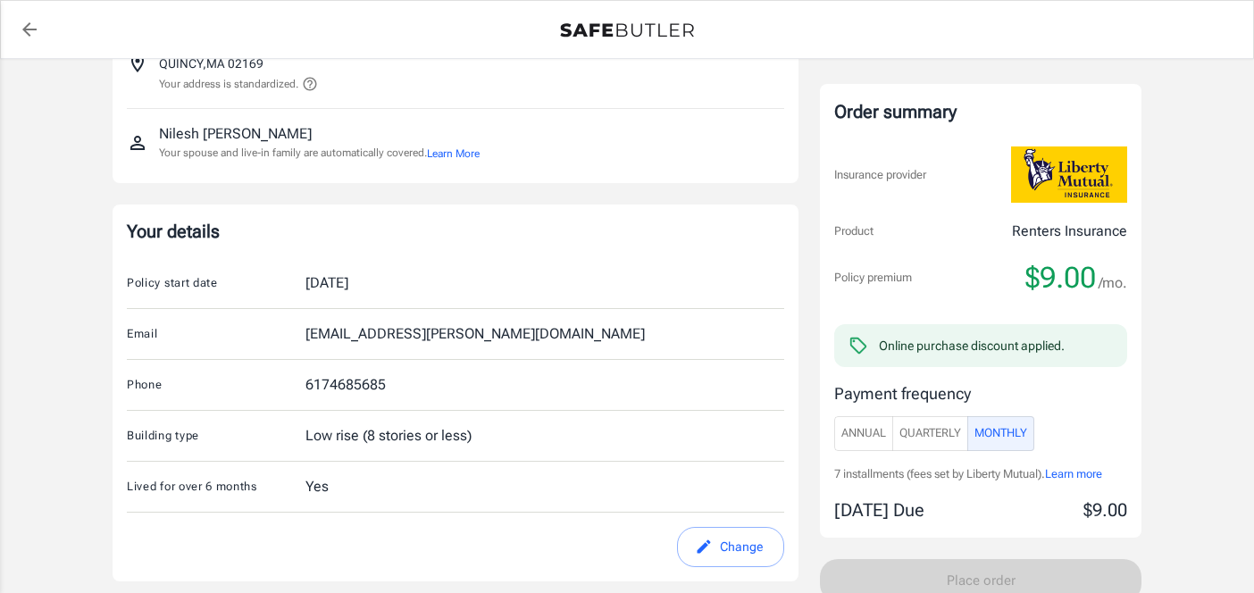
scroll to position [259, 0]
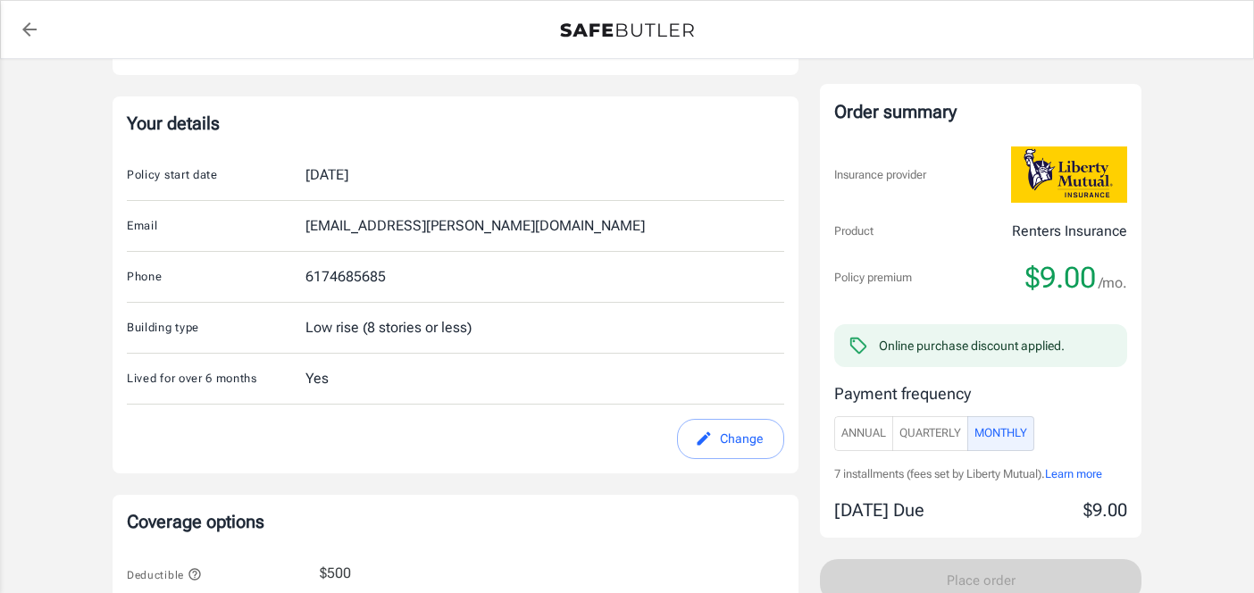
click at [854, 429] on span "Annual" at bounding box center [863, 433] width 45 height 21
click at [996, 443] on button "Monthly" at bounding box center [1000, 433] width 67 height 35
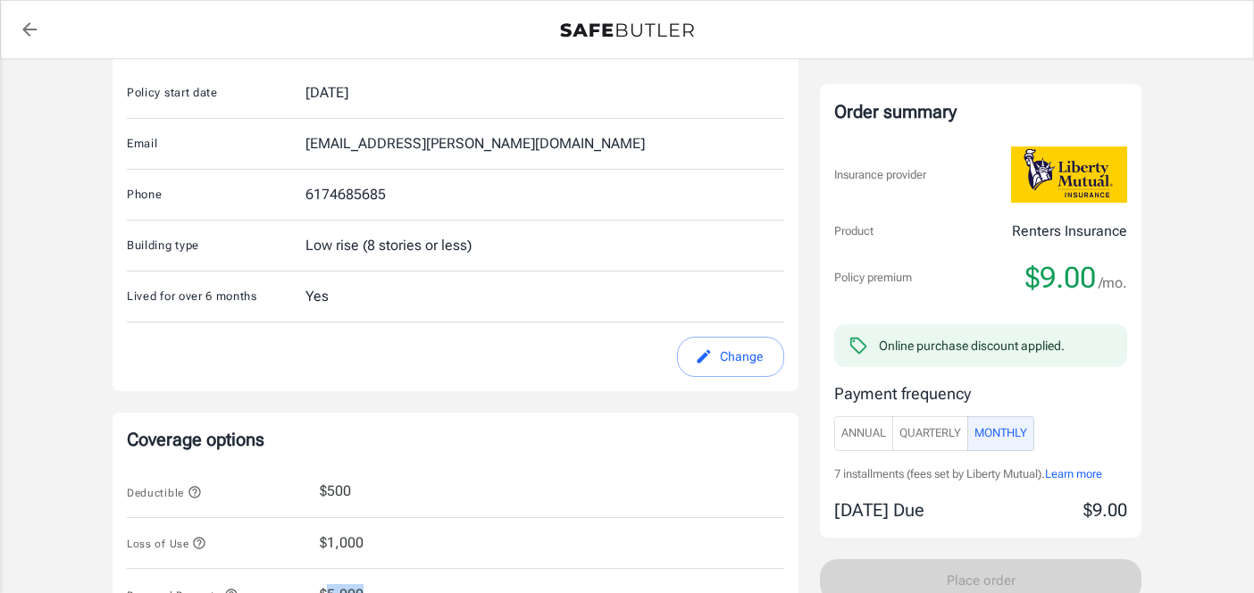
scroll to position [493, 0]
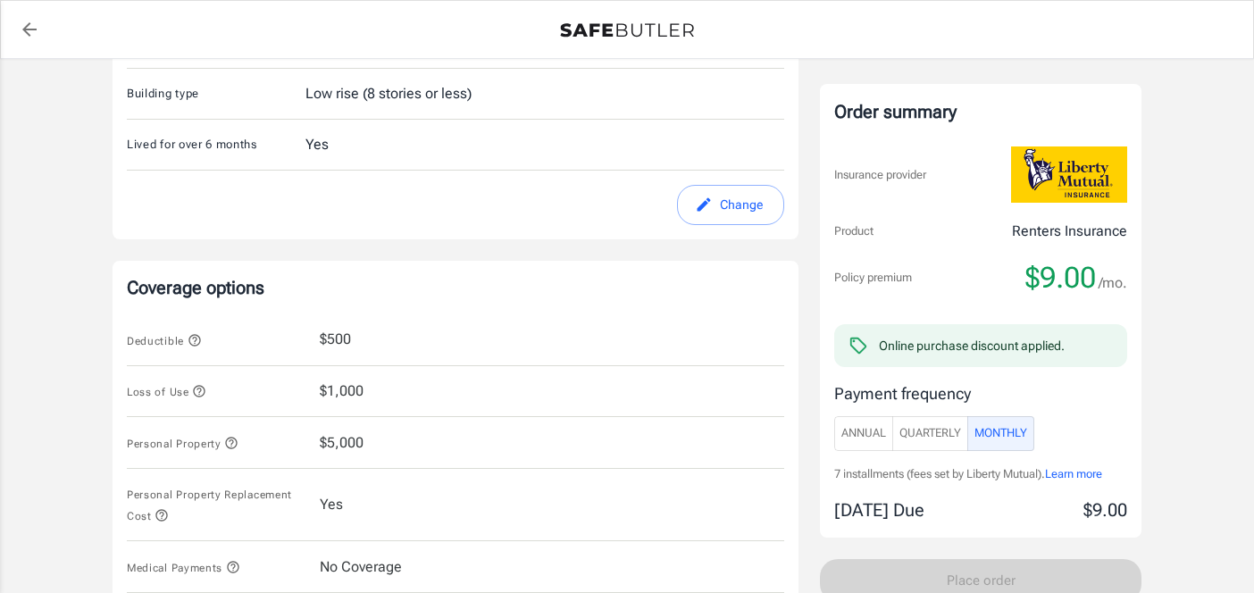
click at [383, 350] on div "Deductible $500" at bounding box center [455, 340] width 657 height 52
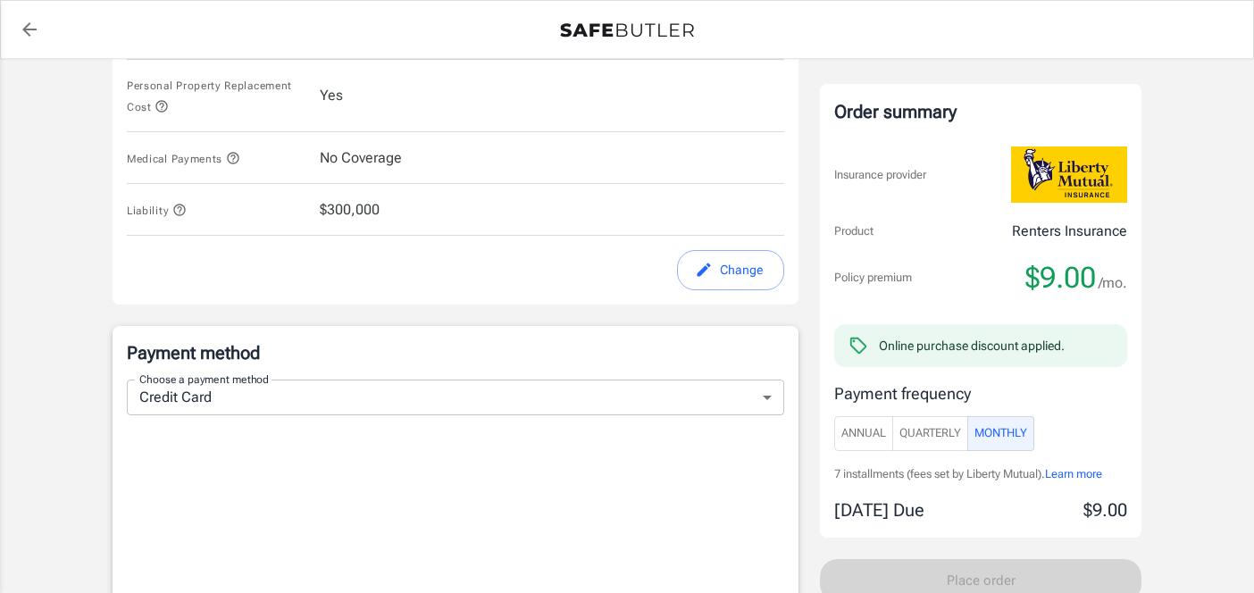
scroll to position [960, 0]
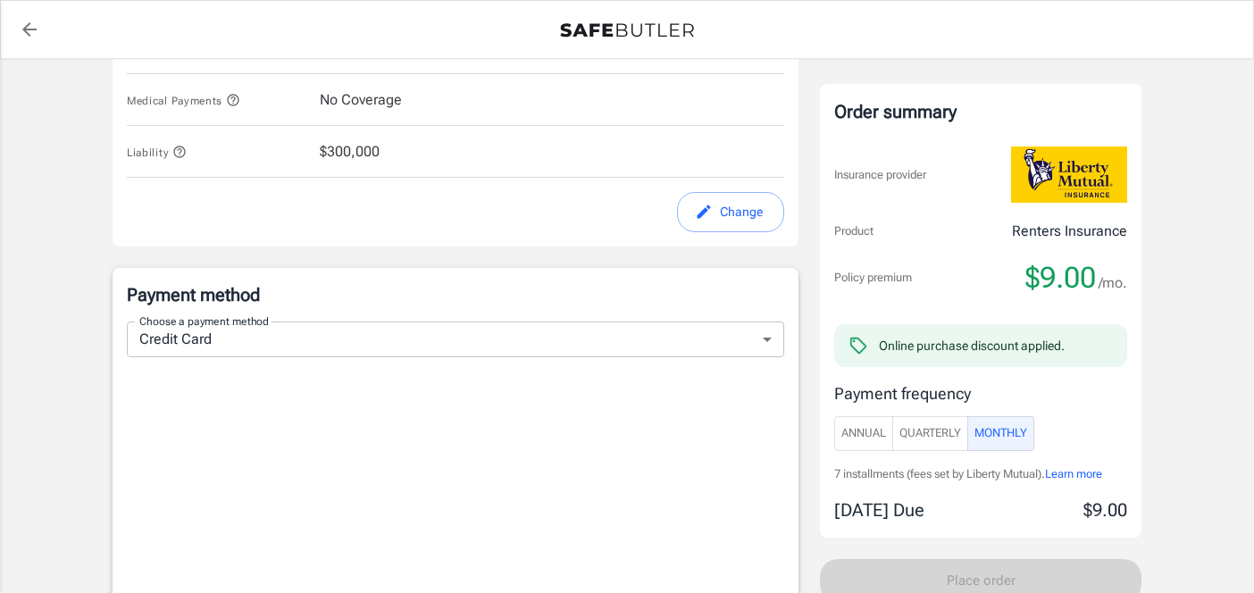
click at [369, 272] on div "Payment method Choose a payment method Credit Card credit Choose a payment meth…" at bounding box center [455, 572] width 686 height 609
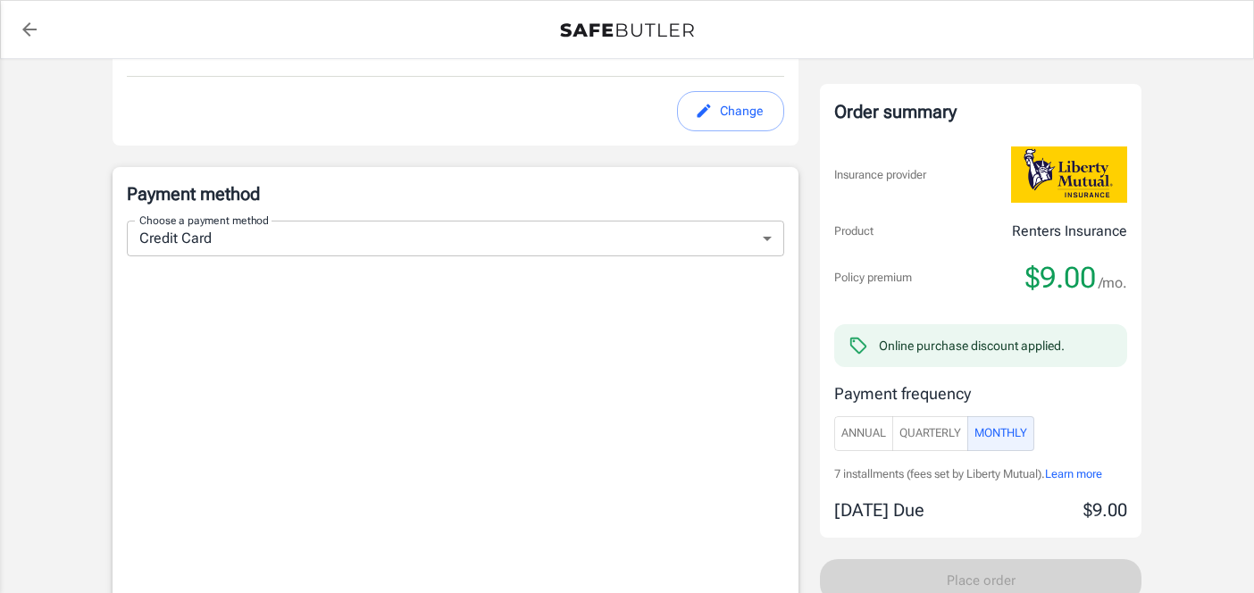
click at [870, 437] on span "Annual" at bounding box center [863, 433] width 45 height 21
click at [1010, 444] on button "Monthly" at bounding box center [1000, 433] width 67 height 35
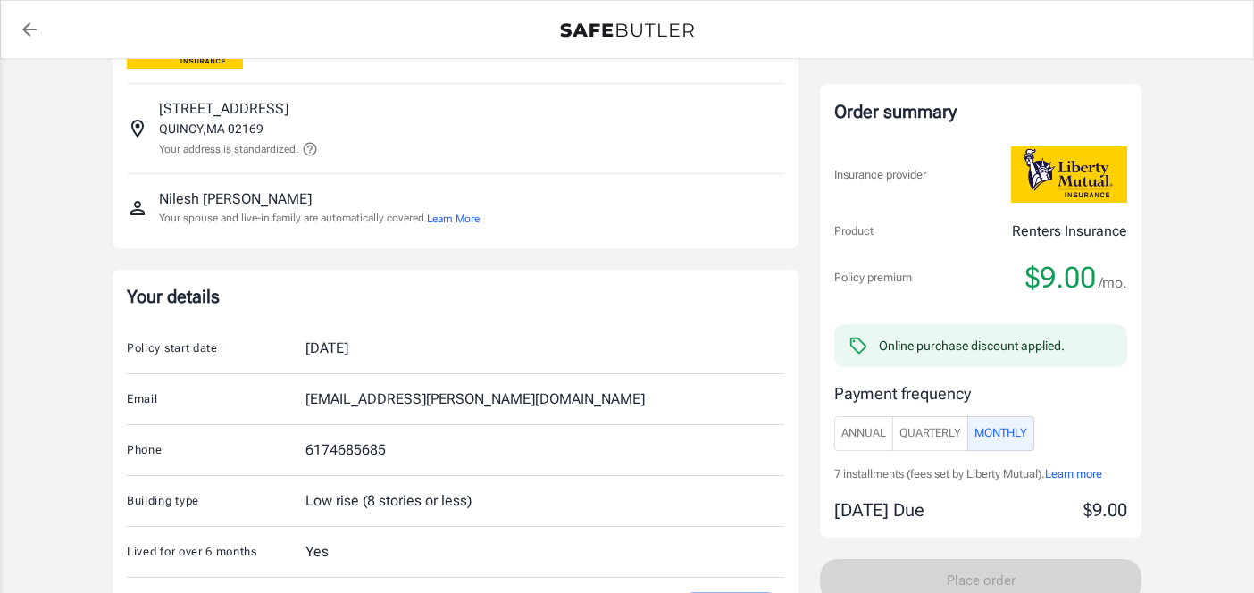
scroll to position [0, 0]
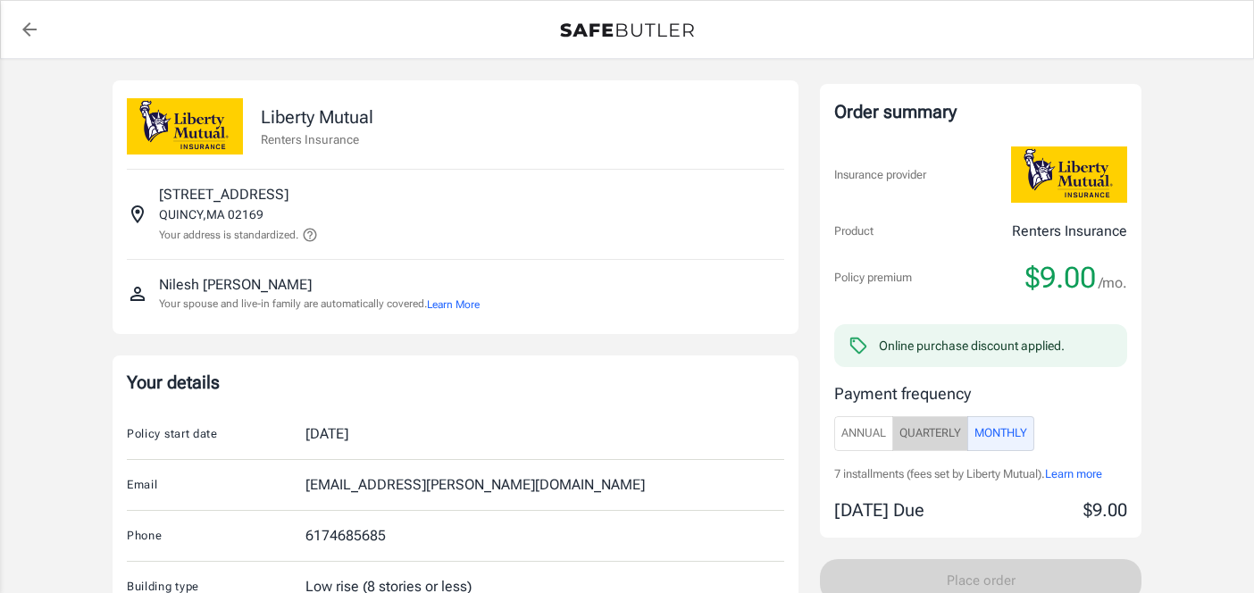
click at [933, 436] on span "Quarterly" at bounding box center [930, 433] width 62 height 21
click at [849, 430] on span "Annual" at bounding box center [863, 433] width 45 height 21
click at [924, 429] on span "Quarterly" at bounding box center [930, 433] width 62 height 21
click at [828, 434] on div "Order summary Insurance provider Product Renters Insurance Policy premium $9.00…" at bounding box center [980, 311] width 321 height 454
click at [891, 429] on button "Annual" at bounding box center [863, 433] width 59 height 35
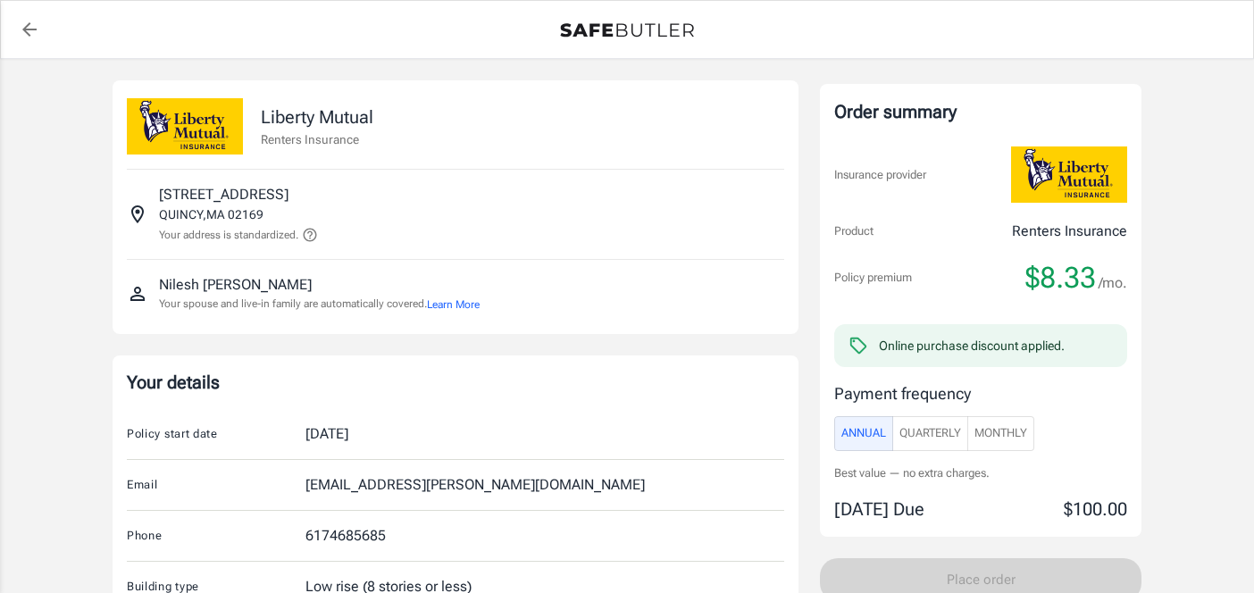
click at [1040, 427] on div "Annual Quarterly Monthly" at bounding box center [980, 433] width 293 height 35
click at [1004, 431] on span "Monthly" at bounding box center [1000, 433] width 53 height 21
click at [881, 423] on span "Annual" at bounding box center [863, 433] width 45 height 21
click at [944, 423] on span "Quarterly" at bounding box center [930, 433] width 62 height 21
click at [1014, 423] on span "Monthly" at bounding box center [1000, 433] width 53 height 21
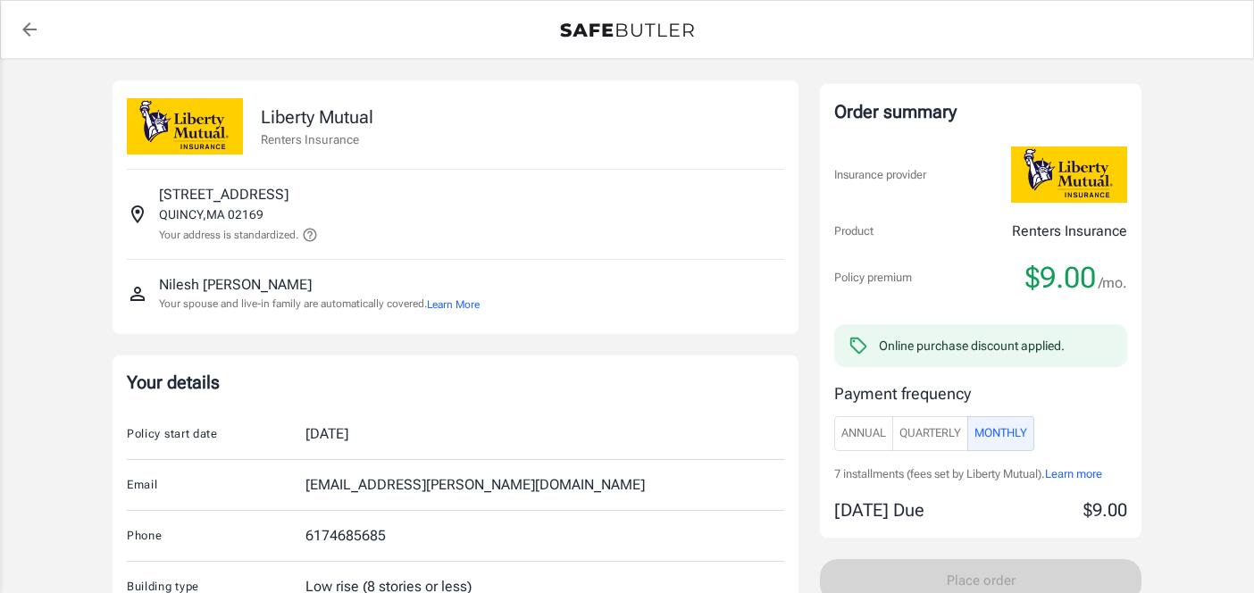
click at [942, 428] on span "Quarterly" at bounding box center [930, 433] width 62 height 21
click at [1006, 433] on span "Monthly" at bounding box center [1000, 433] width 53 height 21
click at [304, 238] on button at bounding box center [308, 233] width 20 height 21
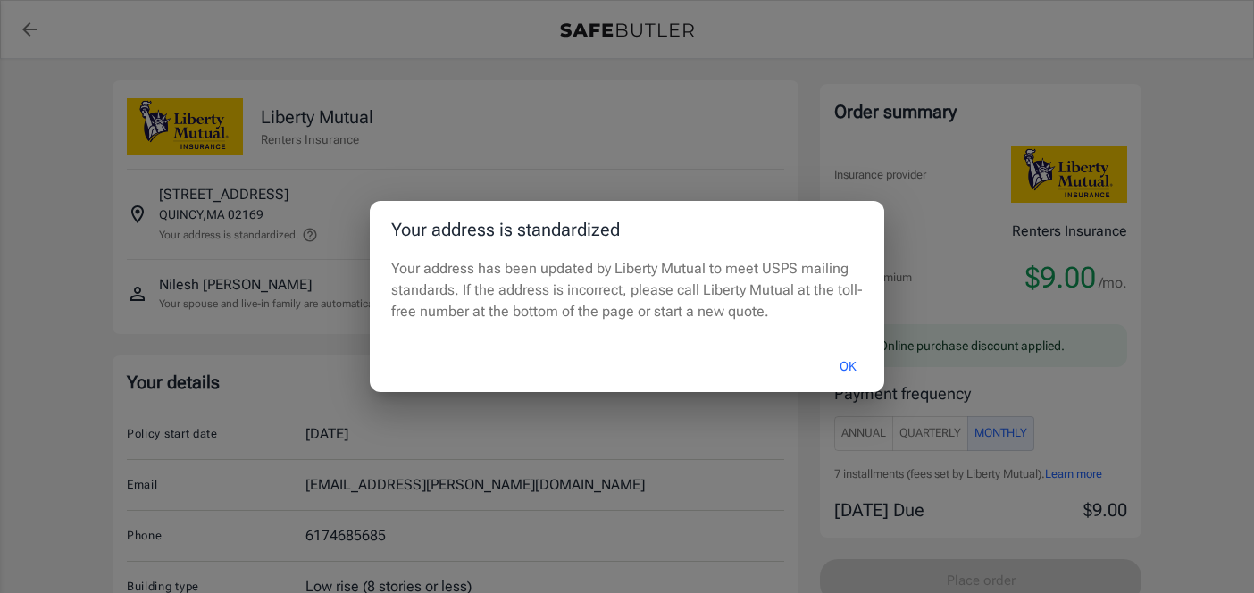
click at [302, 249] on div "Your address is standardized Your address has been updated by Liberty Mutual to…" at bounding box center [627, 296] width 1254 height 593
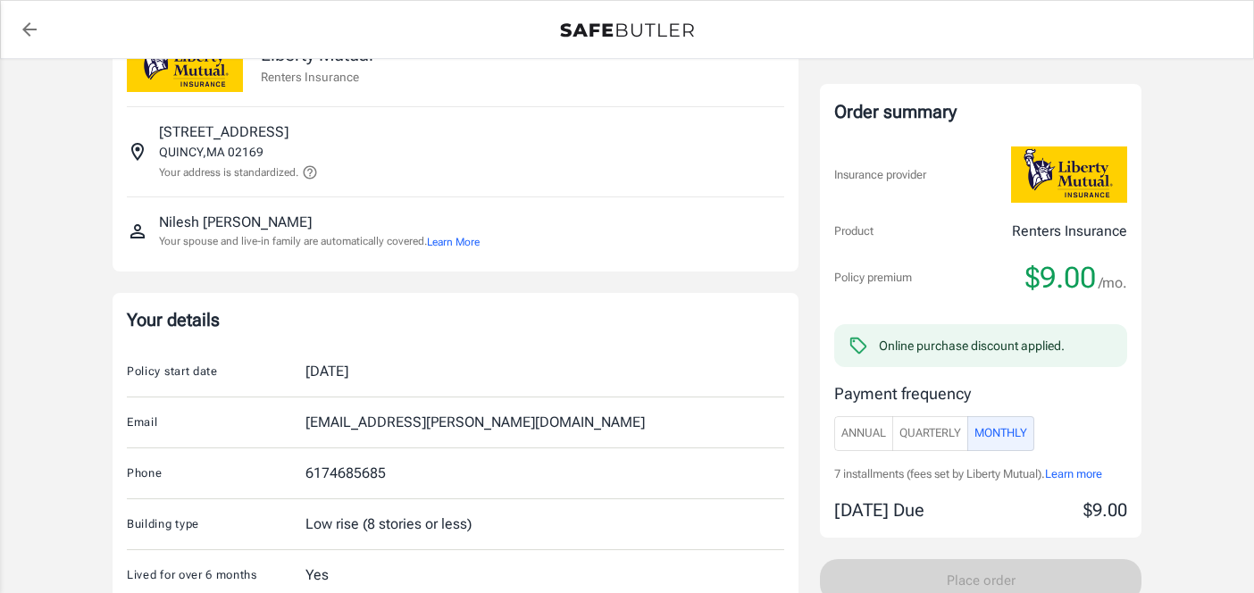
click at [333, 249] on p "Your spouse and live-in family are automatically covered. Learn More" at bounding box center [319, 241] width 321 height 17
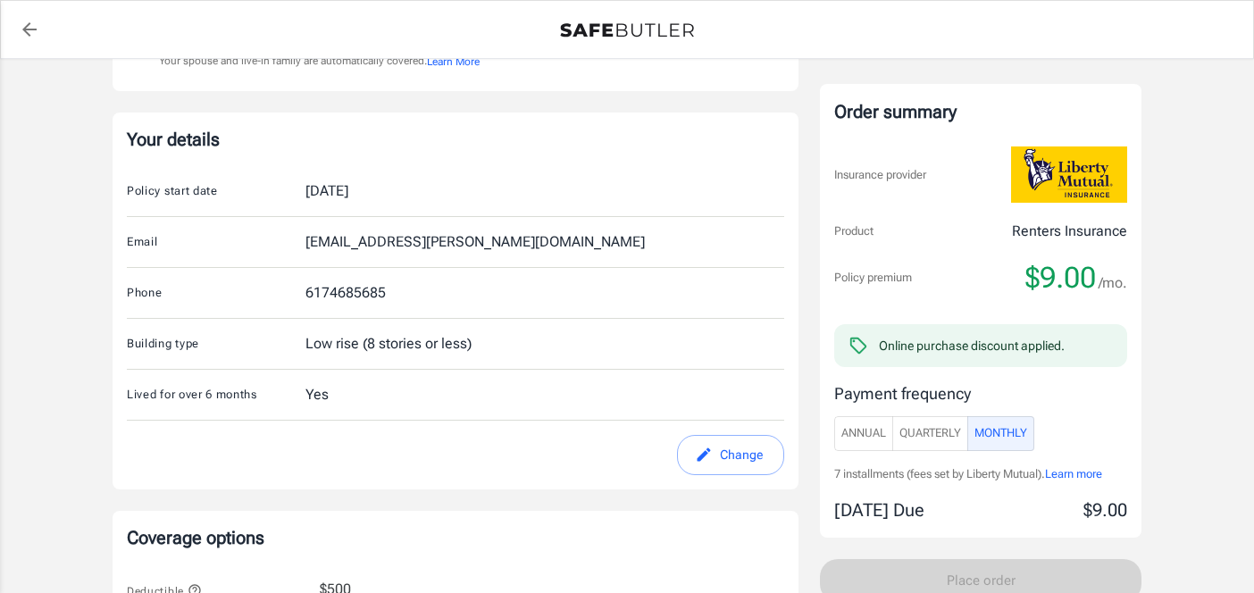
scroll to position [245, 0]
click at [714, 460] on button "Change" at bounding box center [730, 453] width 107 height 40
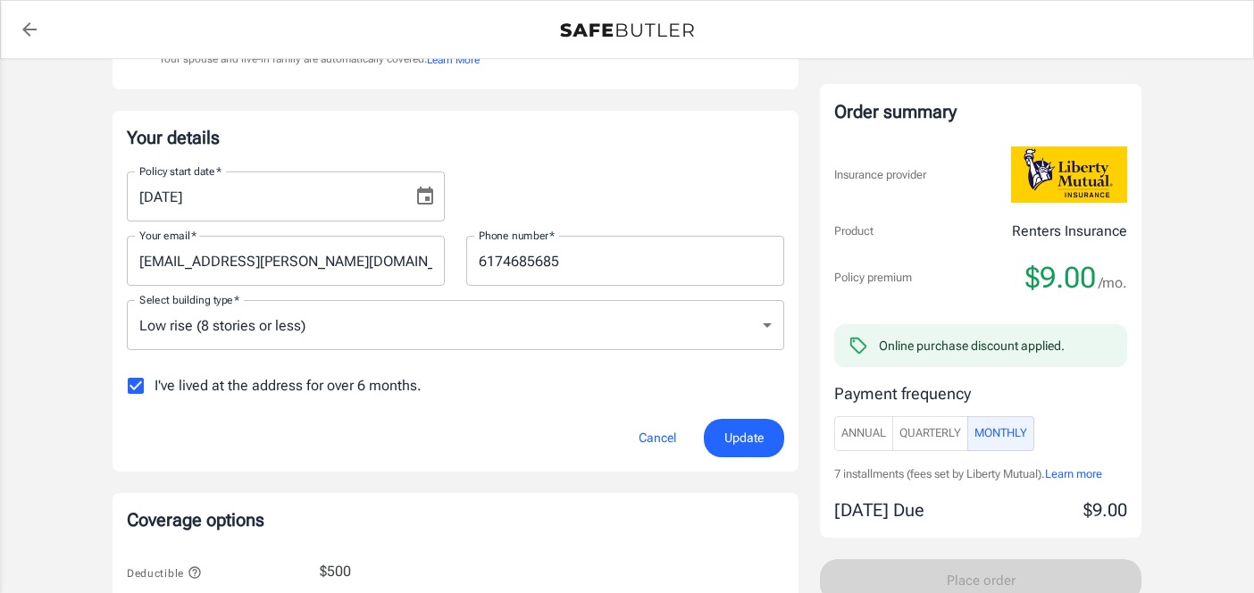
click at [436, 198] on button "Choose date, selected date is Sep 30, 2025" at bounding box center [425, 197] width 36 height 36
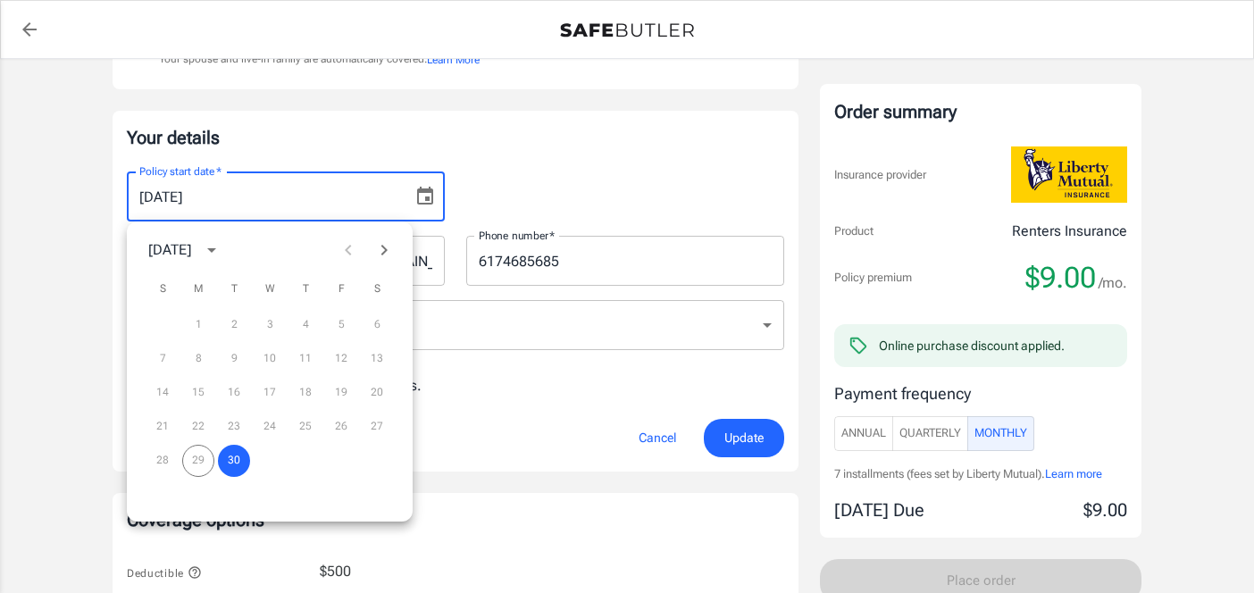
click at [206, 454] on div "28 29 30" at bounding box center [270, 461] width 286 height 32
click at [588, 455] on div "Cancel Update" at bounding box center [455, 438] width 679 height 38
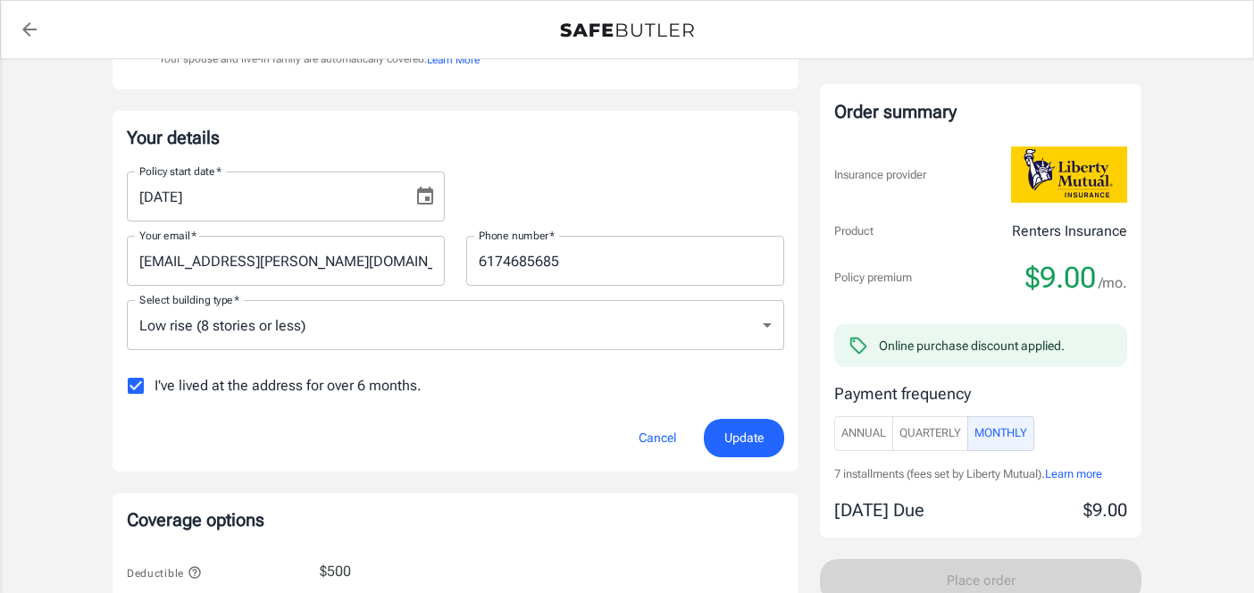
click at [645, 437] on button "Cancel" at bounding box center [657, 438] width 79 height 38
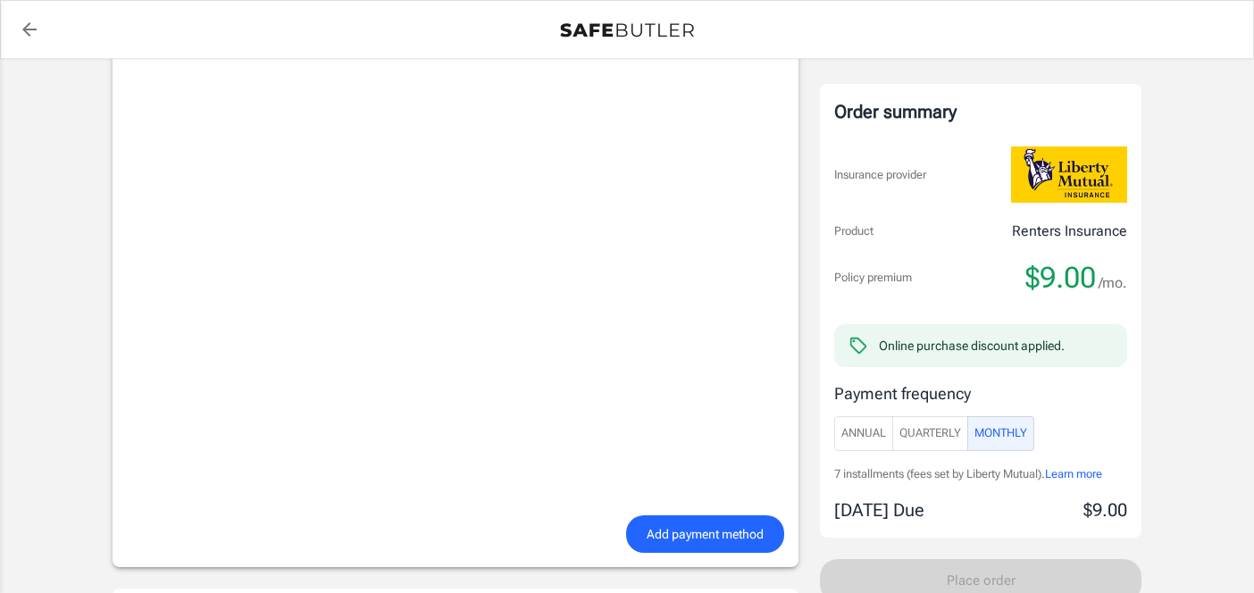
scroll to position [1260, 0]
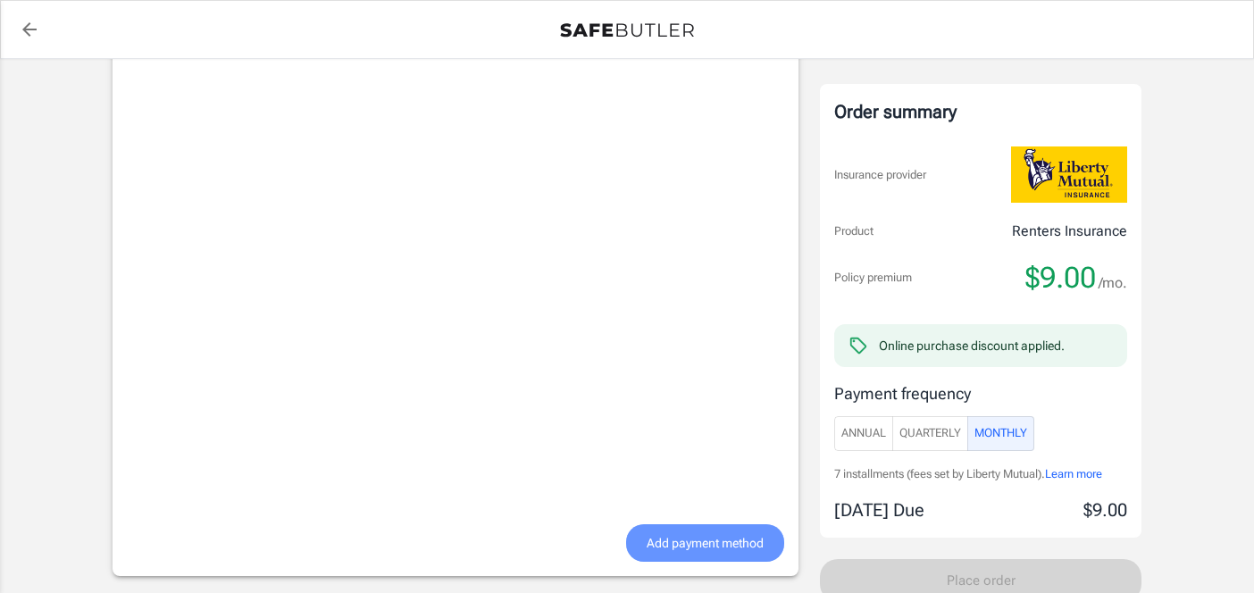
click at [677, 534] on span "Add payment method" at bounding box center [704, 543] width 117 height 22
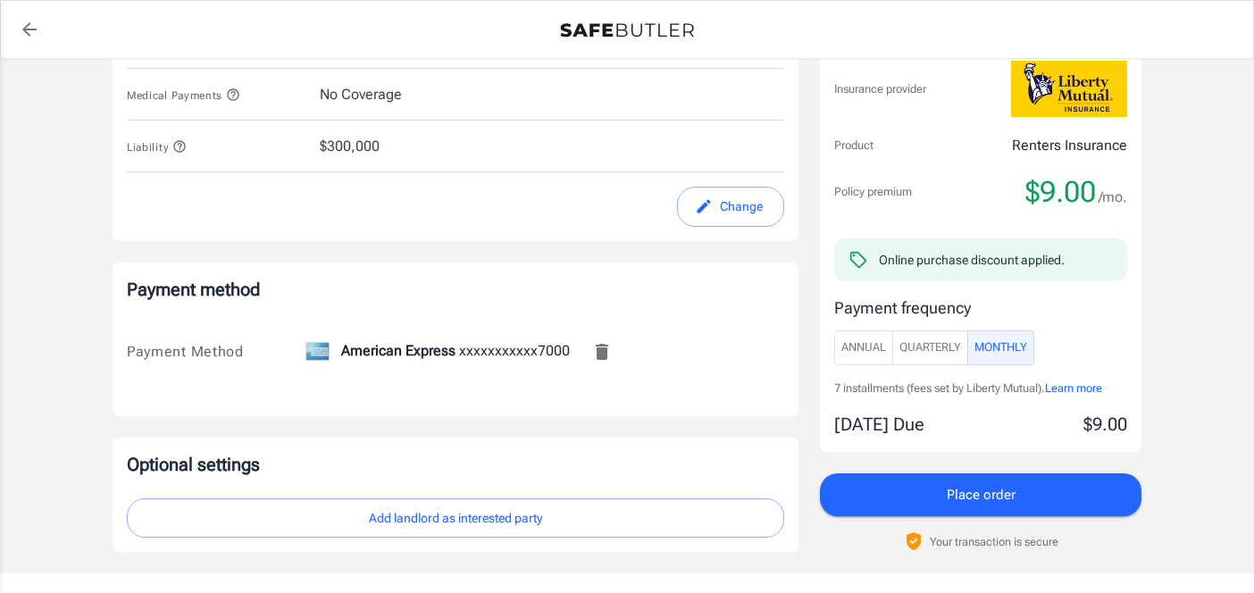
scroll to position [1073, 0]
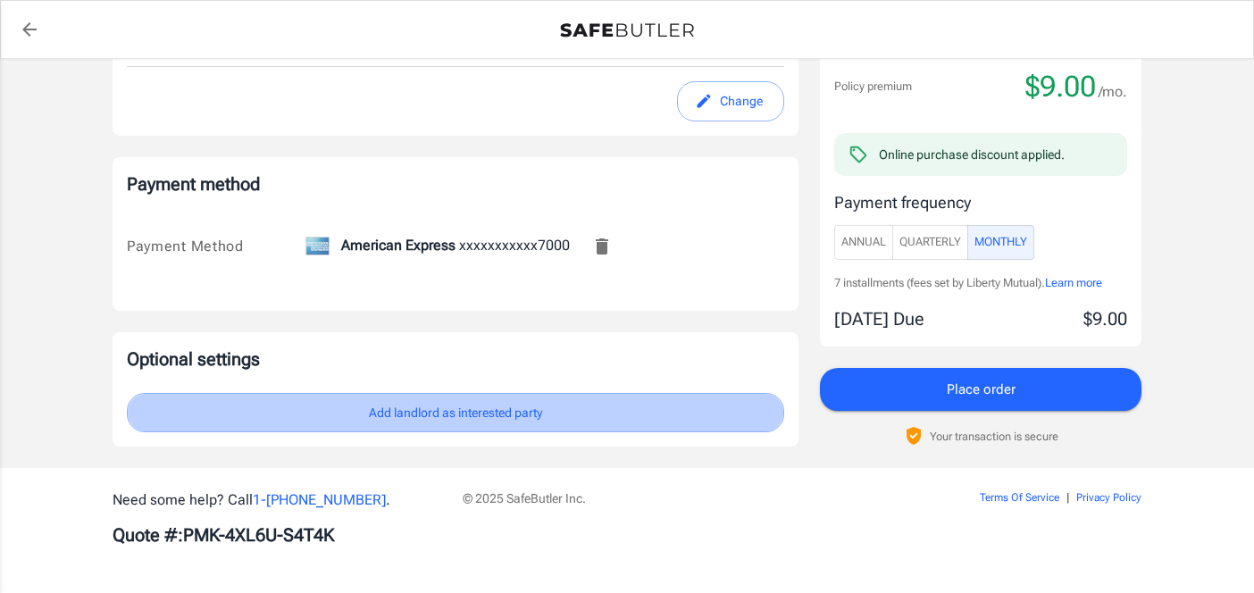
click at [475, 404] on button "Add landlord as interested party" at bounding box center [455, 413] width 657 height 40
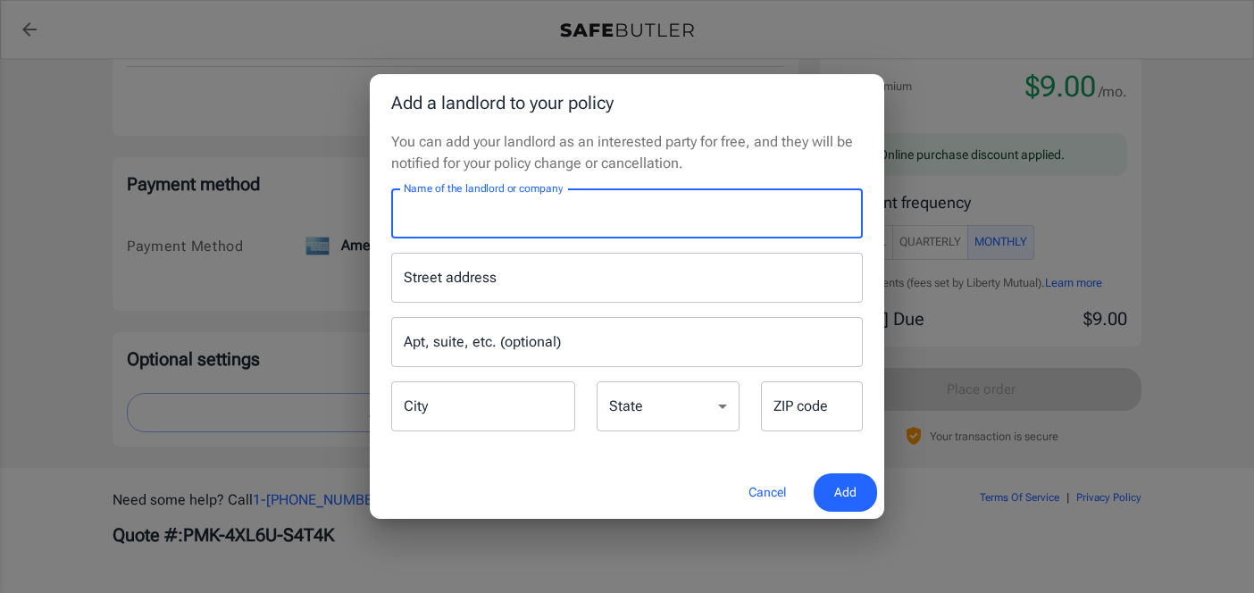
click at [524, 216] on input "Name of the landlord or company" at bounding box center [626, 213] width 471 height 50
paste input "Highlands at Faxon Woods"
type input "Highlands at Faxon Woods"
click at [526, 279] on input "Street address" at bounding box center [626, 278] width 455 height 34
paste input "2001 Falls Blvd Quincy MA 02169"
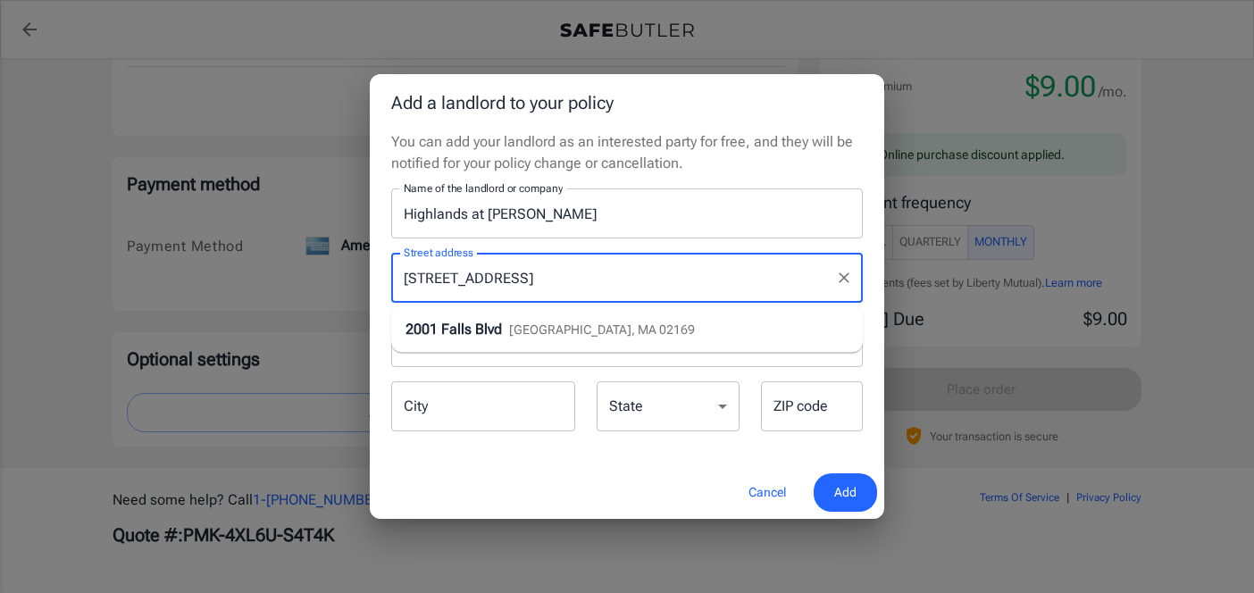
click at [630, 321] on li "2001 Falls Blvd Quincy, MA 02169" at bounding box center [626, 329] width 471 height 32
type input "2001 Falls Blvd"
type input "Quincy"
select select "MA"
type input "02169"
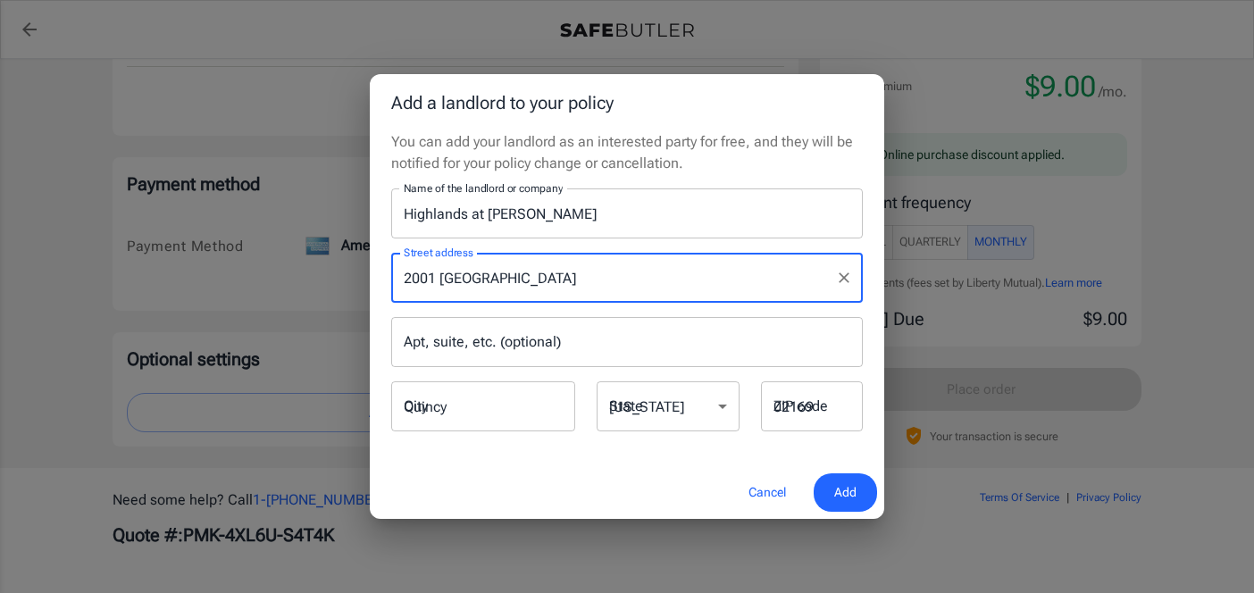
type input "2001 Falls Blvd"
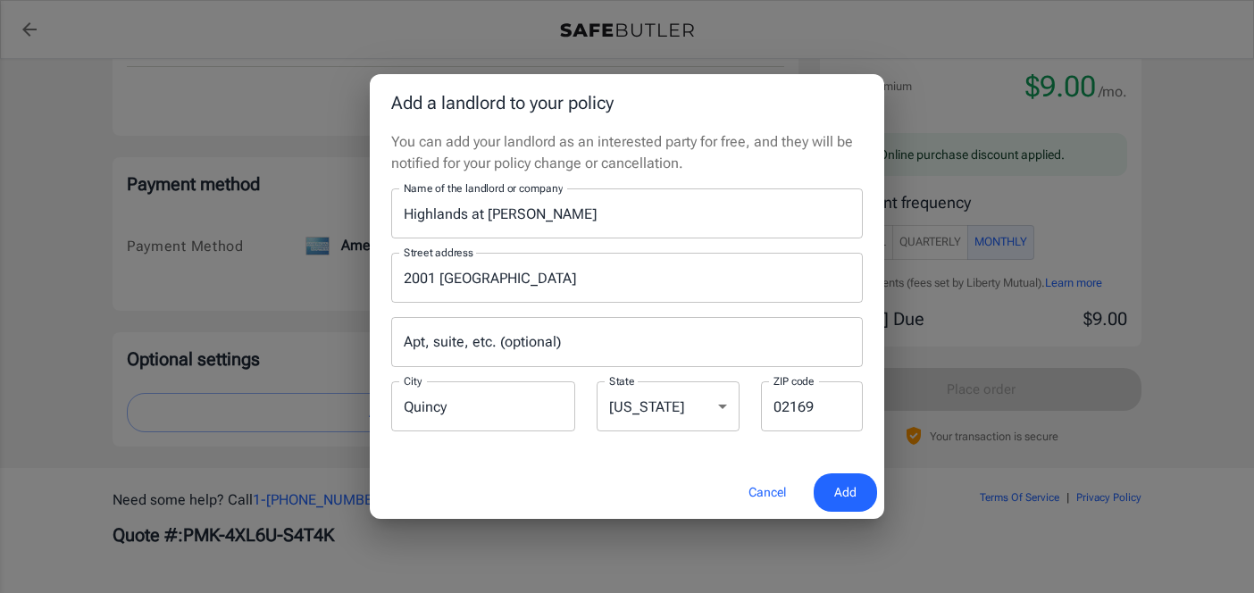
click at [857, 480] on button "Add" at bounding box center [844, 492] width 63 height 38
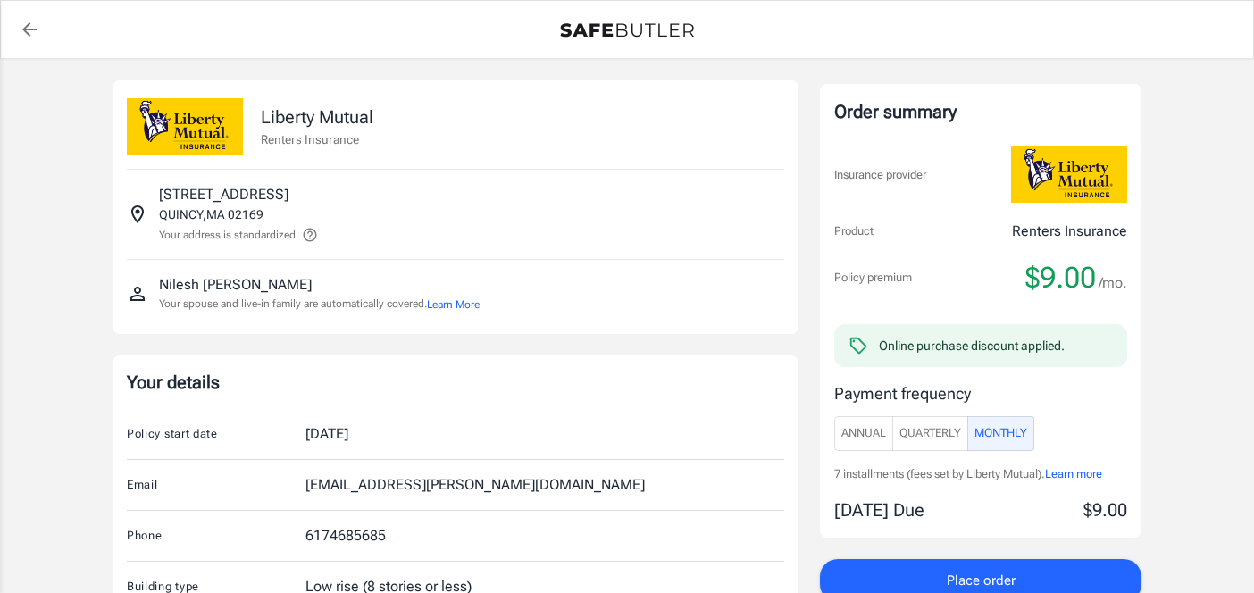
scroll to position [453, 0]
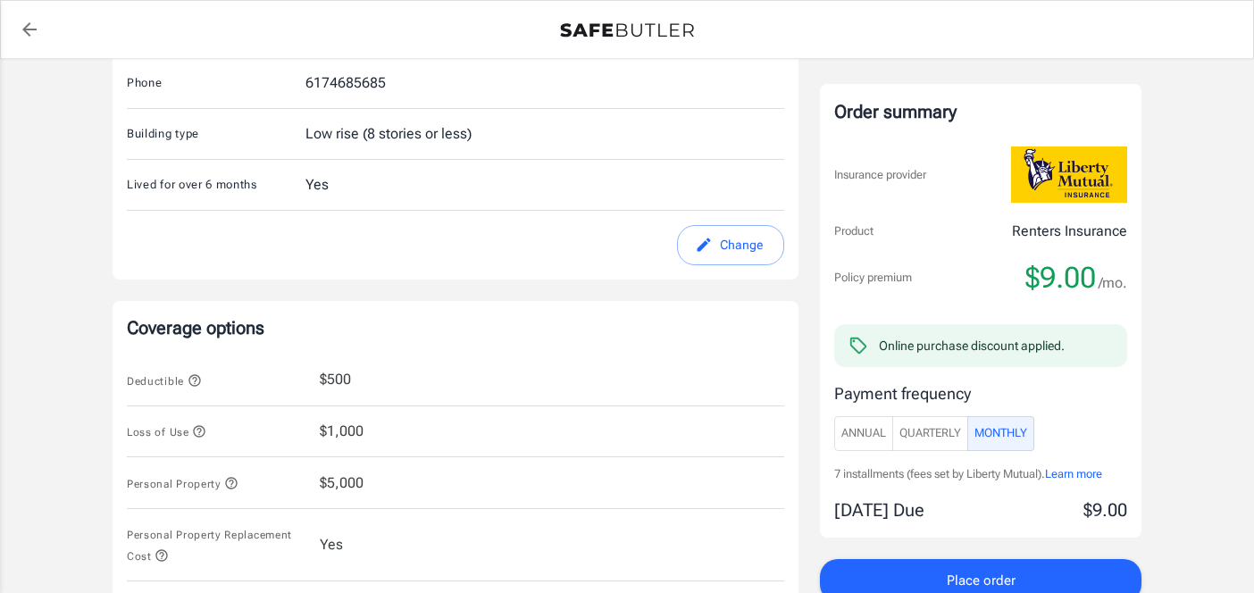
click at [987, 572] on span "Place order" at bounding box center [980, 580] width 69 height 23
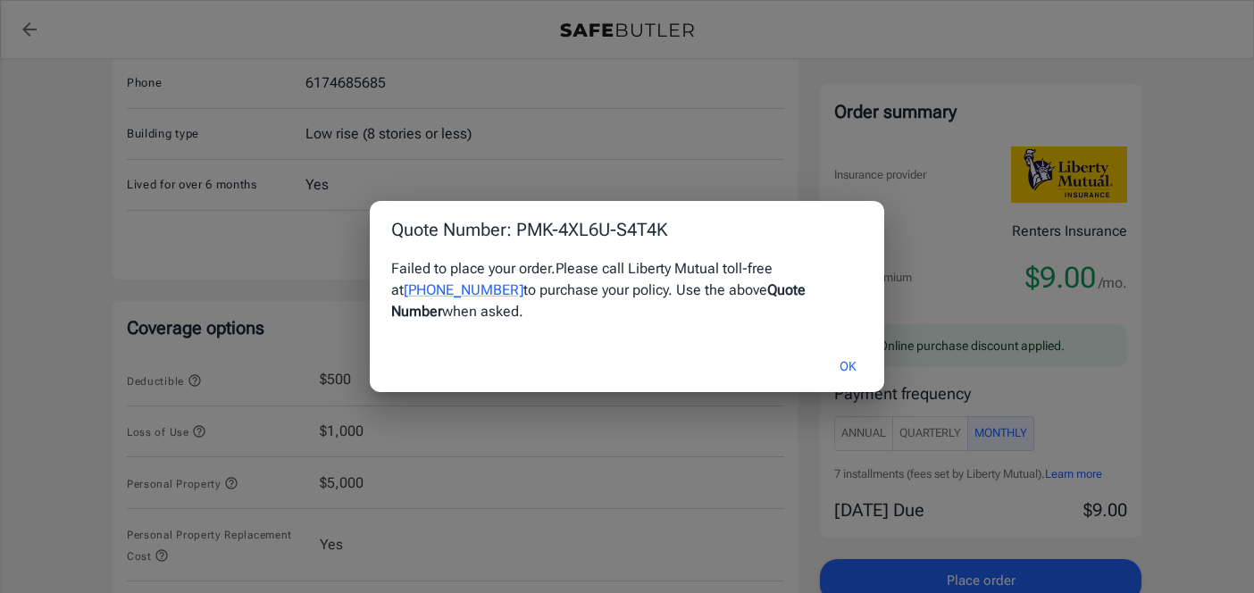
click at [836, 361] on button "OK" at bounding box center [848, 366] width 58 height 38
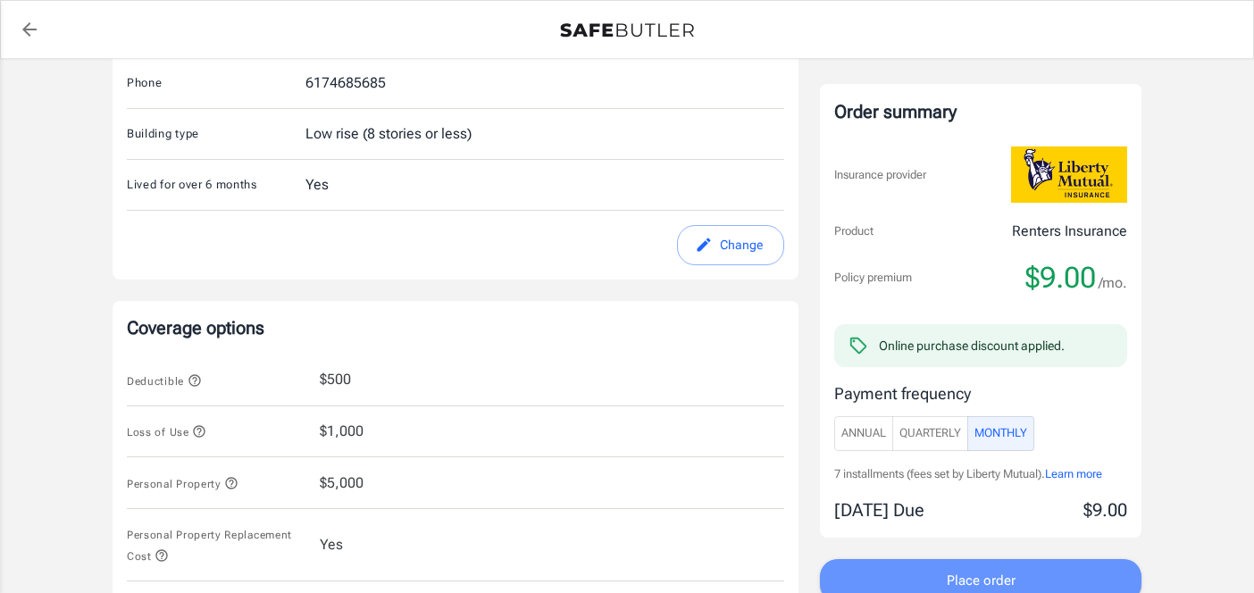
click at [971, 575] on span "Place order" at bounding box center [980, 580] width 69 height 23
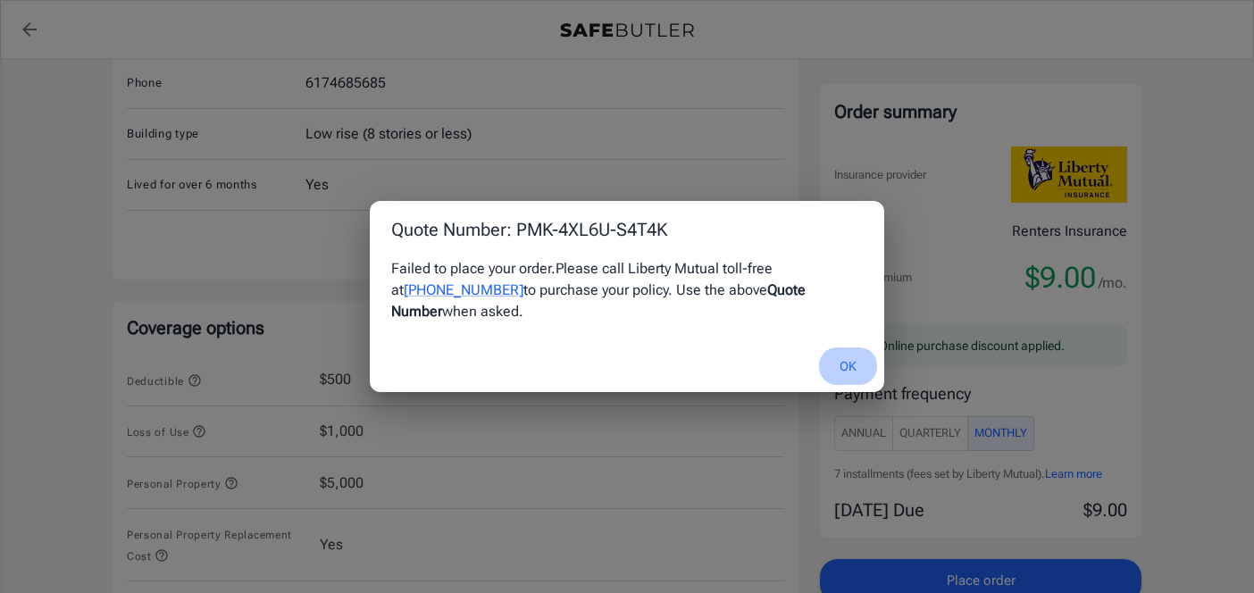
click at [846, 360] on button "OK" at bounding box center [848, 366] width 58 height 38
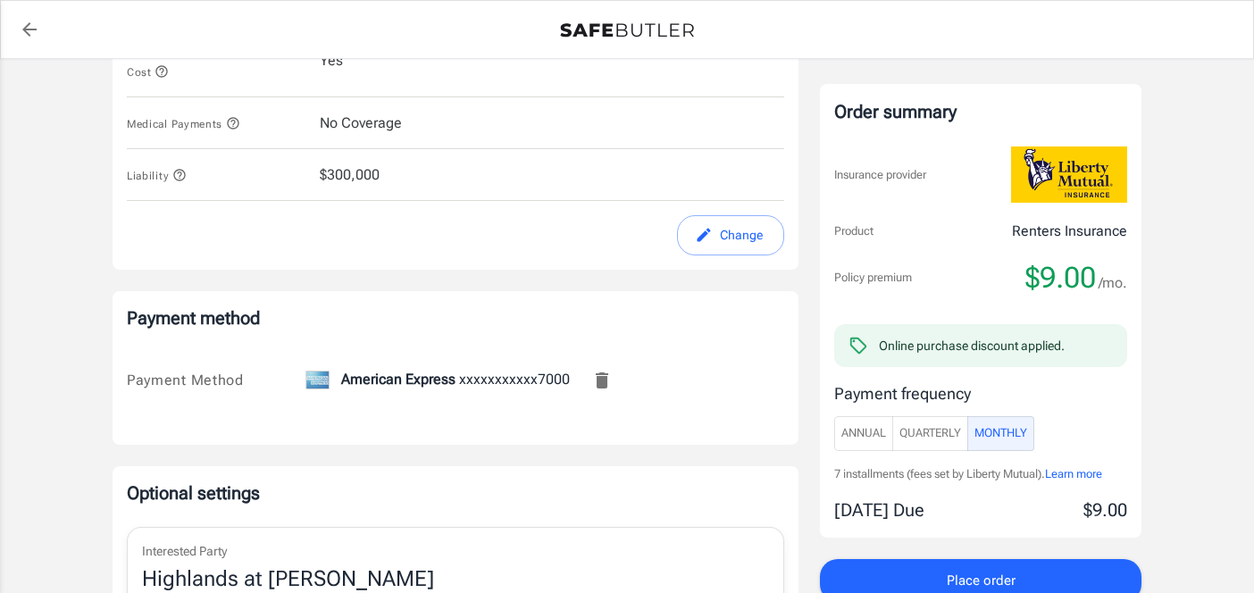
scroll to position [1221, 0]
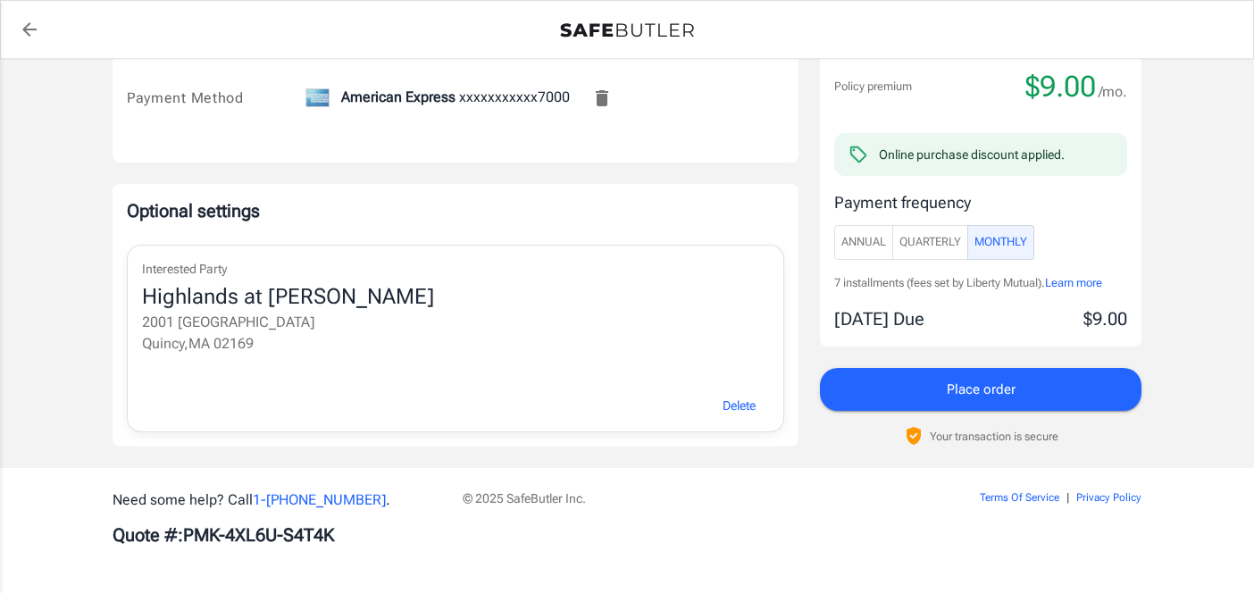
click at [29, 26] on icon "back to quotes" at bounding box center [29, 29] width 21 height 21
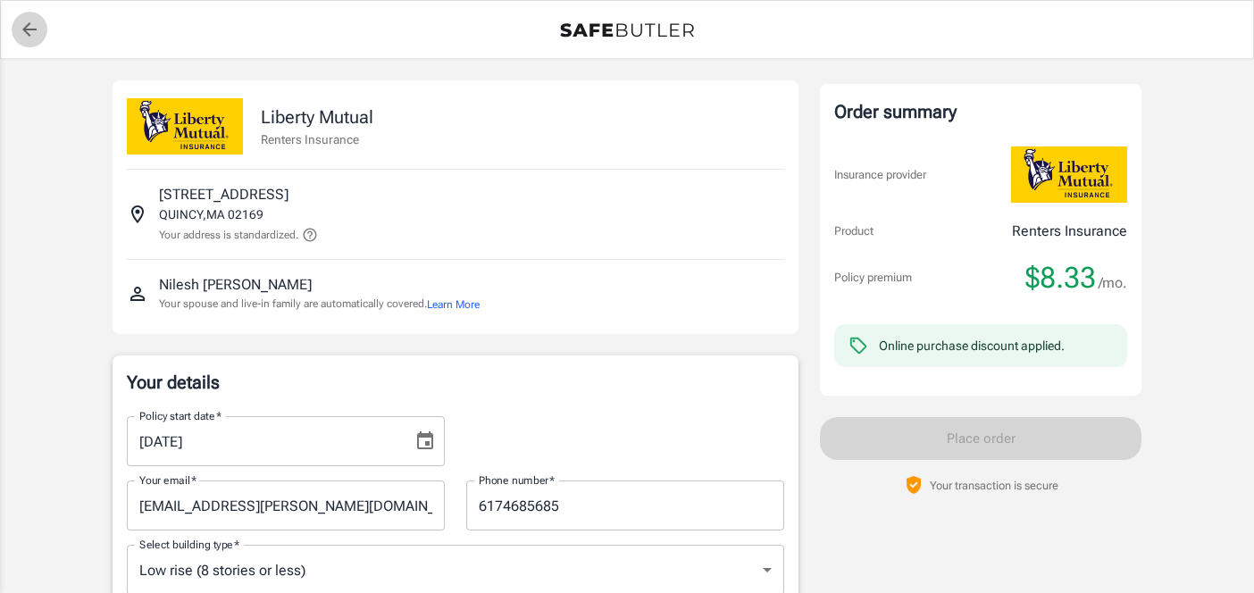
click at [26, 38] on icon "back to quotes" at bounding box center [29, 29] width 21 height 21
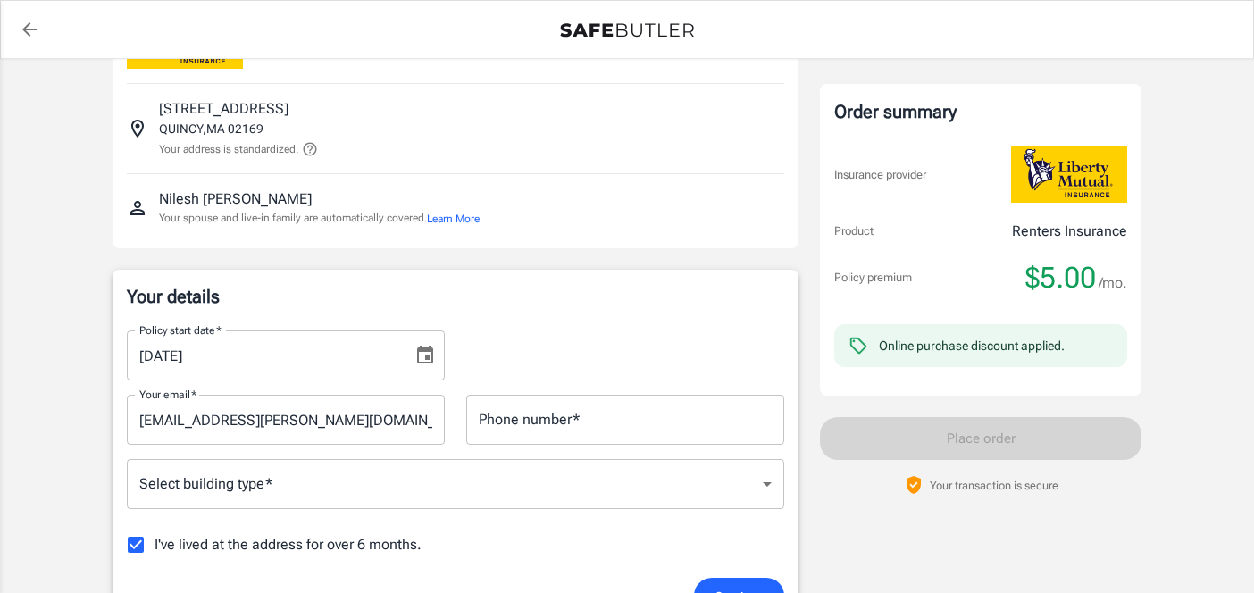
scroll to position [138, 0]
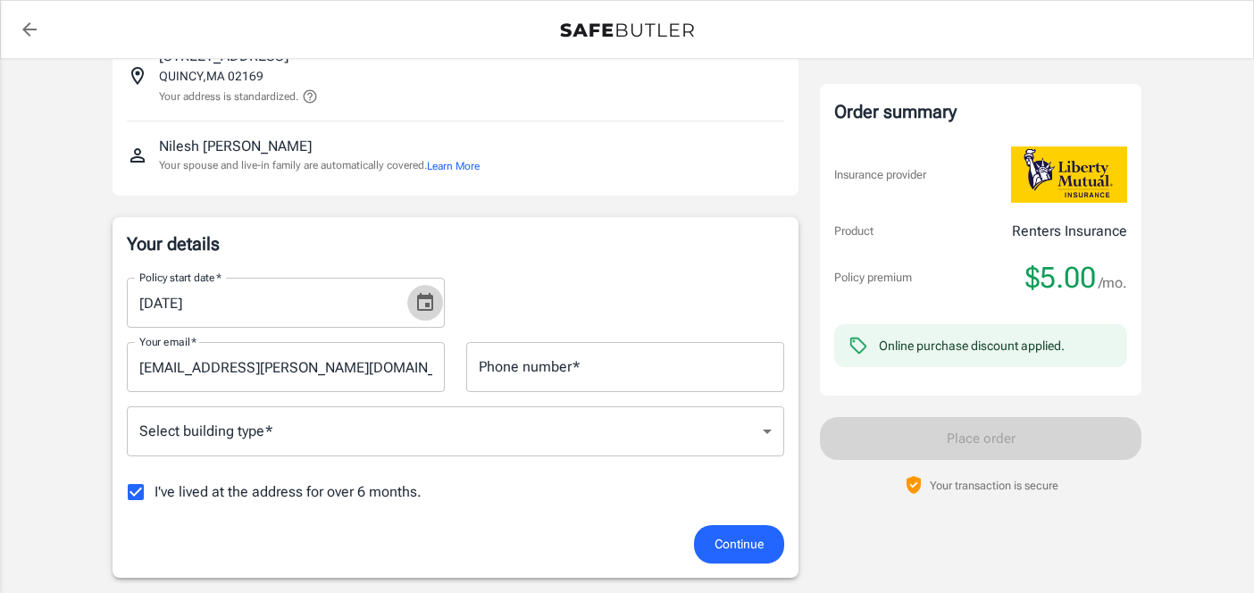
click at [423, 318] on button "Choose date, selected date is Oct 1, 2025" at bounding box center [425, 303] width 36 height 36
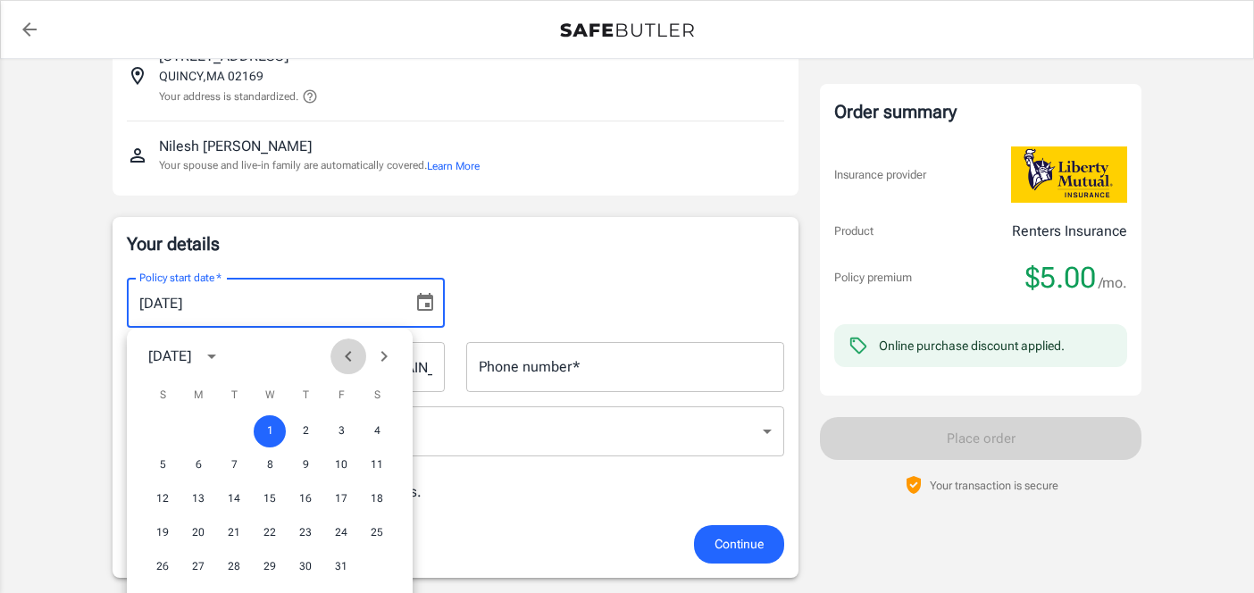
click at [349, 347] on icon "Previous month" at bounding box center [347, 356] width 21 height 21
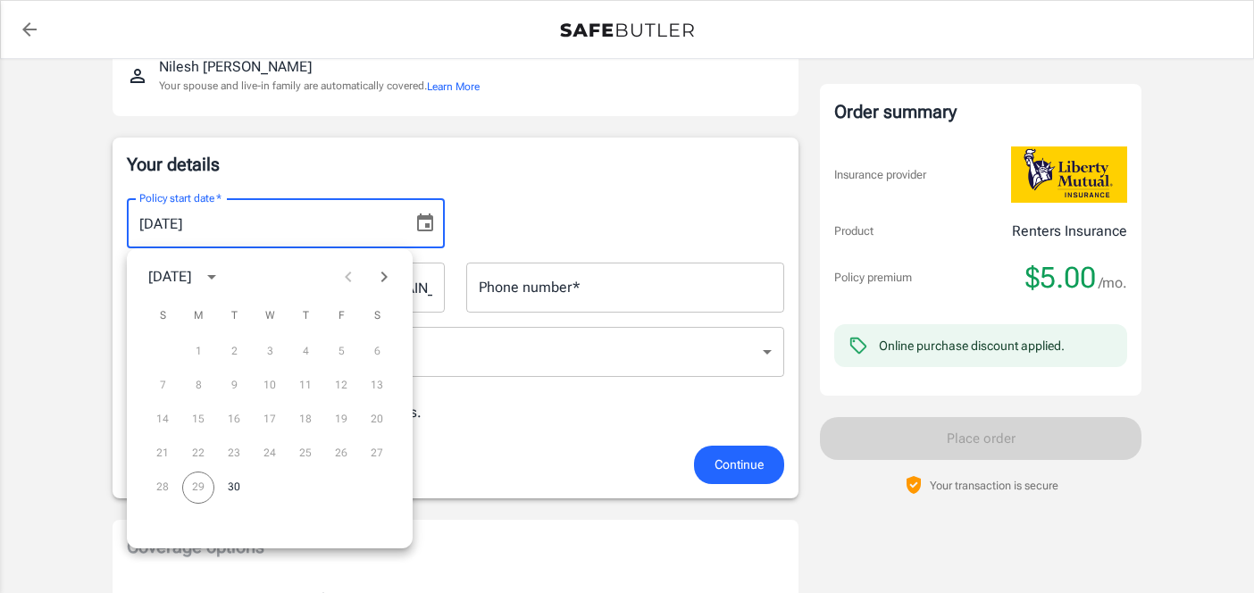
scroll to position [224, 0]
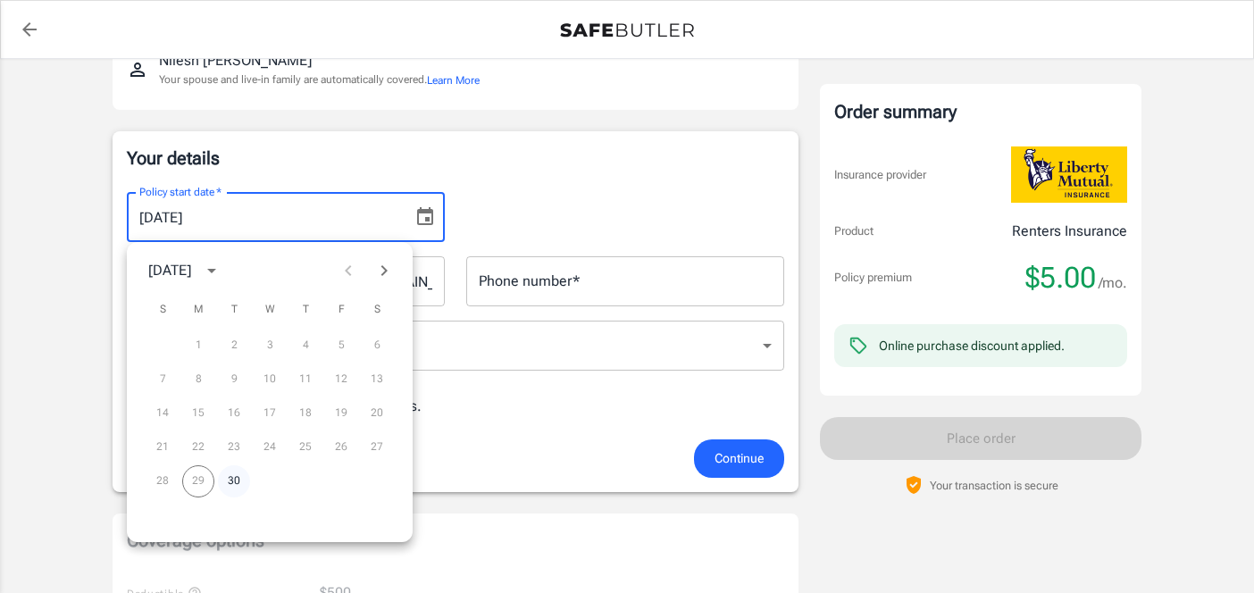
click at [228, 484] on button "30" at bounding box center [234, 481] width 32 height 32
type input "[DATE]"
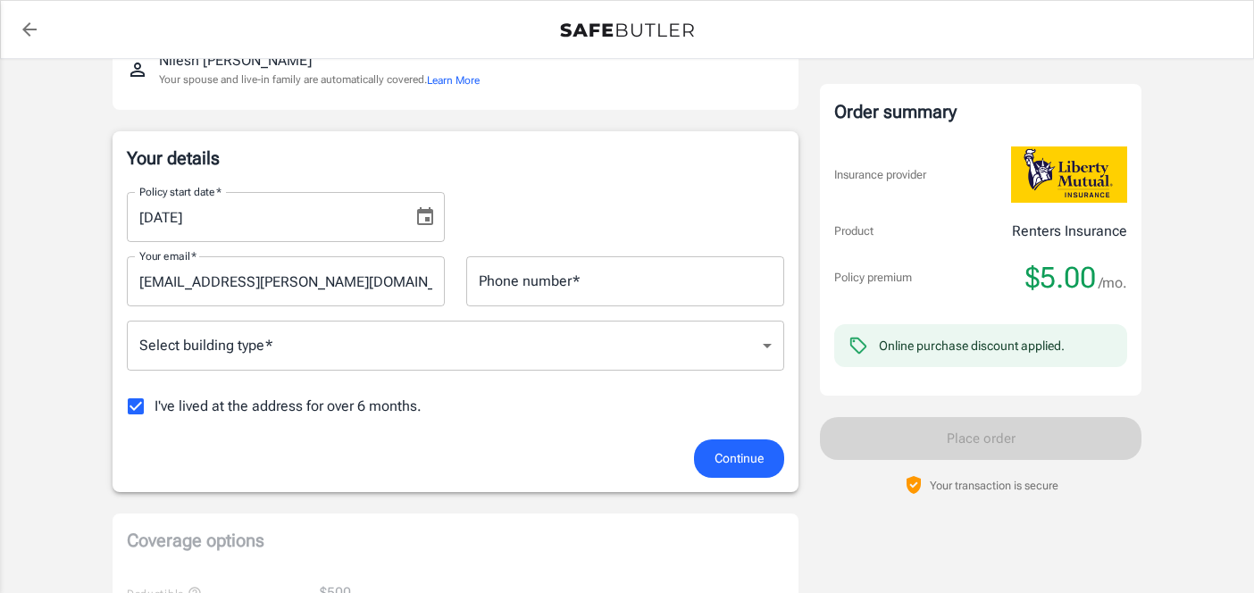
scroll to position [223, 0]
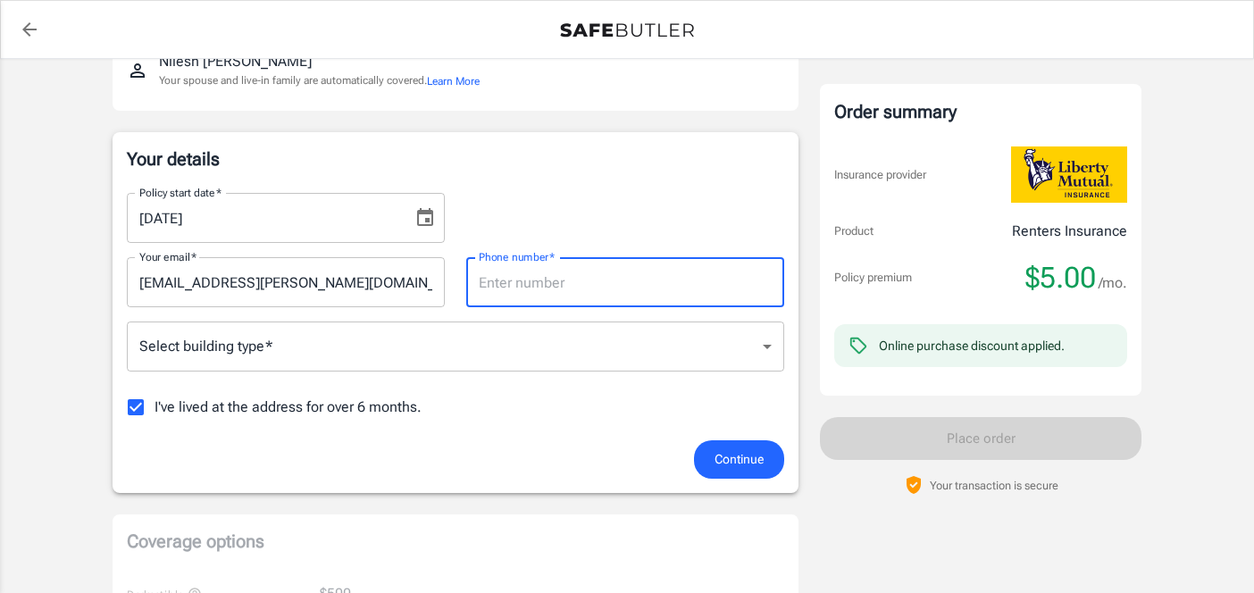
click at [508, 291] on input "Phone number   *" at bounding box center [625, 282] width 318 height 50
type input "6174685685"
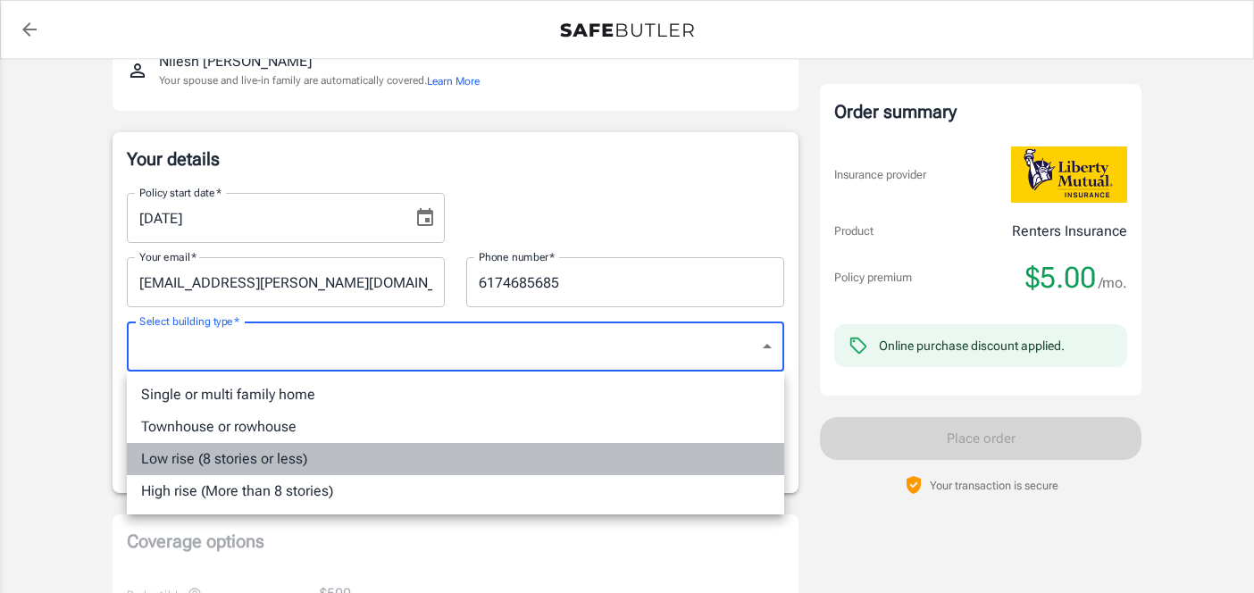
click at [344, 455] on li "Low rise (8 stories or less)" at bounding box center [455, 459] width 657 height 32
type input "lowrise"
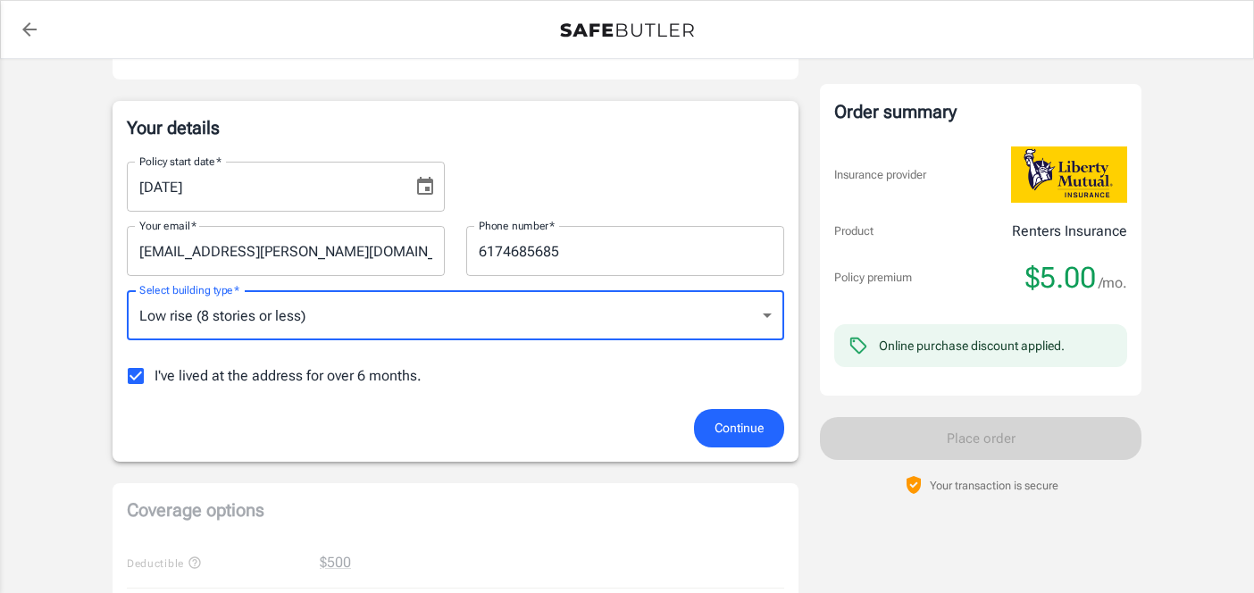
scroll to position [296, 0]
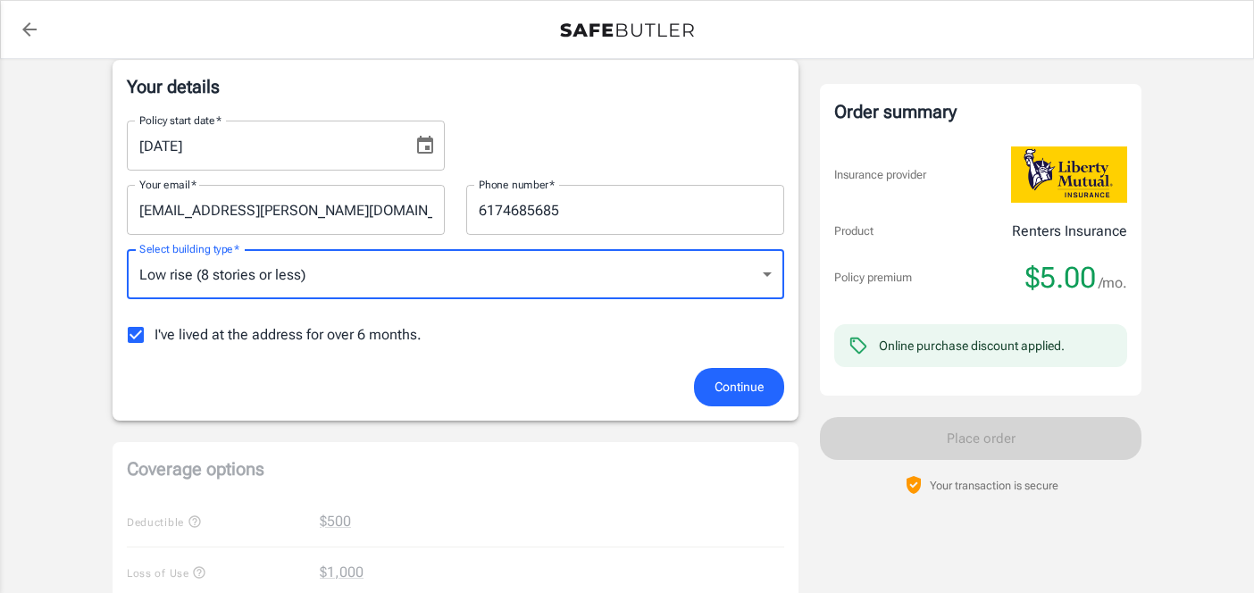
click at [750, 403] on button "Continue" at bounding box center [739, 387] width 90 height 38
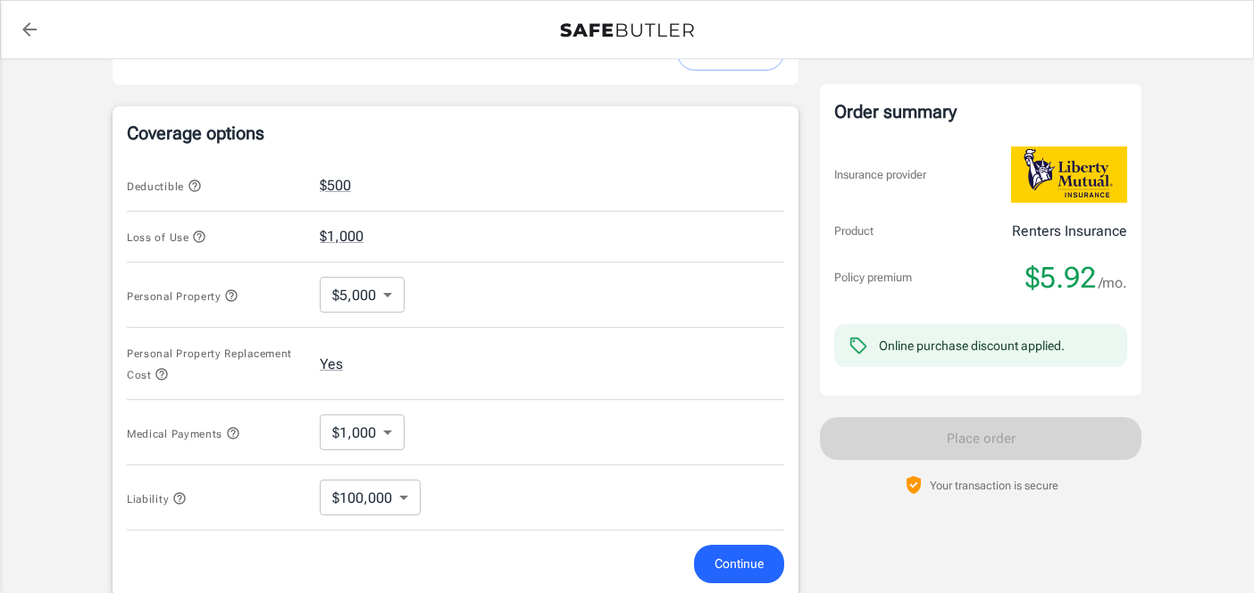
scroll to position [703, 0]
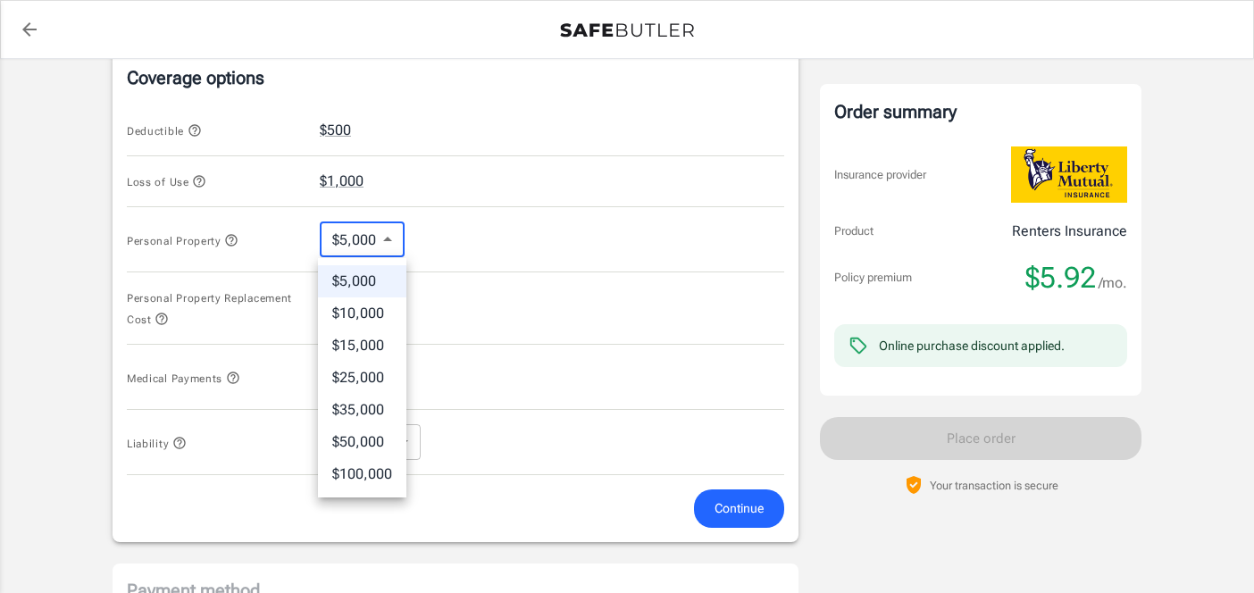
click at [385, 241] on body "Policy premium $ 5.92 /mo Liberty Mutual Renters Insurance 2001 FALLS BLVD APT …" at bounding box center [627, 149] width 1254 height 1704
click at [368, 273] on li "$5,000" at bounding box center [362, 281] width 88 height 32
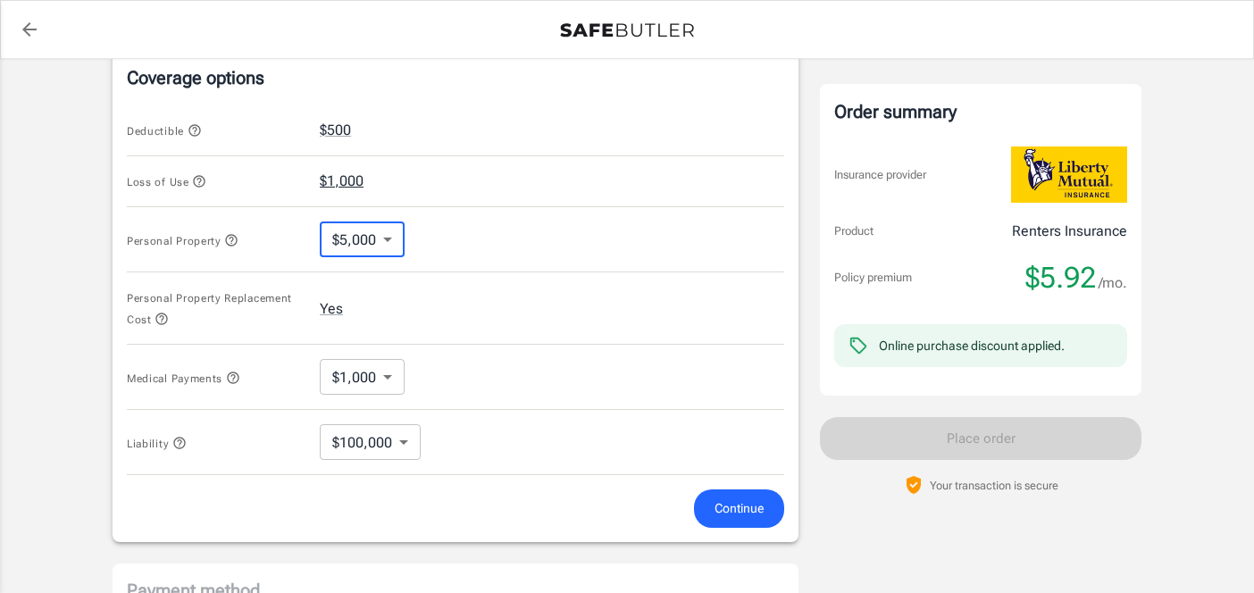
click at [349, 180] on button "$1,000" at bounding box center [342, 181] width 44 height 21
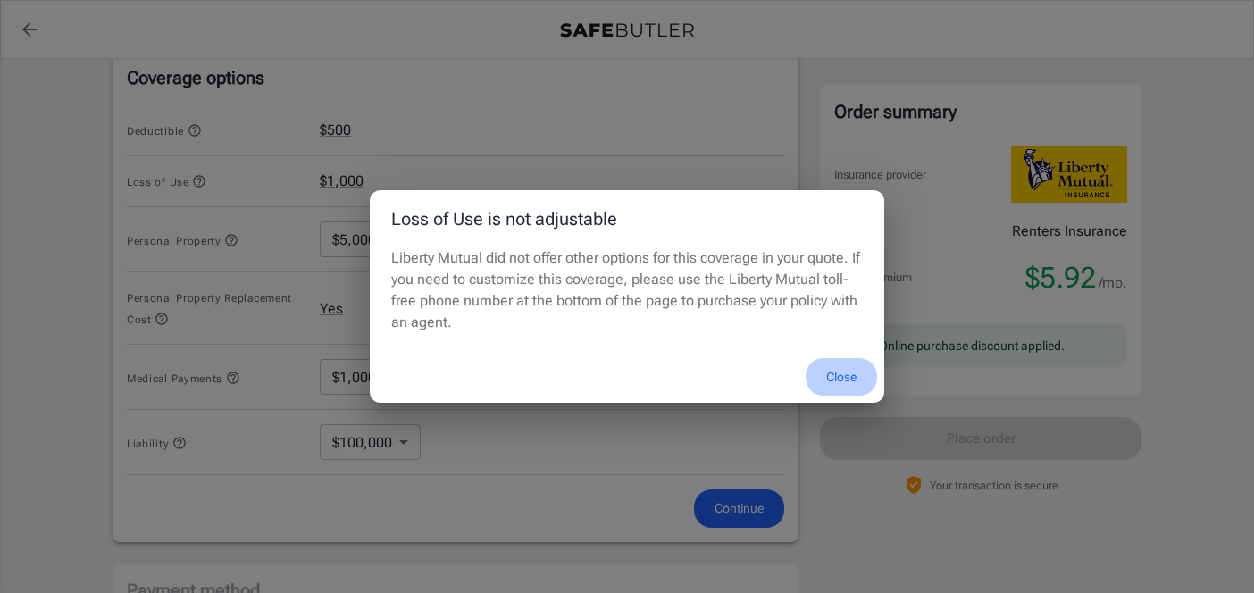
click at [856, 380] on button "Close" at bounding box center [840, 377] width 71 height 38
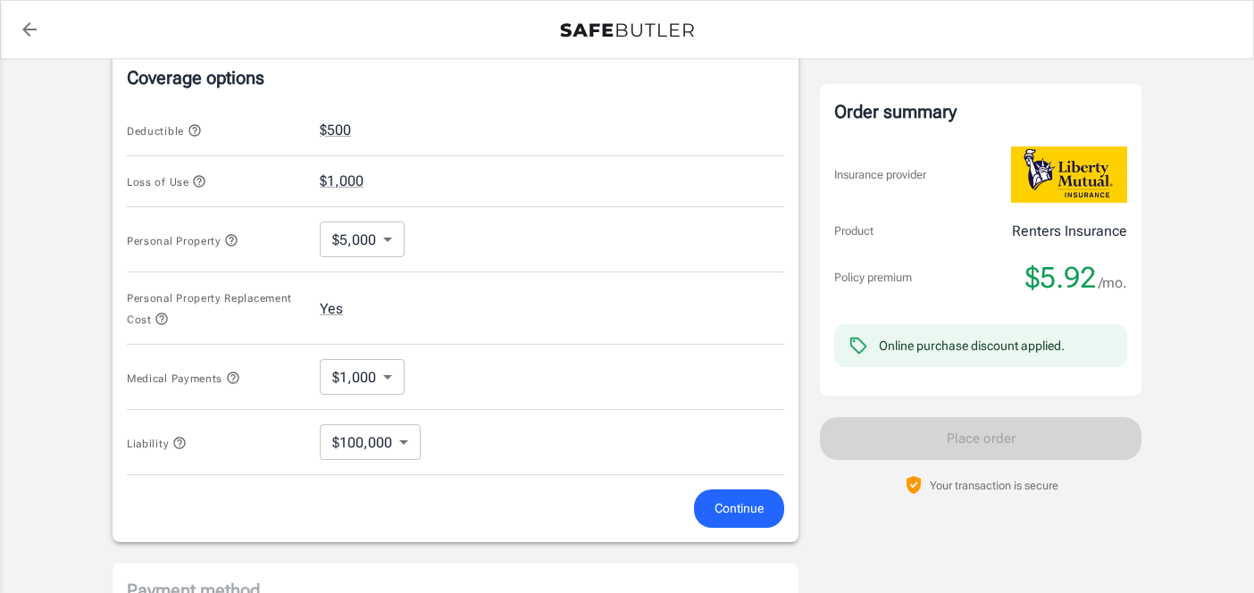
click at [369, 433] on body "Policy premium $ 5.92 /mo Liberty Mutual Renters Insurance 2001 FALLS BLVD APT …" at bounding box center [627, 149] width 1254 height 1704
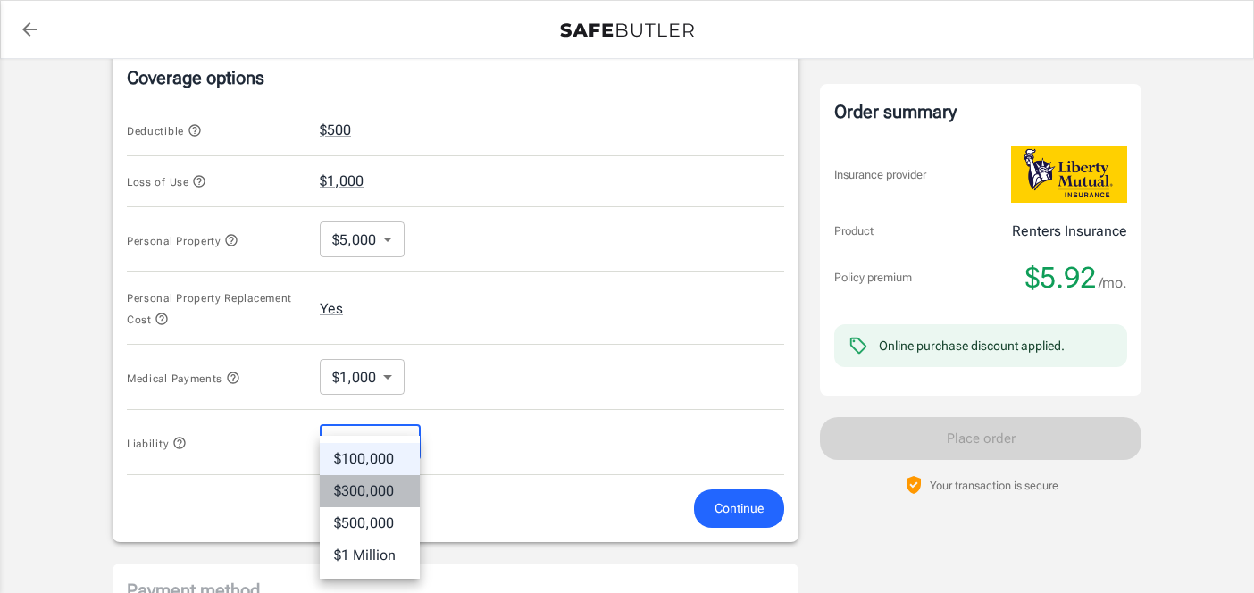
click at [379, 486] on li "$300,000" at bounding box center [370, 491] width 100 height 32
type input "300000"
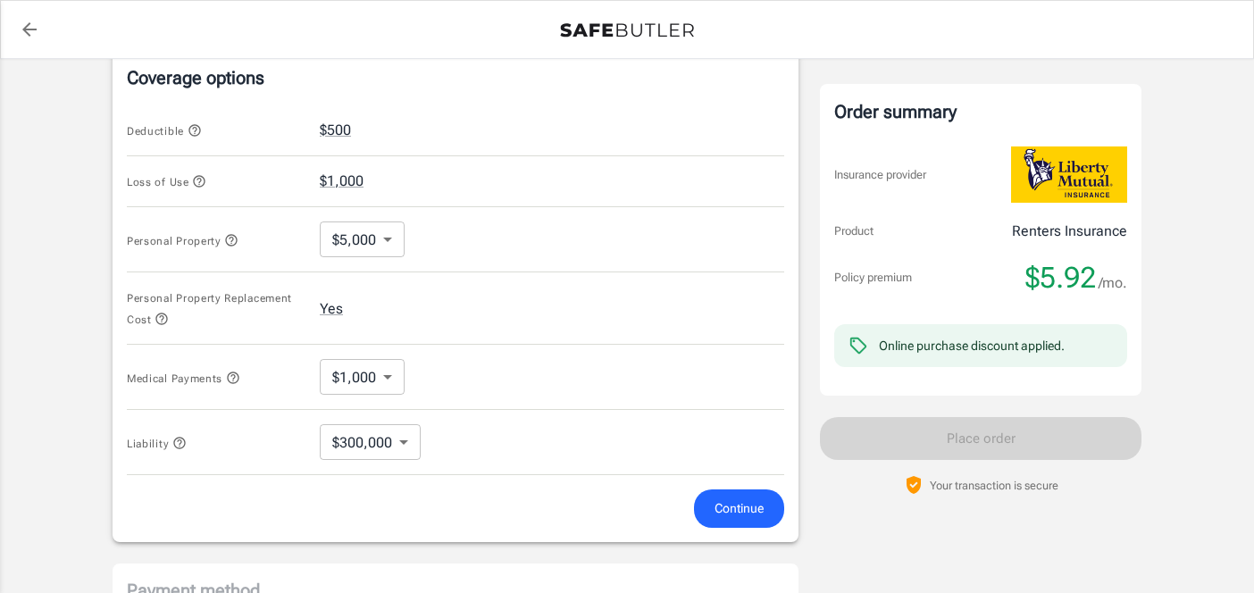
click at [491, 439] on div "Liability $300,000 300000 ​" at bounding box center [455, 442] width 657 height 65
click at [347, 362] on body "Policy premium $ 5.92 /mo Liberty Mutual Renters Insurance 2001 FALLS BLVD APT …" at bounding box center [627, 149] width 1254 height 1704
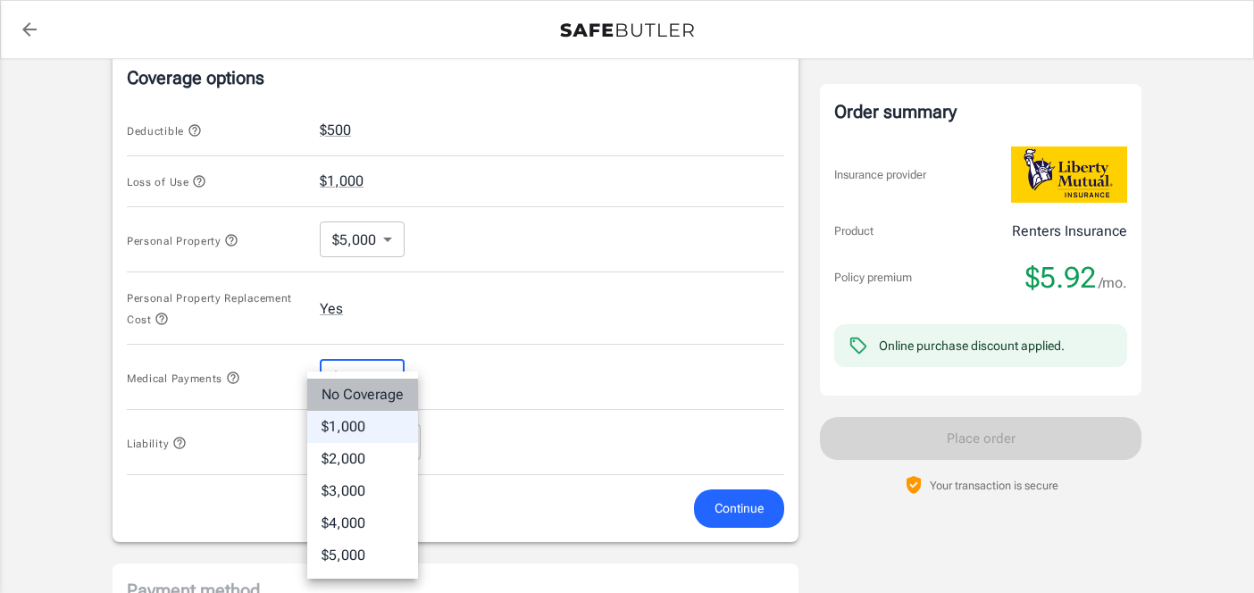
click at [350, 396] on li "No Coverage" at bounding box center [362, 395] width 111 height 32
type input "No Coverage"
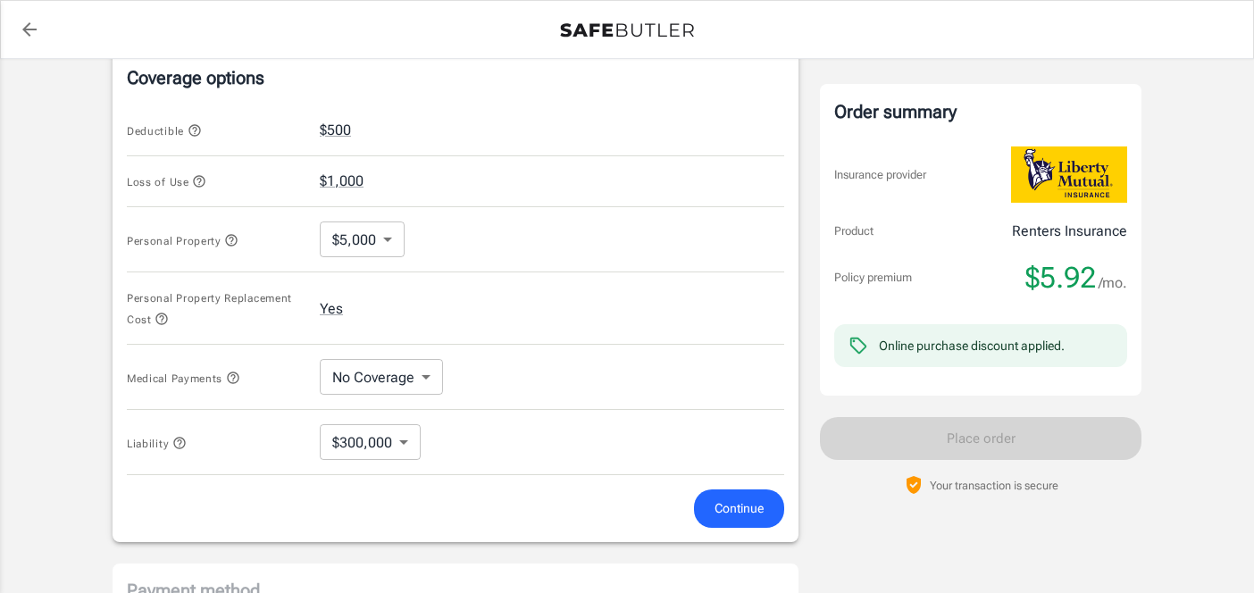
click at [453, 342] on div "Personal Property Replacement Cost Yes" at bounding box center [455, 308] width 657 height 72
click at [728, 510] on span "Continue" at bounding box center [738, 508] width 49 height 22
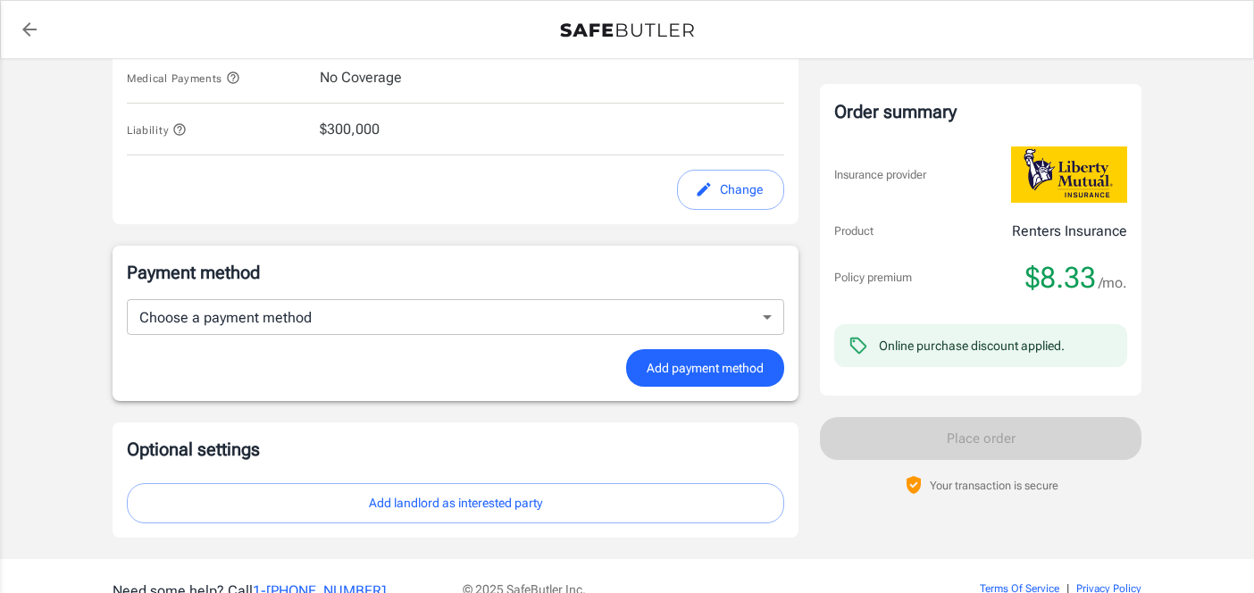
scroll to position [1011, 0]
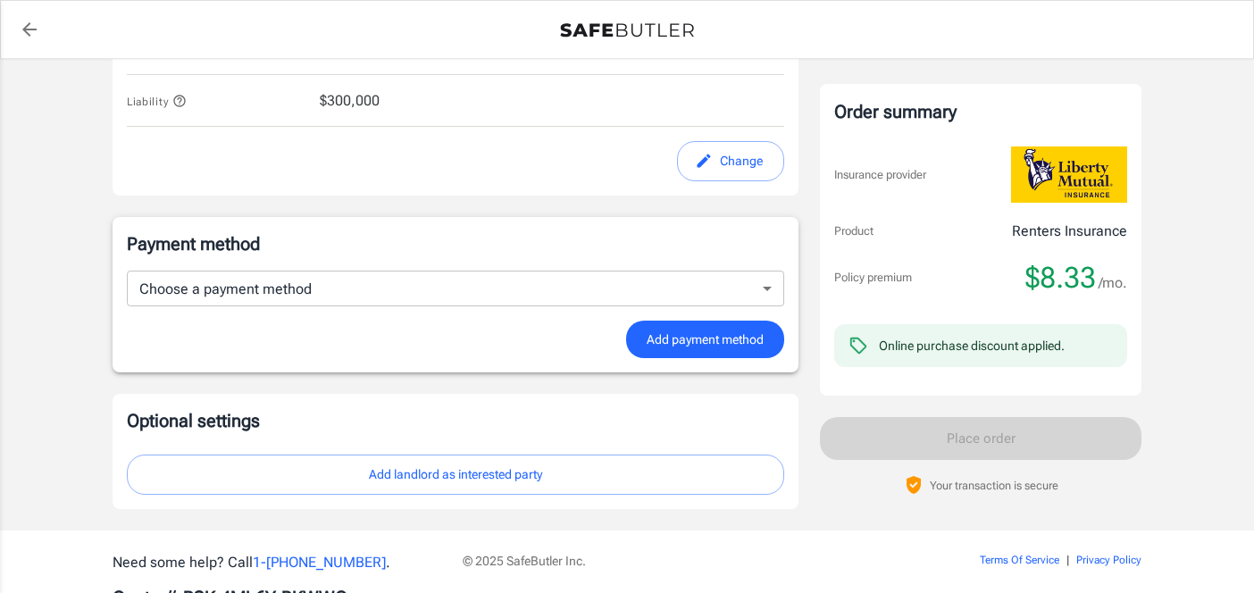
click at [559, 308] on form "Choose a payment method ​ Choose a payment method Add payment method" at bounding box center [455, 315] width 657 height 88
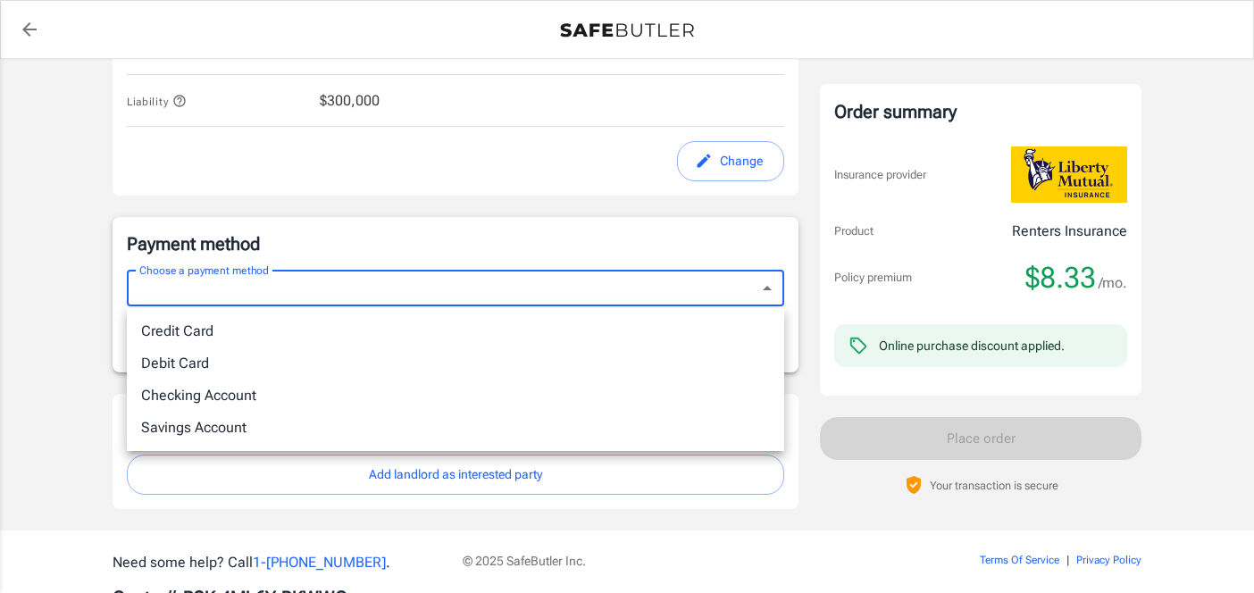
click at [534, 319] on li "Credit Card" at bounding box center [455, 331] width 657 height 32
type input "credit"
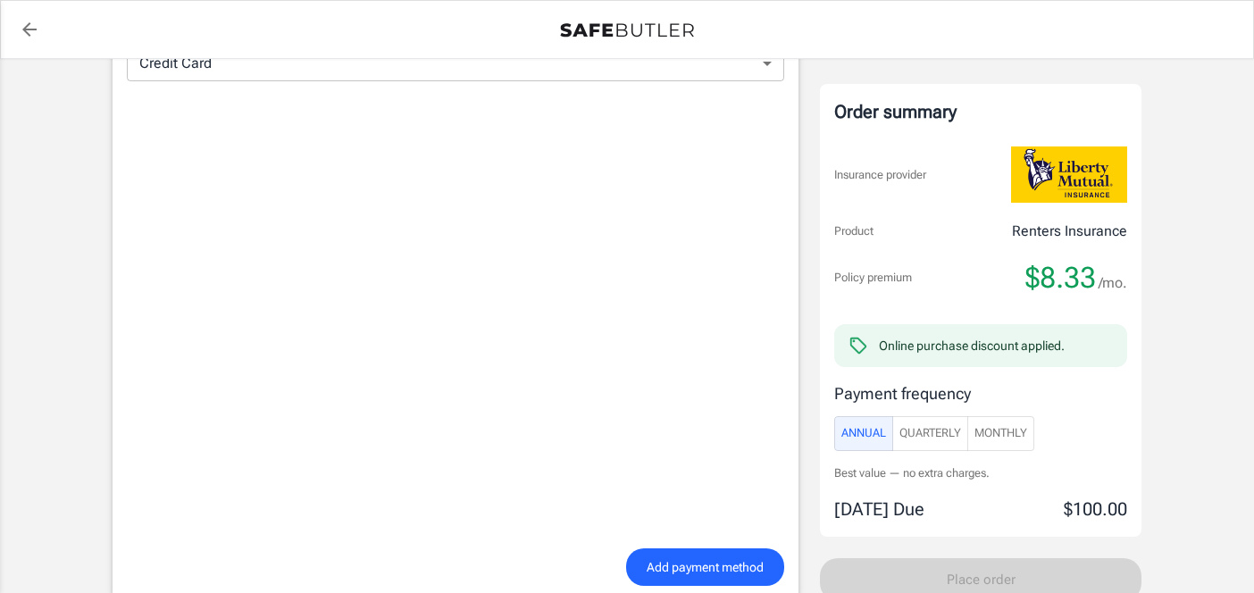
scroll to position [1258, 0]
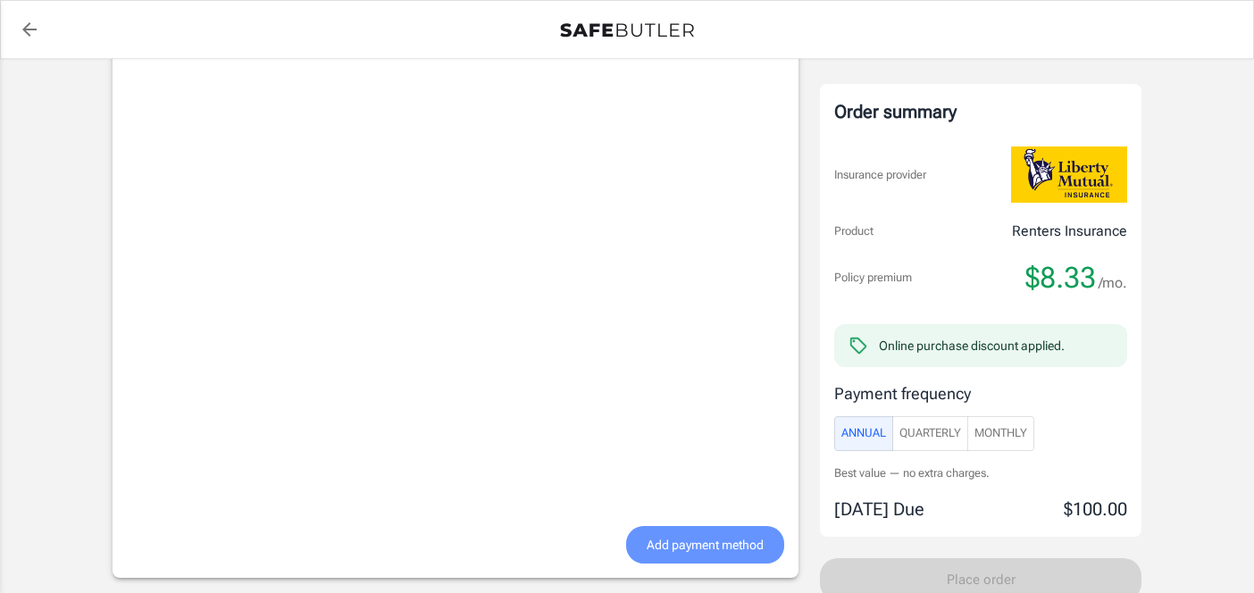
click at [711, 549] on span "Add payment method" at bounding box center [704, 545] width 117 height 22
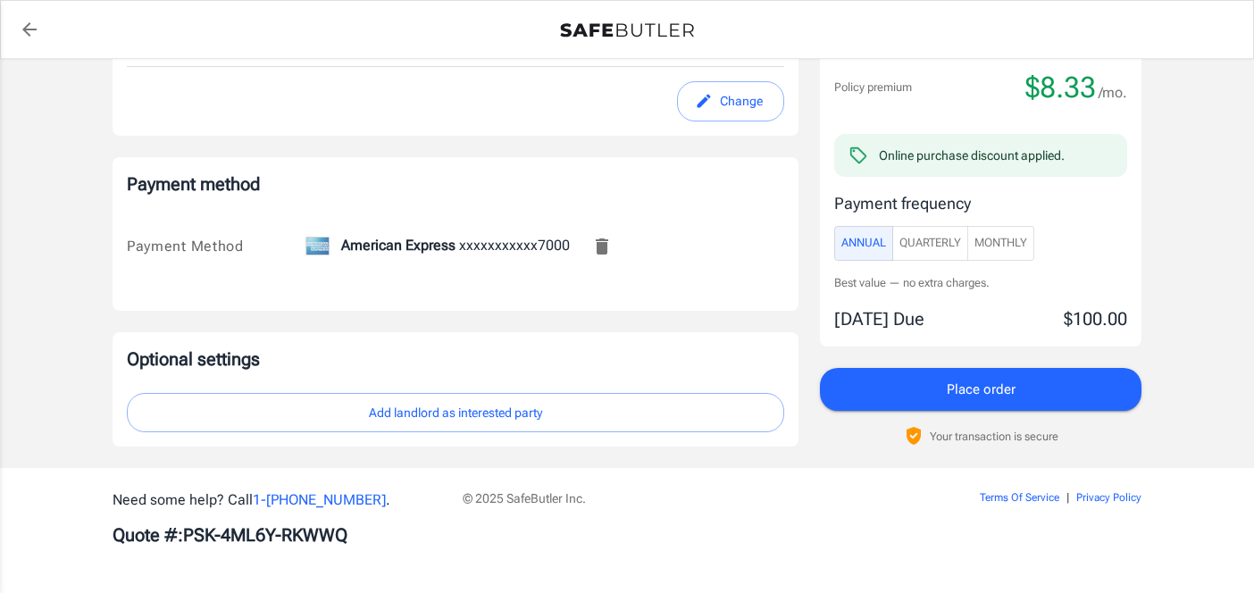
scroll to position [1073, 0]
click at [1023, 251] on span "Monthly" at bounding box center [1000, 243] width 53 height 21
click at [309, 410] on button "Add landlord as interested party" at bounding box center [455, 413] width 657 height 40
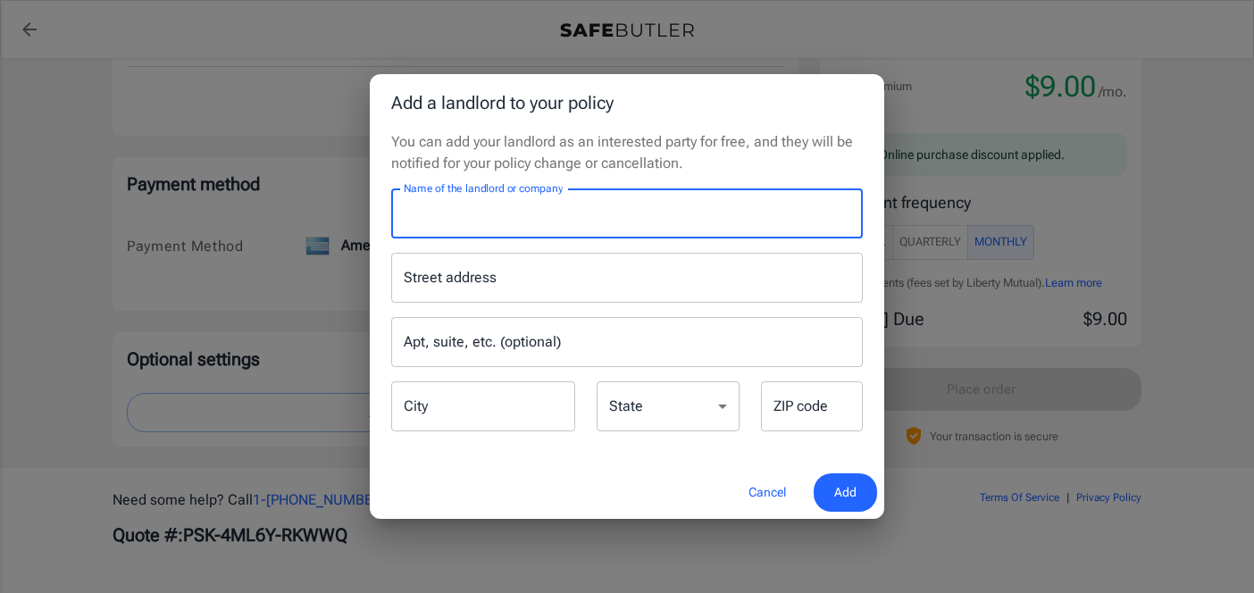
click at [522, 209] on input "Name of the landlord or company" at bounding box center [626, 213] width 471 height 50
paste input "Highlands at Faxon Woods"
type input "Highlands at Faxon Woods"
click at [487, 270] on input "Street address" at bounding box center [626, 278] width 455 height 34
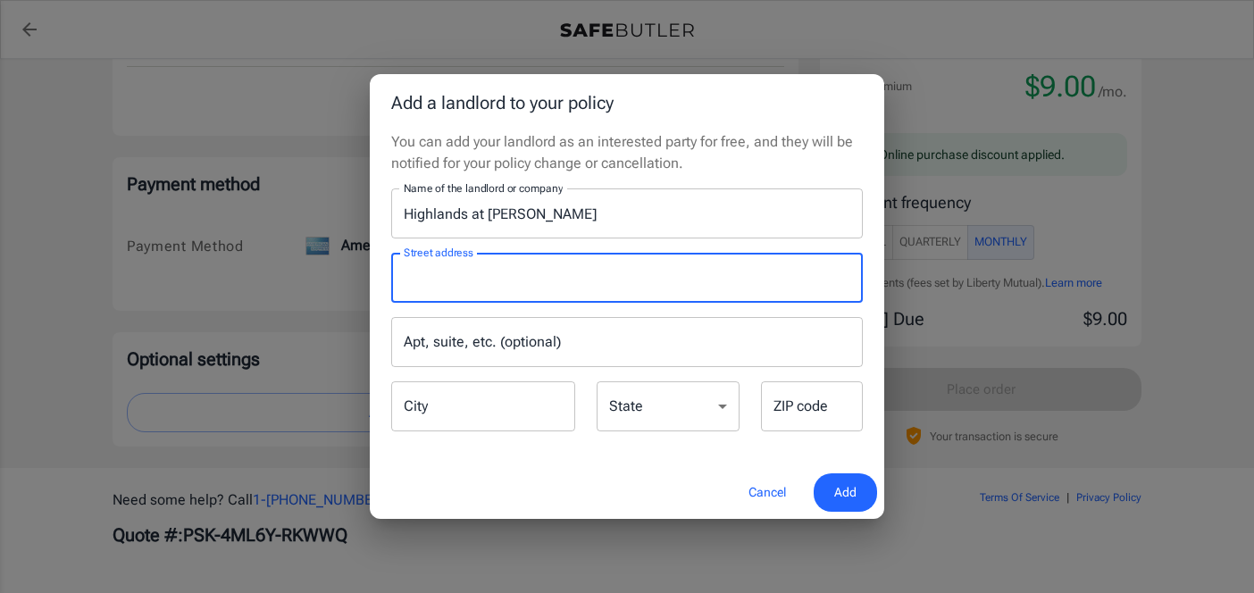
paste input "2001 Falls Blvd Quincy MA 02169"
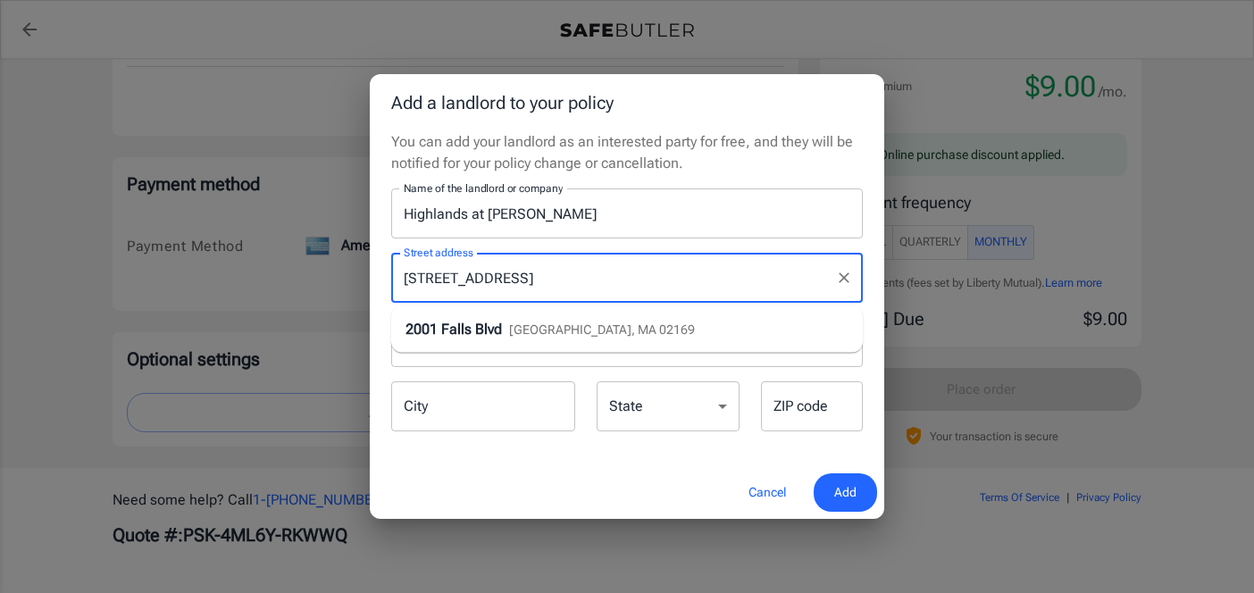
click at [501, 325] on span "Falls Blvd" at bounding box center [471, 329] width 61 height 17
type input "2001 Falls Blvd"
type input "Quincy"
select select "MA"
type input "02169"
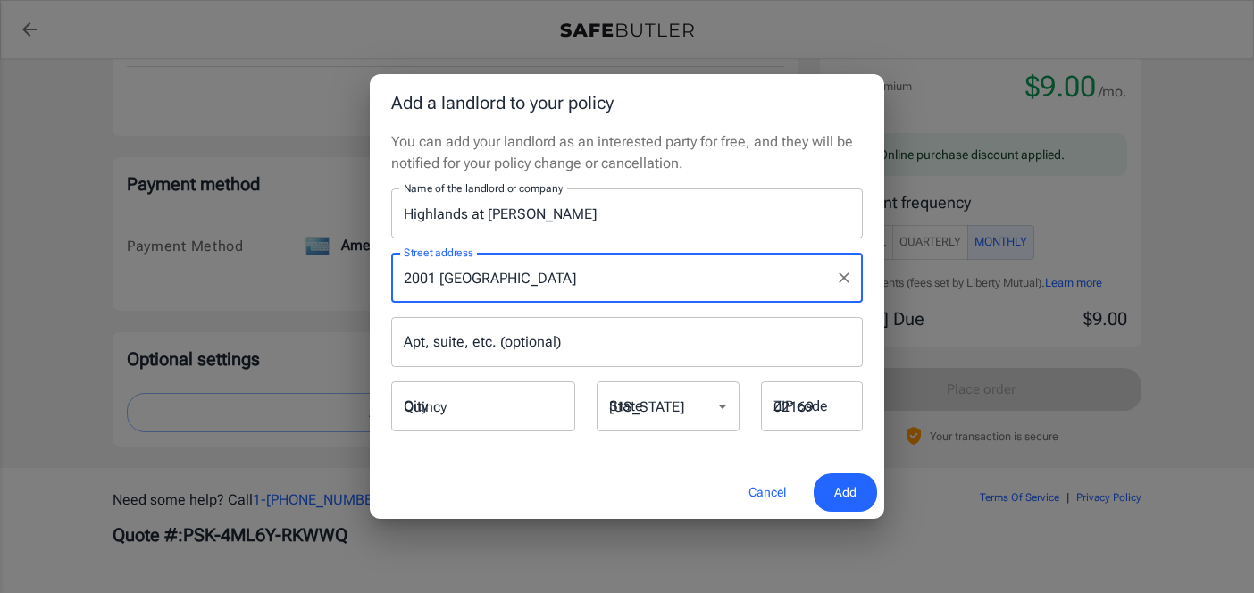
type input "2001 Falls Blvd"
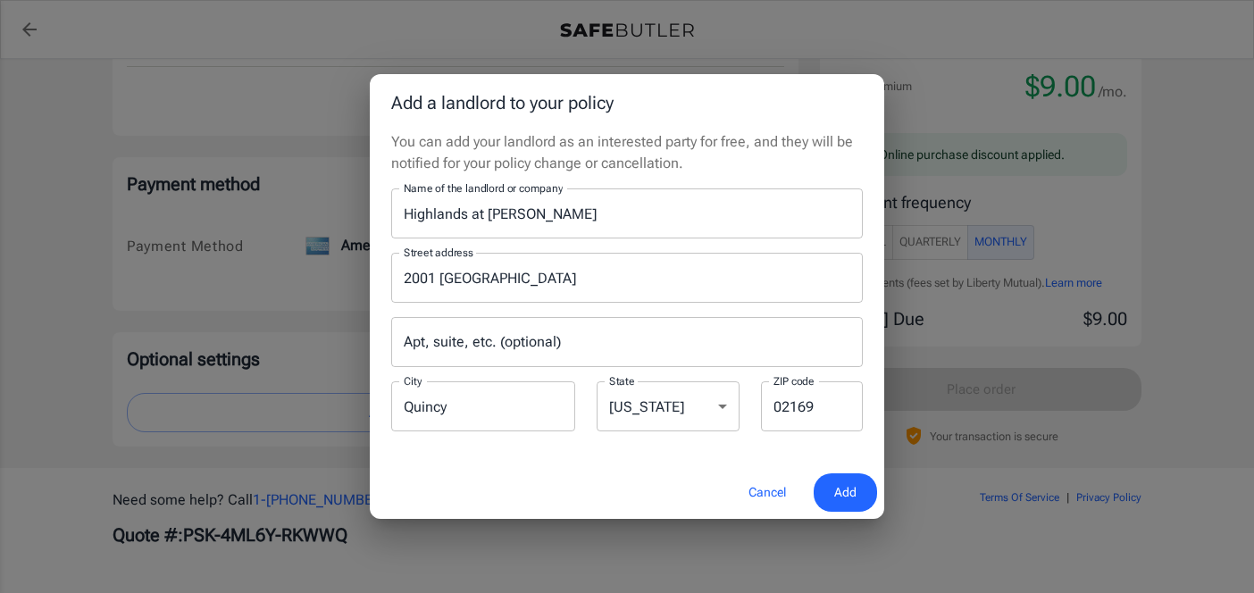
click at [861, 480] on button "Add" at bounding box center [844, 492] width 63 height 38
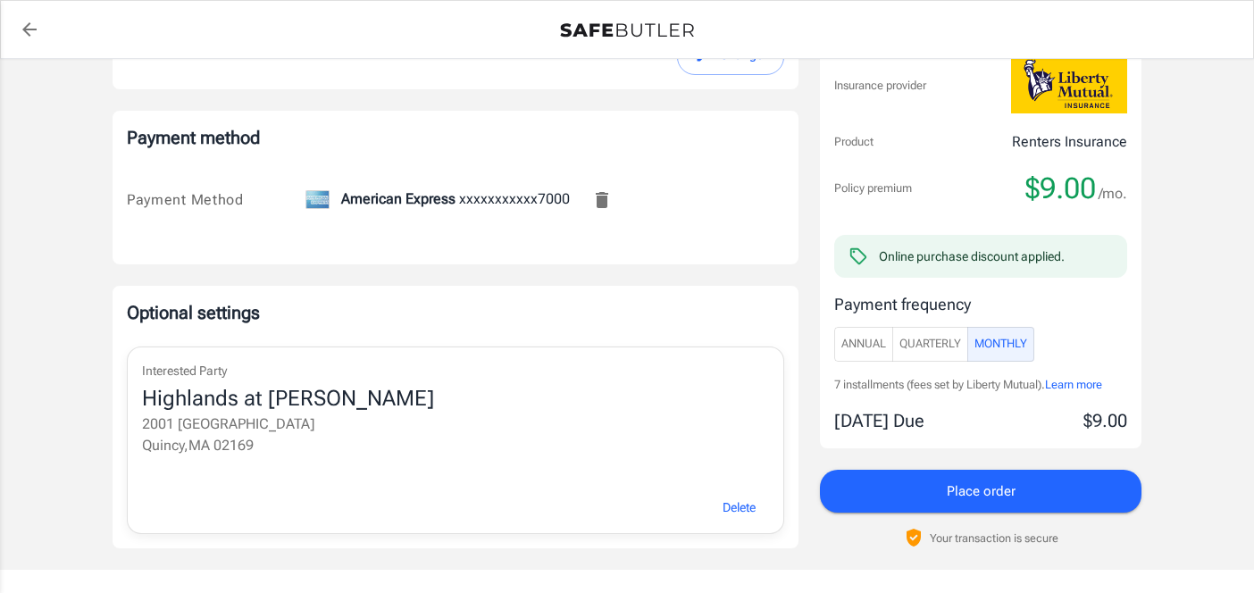
scroll to position [1153, 0]
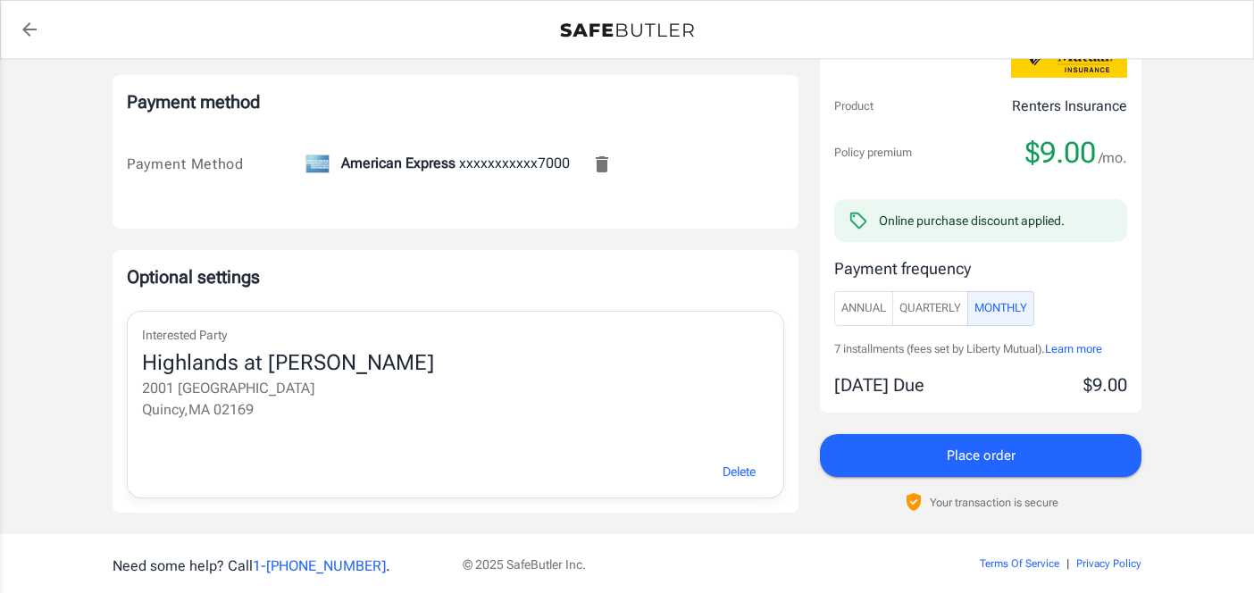
click at [1122, 454] on button "Place order" at bounding box center [980, 455] width 321 height 43
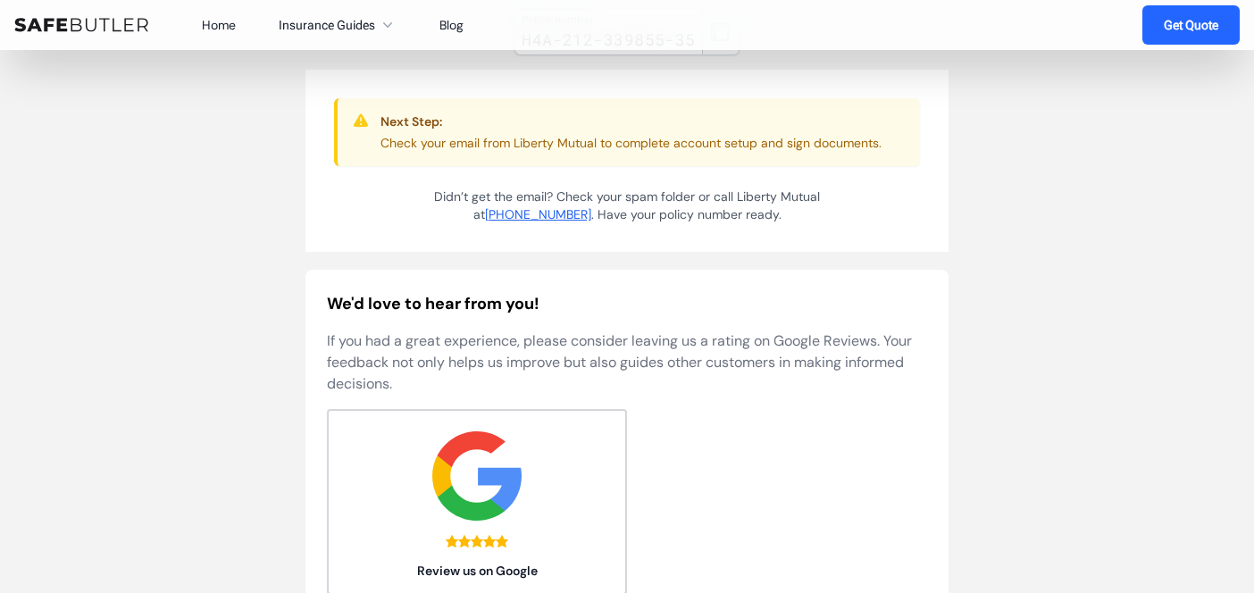
scroll to position [57, 0]
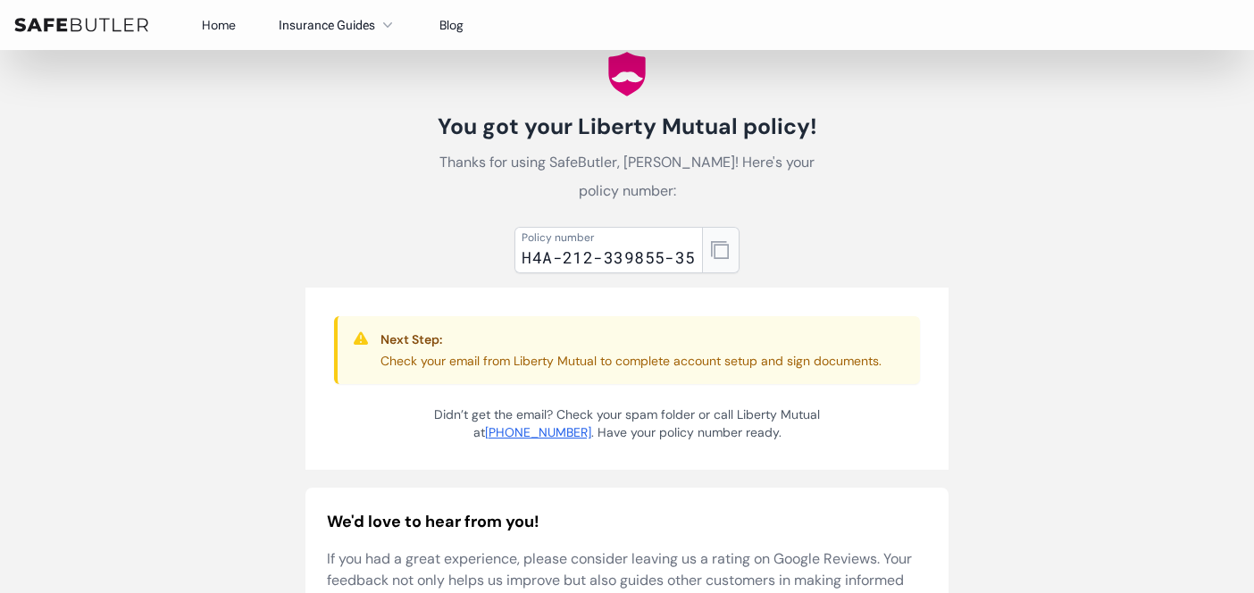
click at [713, 237] on button "button" at bounding box center [720, 250] width 37 height 46
